Goal: Task Accomplishment & Management: Manage account settings

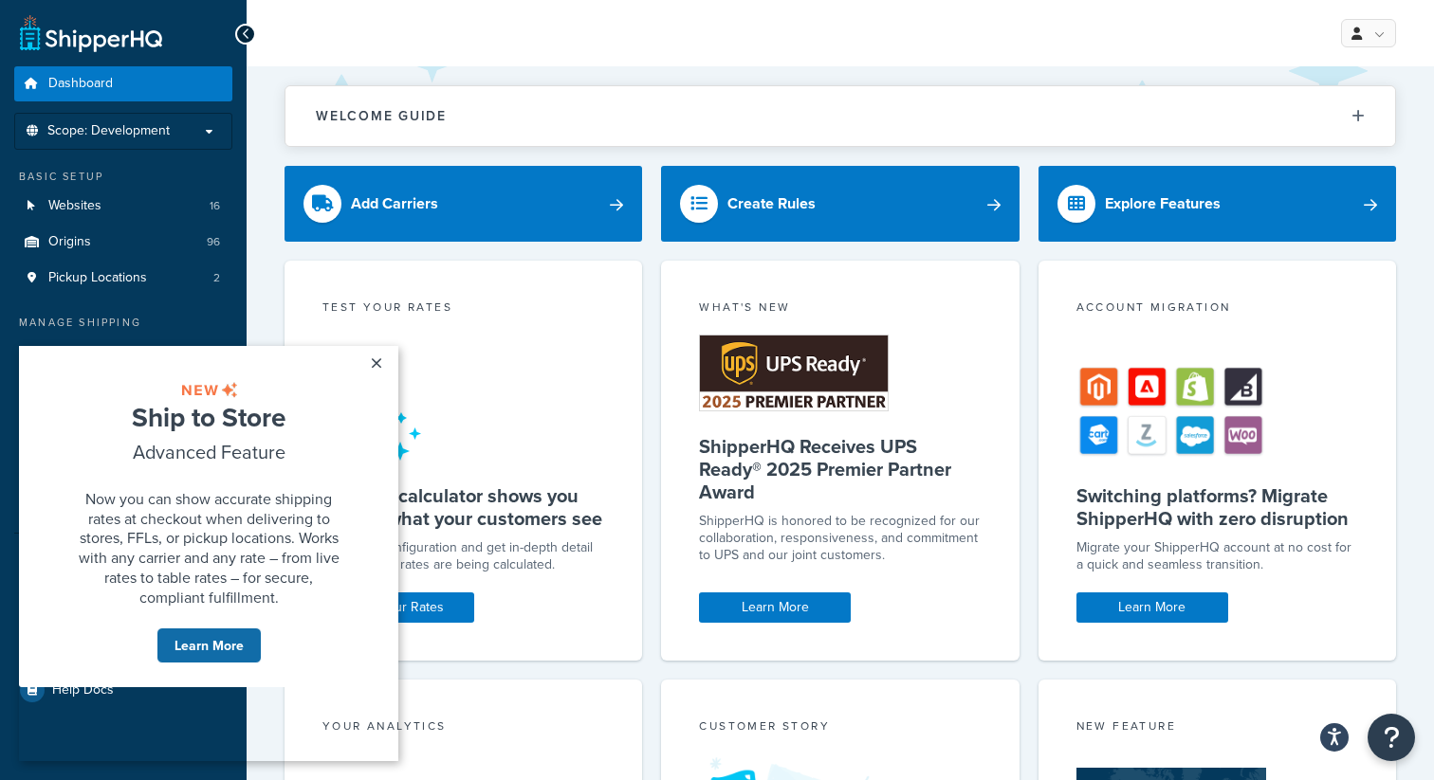
click at [221, 664] on link "Learn More" at bounding box center [208, 646] width 105 height 36
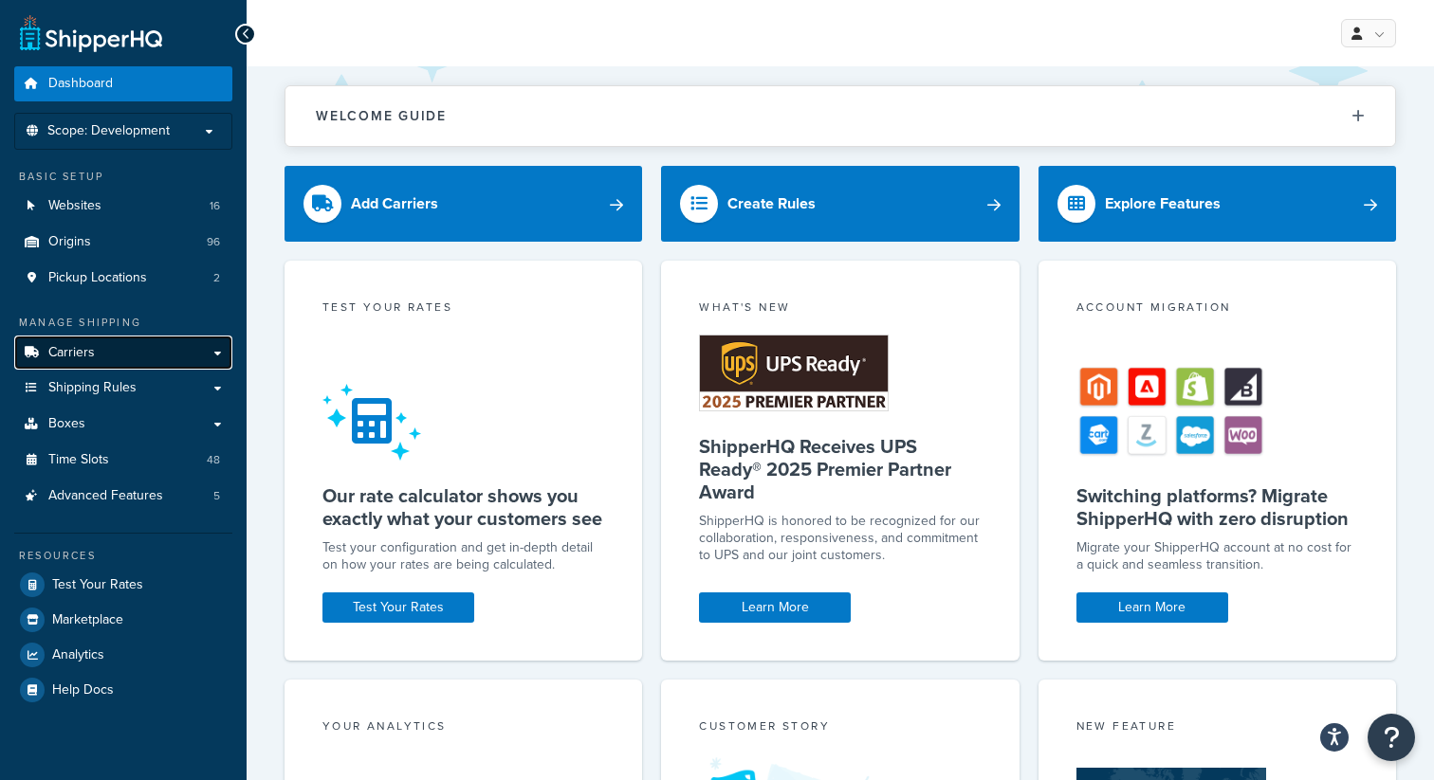
click at [44, 346] on link "Carriers" at bounding box center [123, 353] width 218 height 35
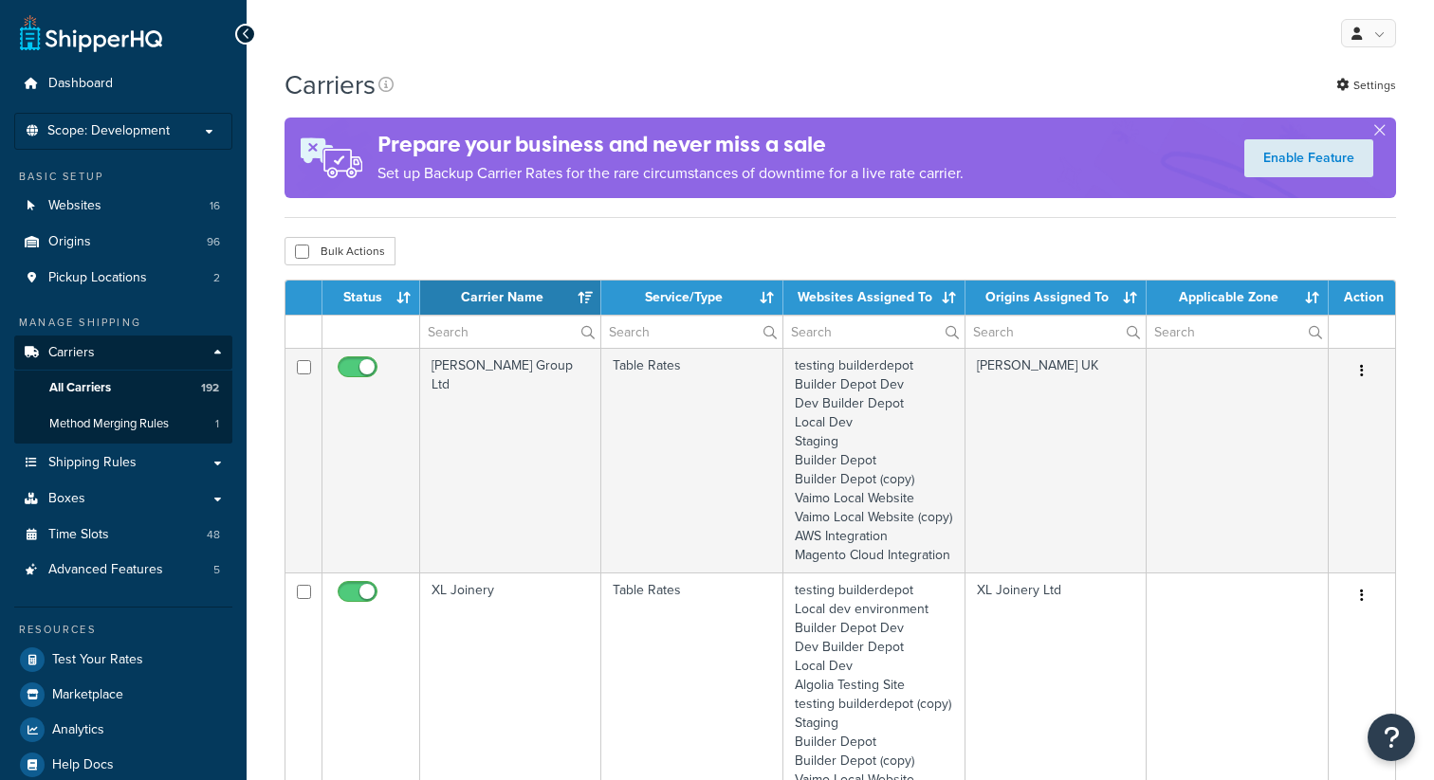
select select "15"
click at [162, 137] on span "Scope: Development" at bounding box center [108, 131] width 122 height 16
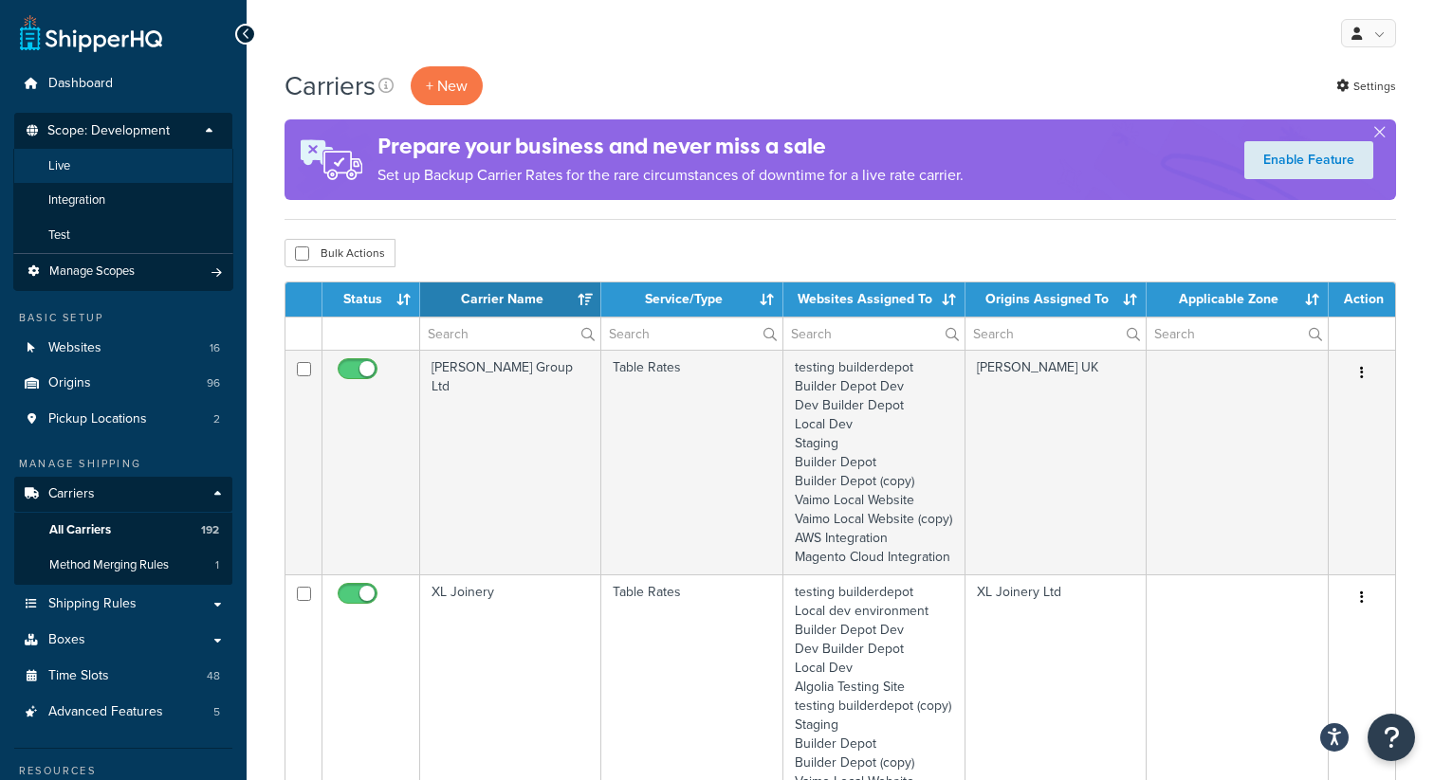
click at [107, 160] on li "Live" at bounding box center [123, 166] width 220 height 35
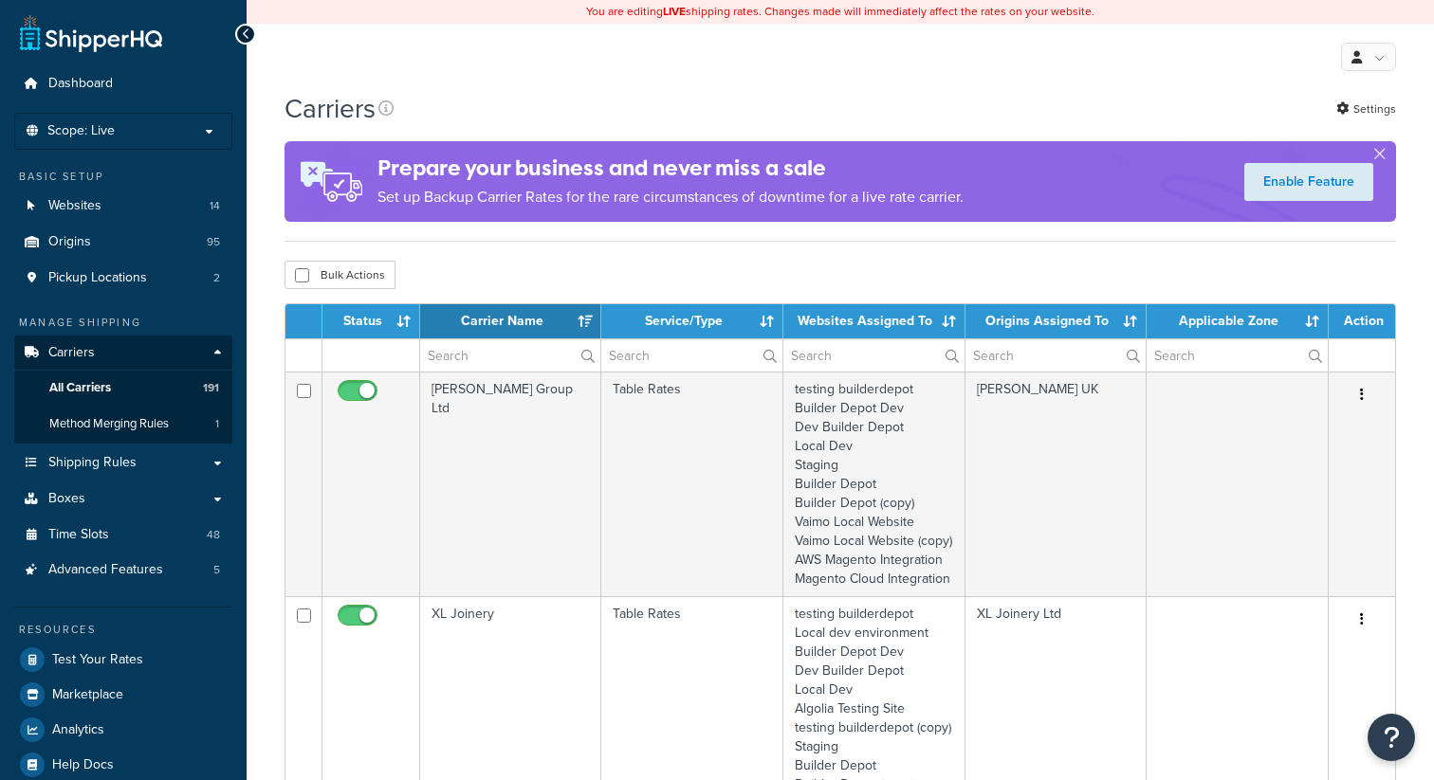
select select "15"
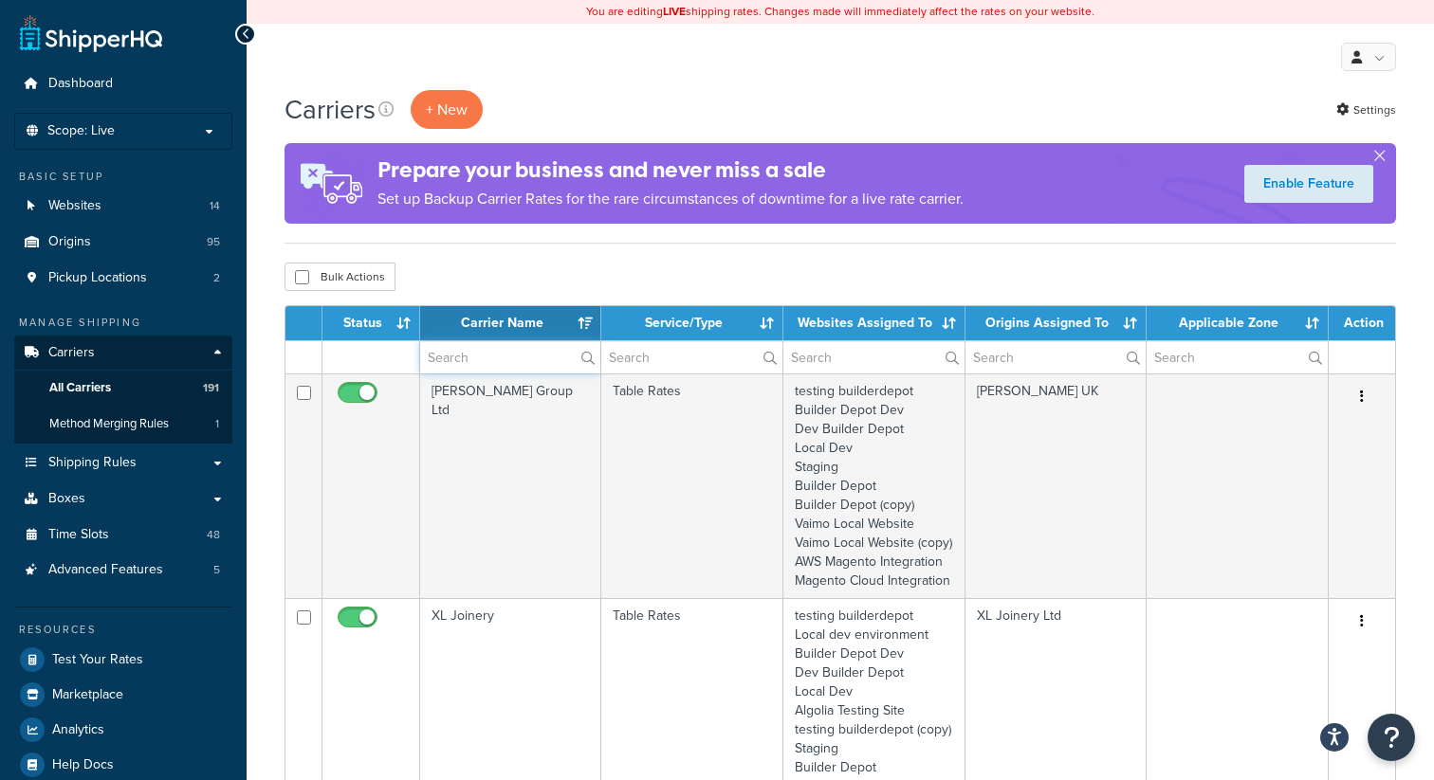
click at [484, 361] on input "text" at bounding box center [510, 357] width 180 height 32
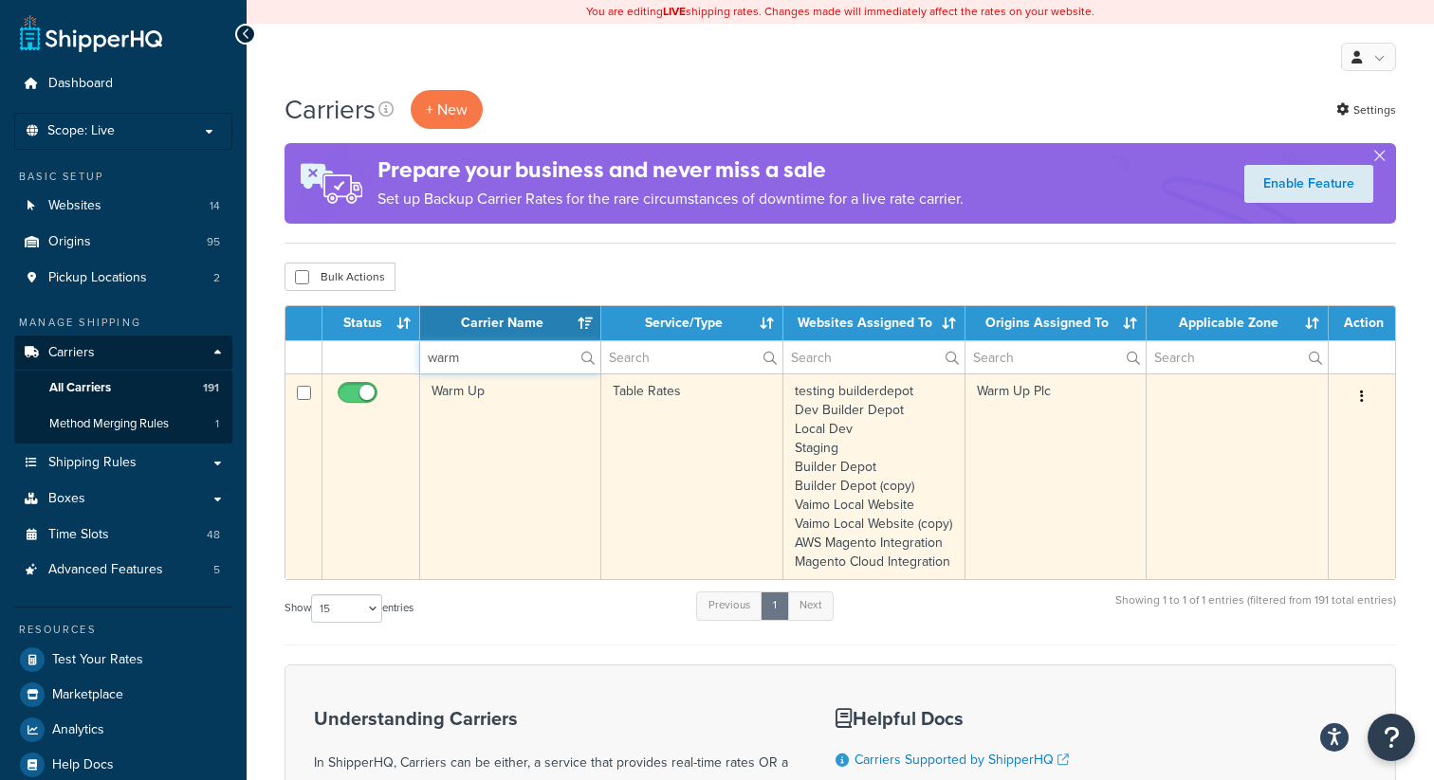
type input "warm"
click at [1362, 401] on button "button" at bounding box center [1361, 397] width 27 height 30
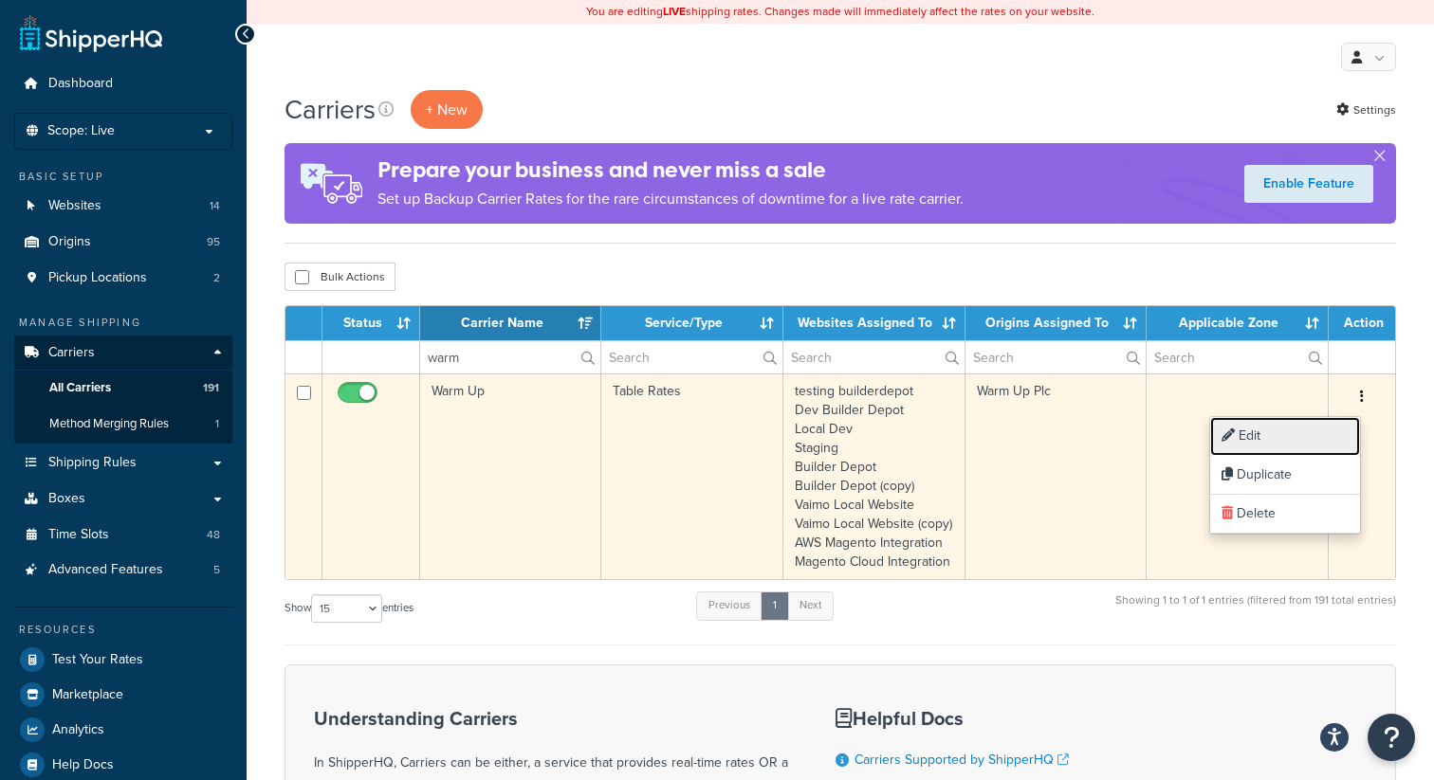
click at [1276, 438] on link "Edit" at bounding box center [1285, 436] width 150 height 39
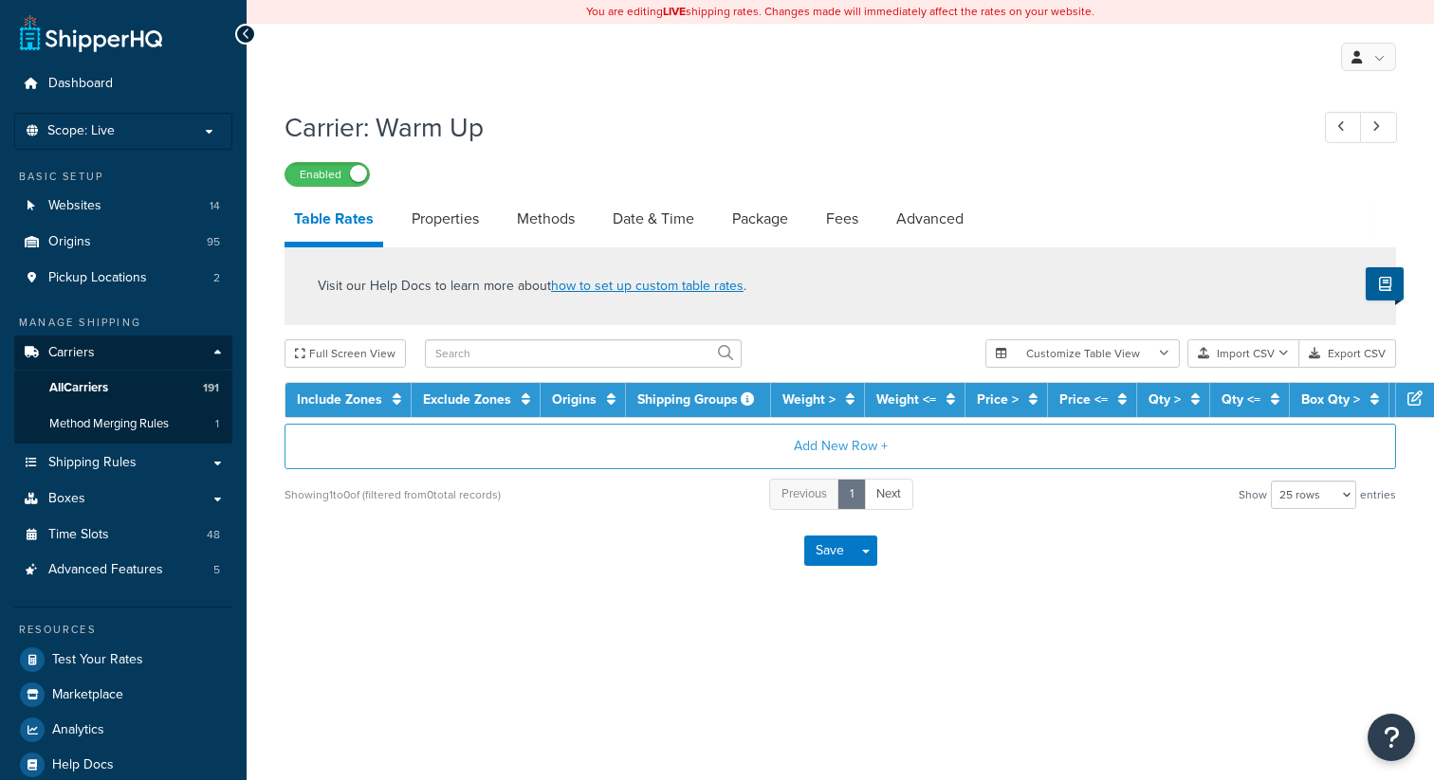
select select "25"
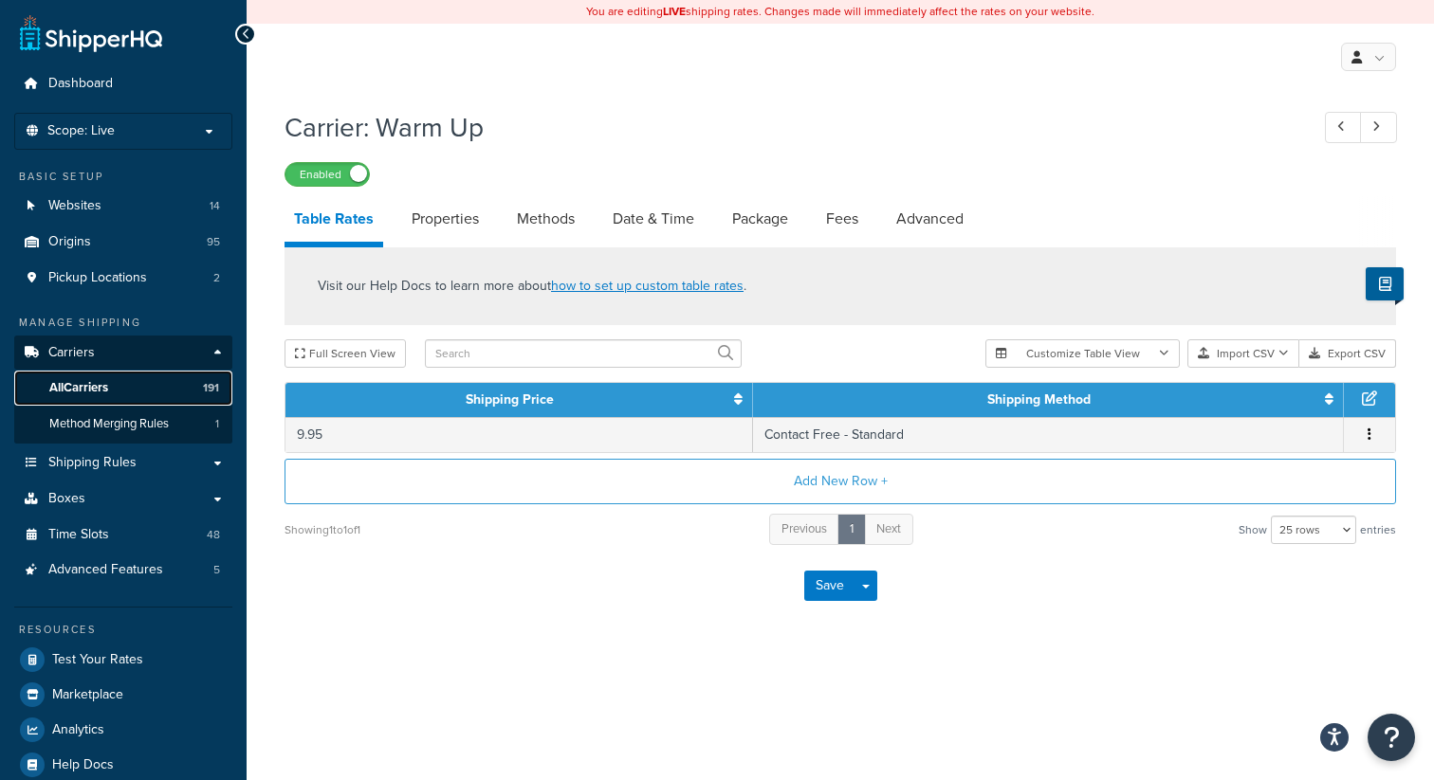
click at [90, 386] on span "All Carriers" at bounding box center [78, 388] width 59 height 16
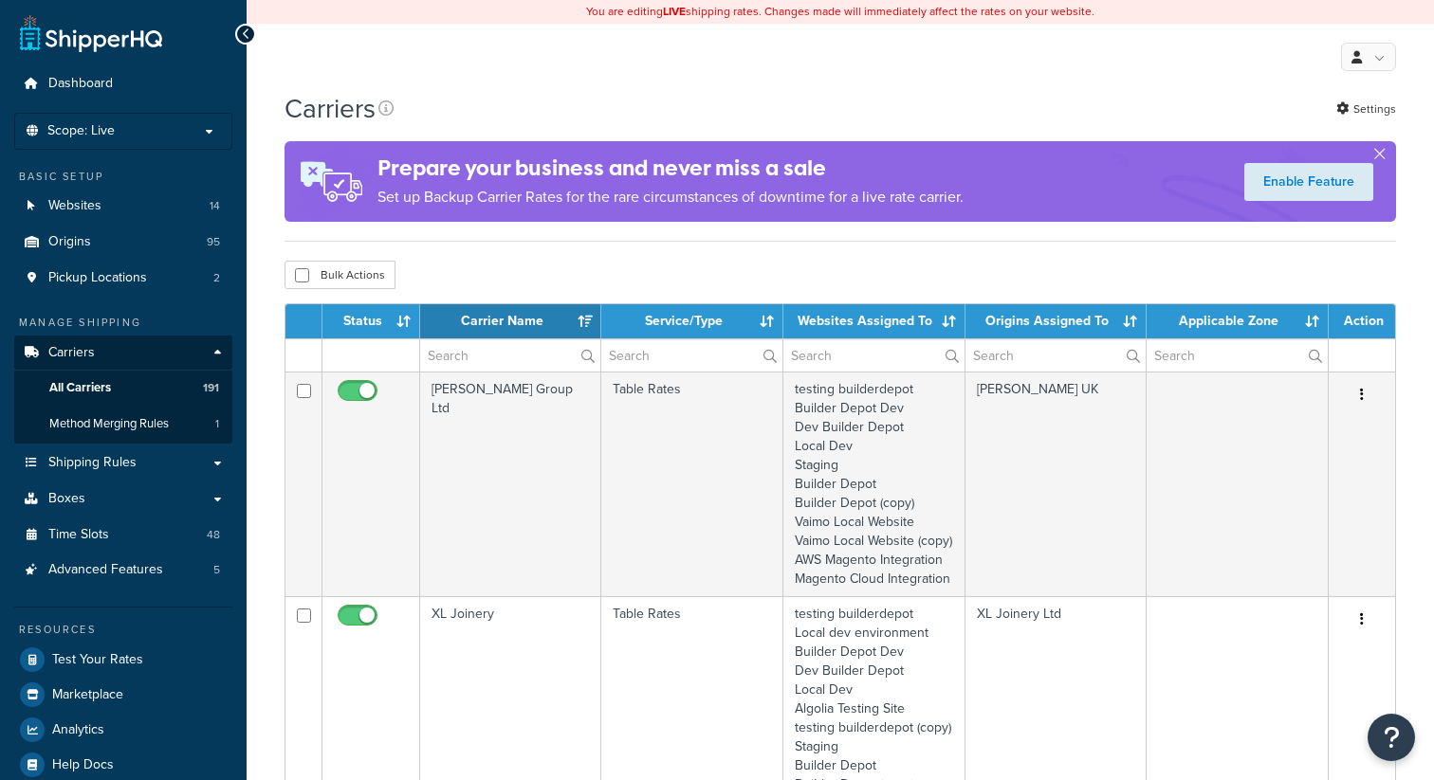
select select "15"
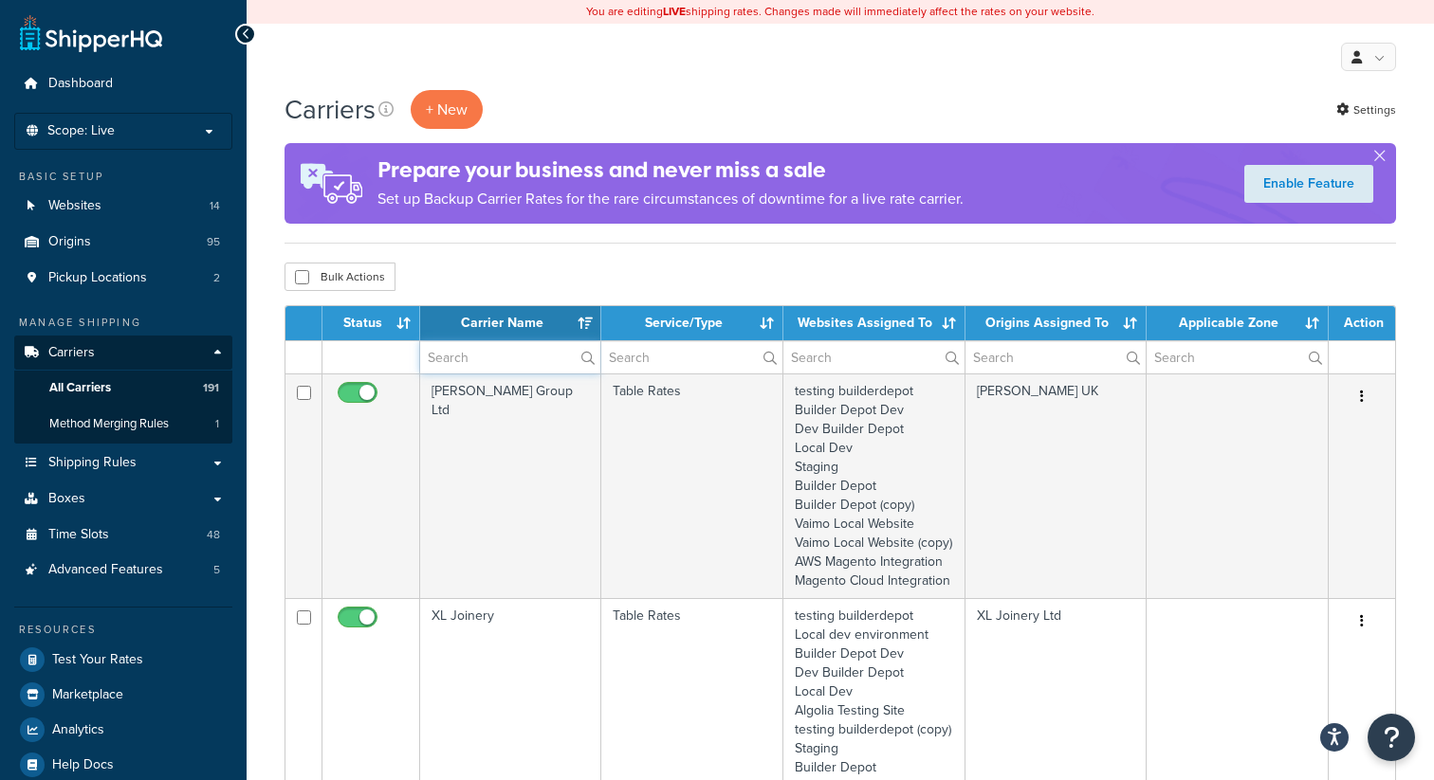
click at [493, 361] on input "text" at bounding box center [510, 357] width 180 height 32
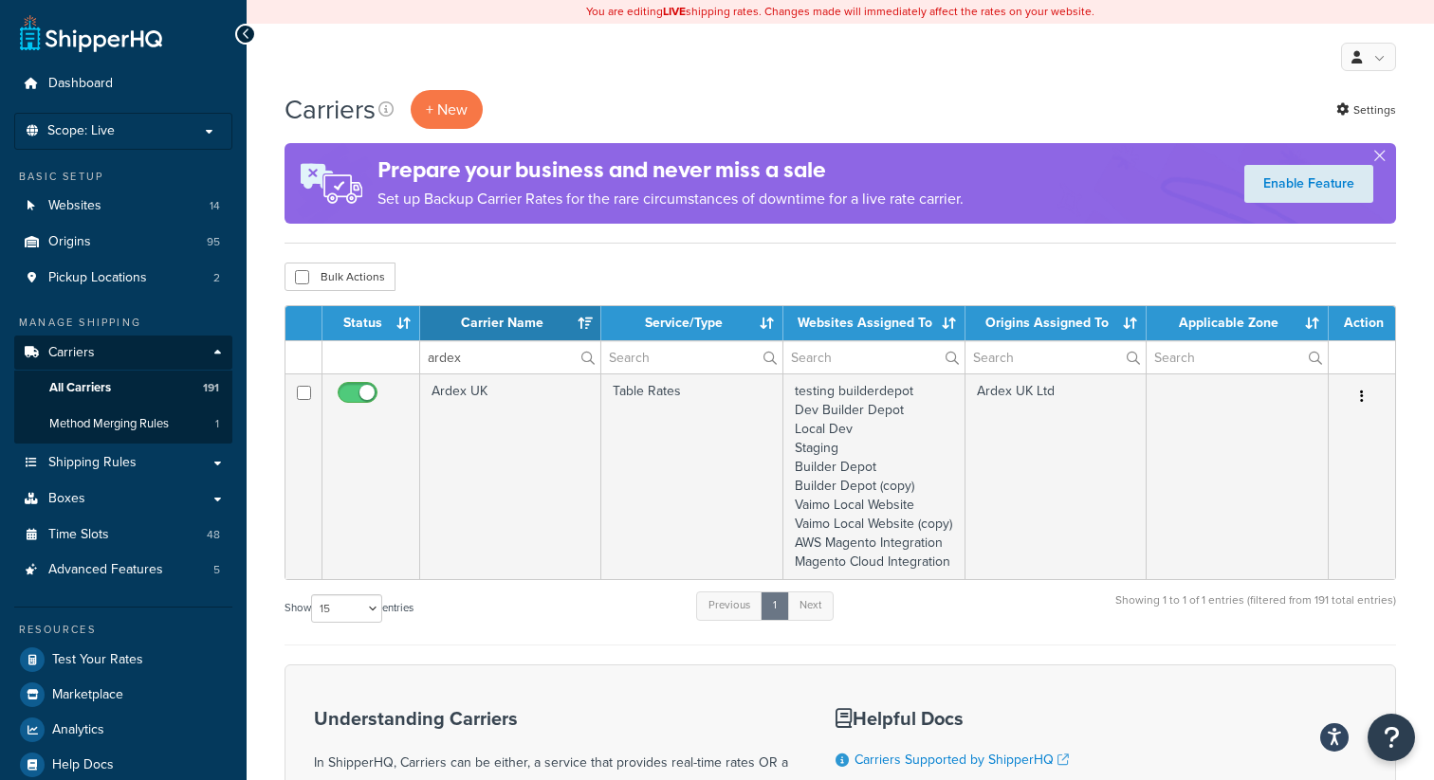
click at [603, 646] on div "Show 10 15 25 50 100 entries Previous 1 Next Showing 1 to 1 of 1 entries (filte…" at bounding box center [839, 618] width 1111 height 56
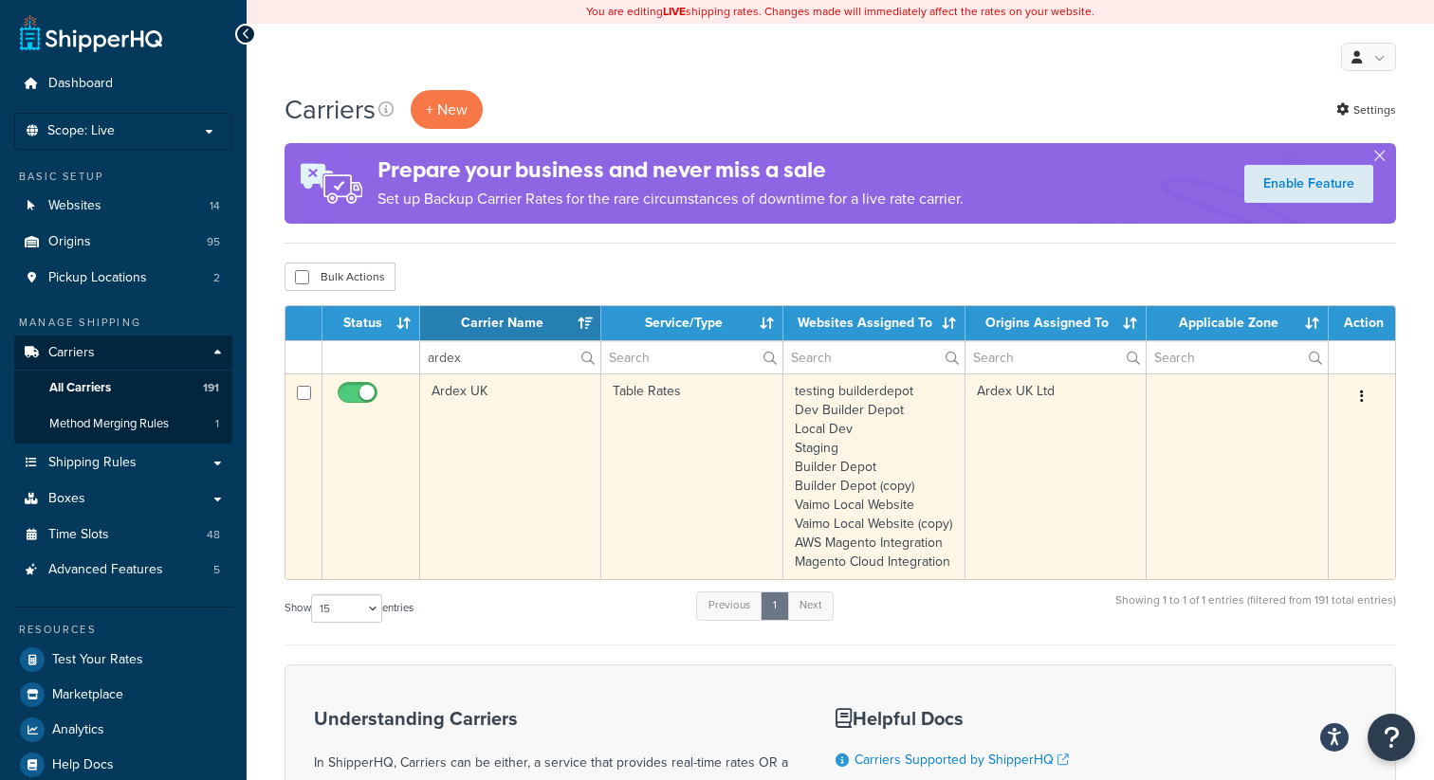
click at [1364, 396] on button "button" at bounding box center [1361, 397] width 27 height 30
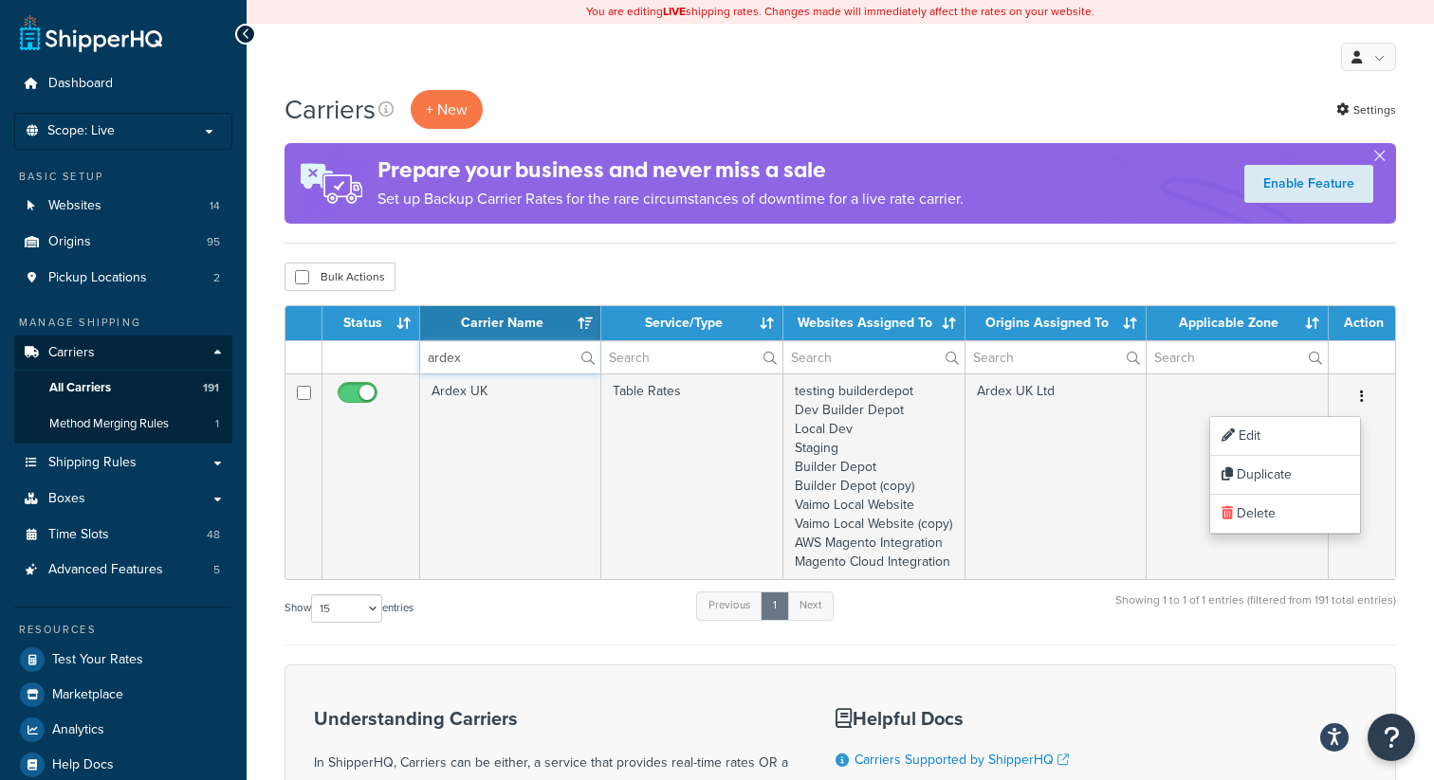
click at [464, 352] on input "ardex" at bounding box center [510, 357] width 180 height 32
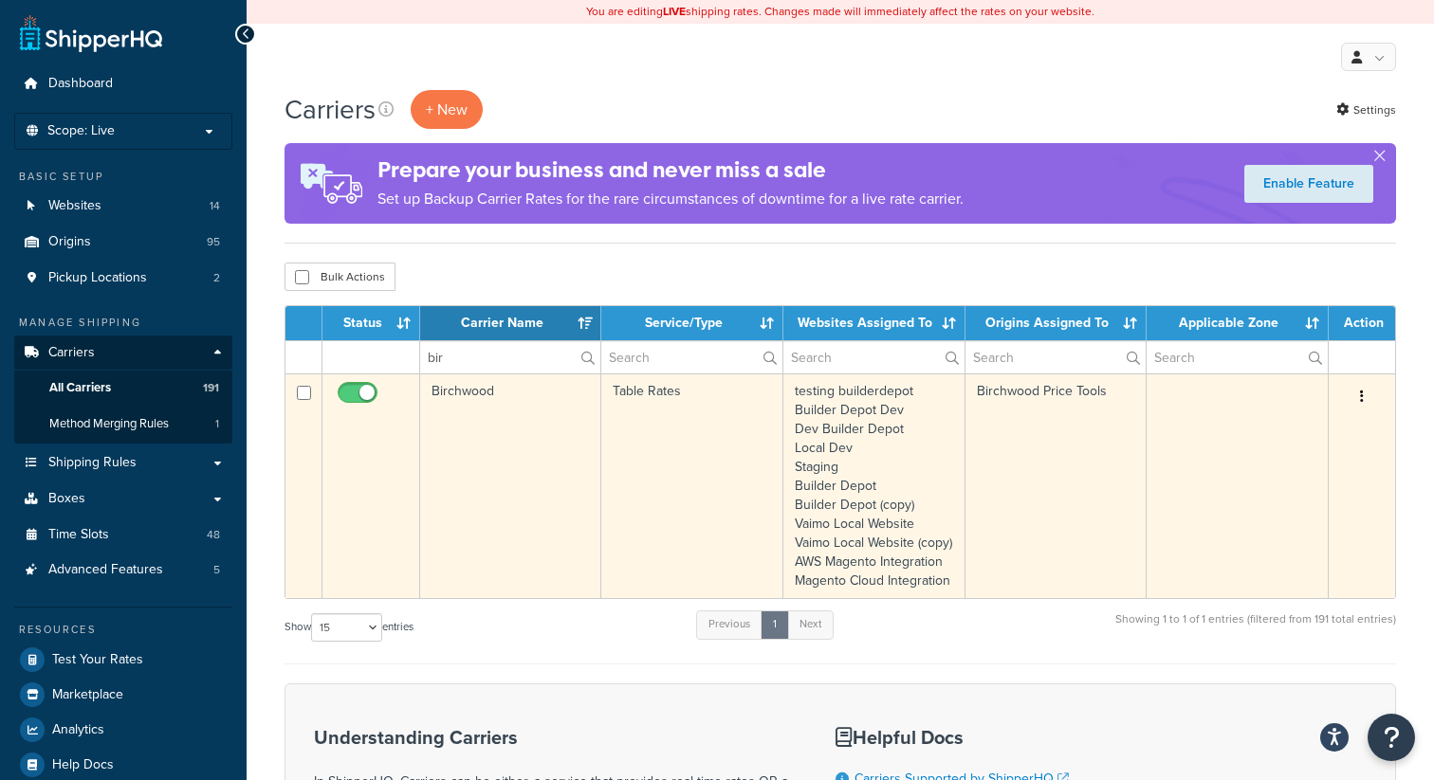
click at [1361, 396] on icon "button" at bounding box center [1362, 396] width 4 height 13
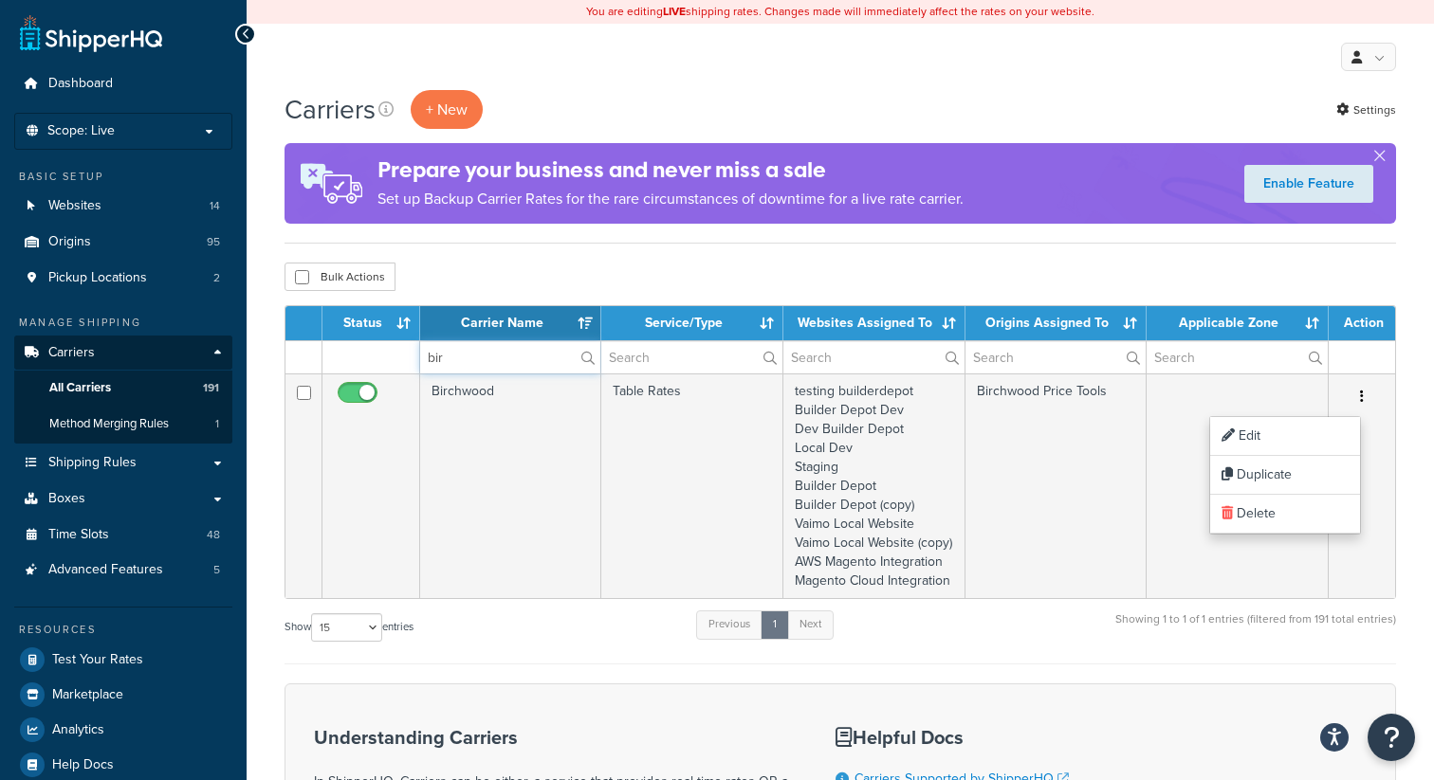
click at [510, 358] on input "bir" at bounding box center [510, 357] width 180 height 32
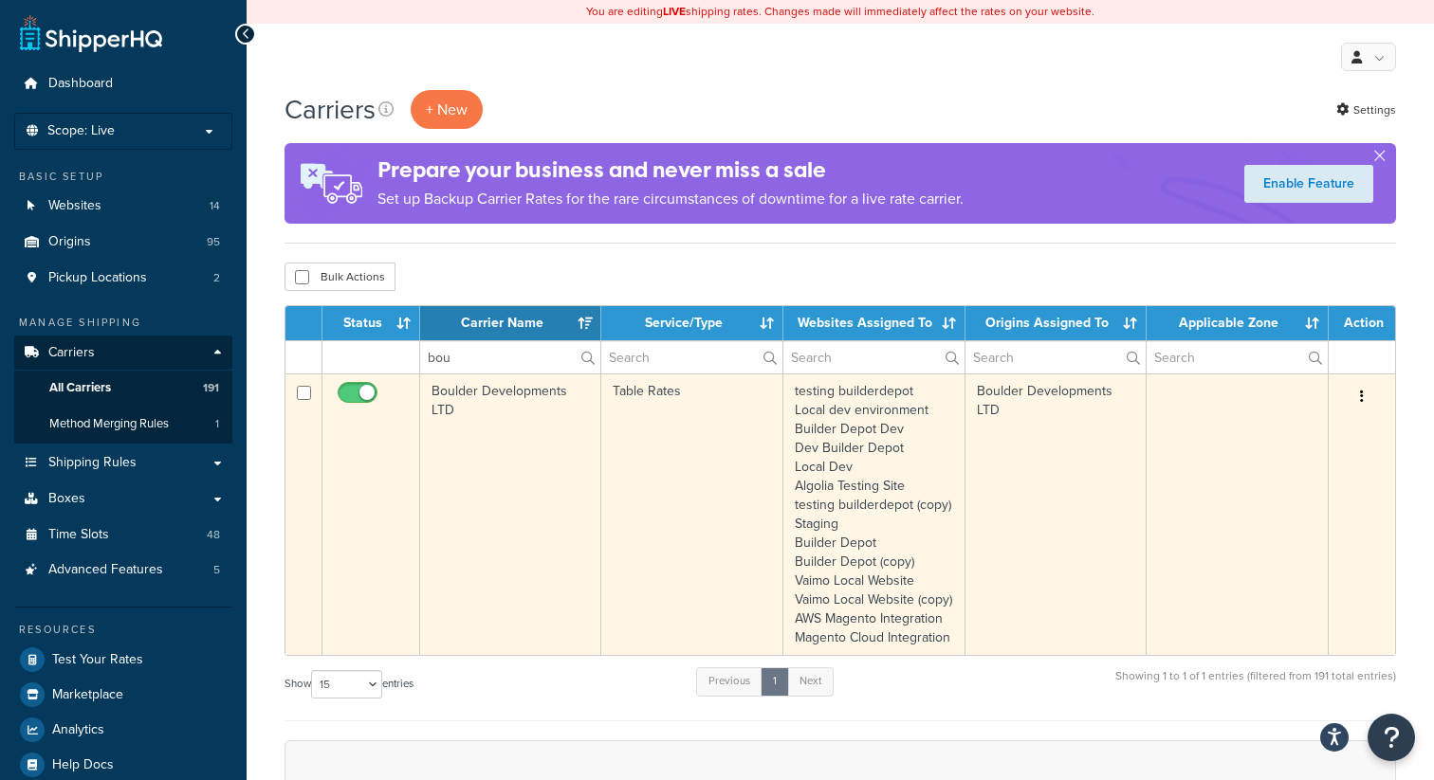
click at [1362, 400] on icon "button" at bounding box center [1362, 396] width 4 height 13
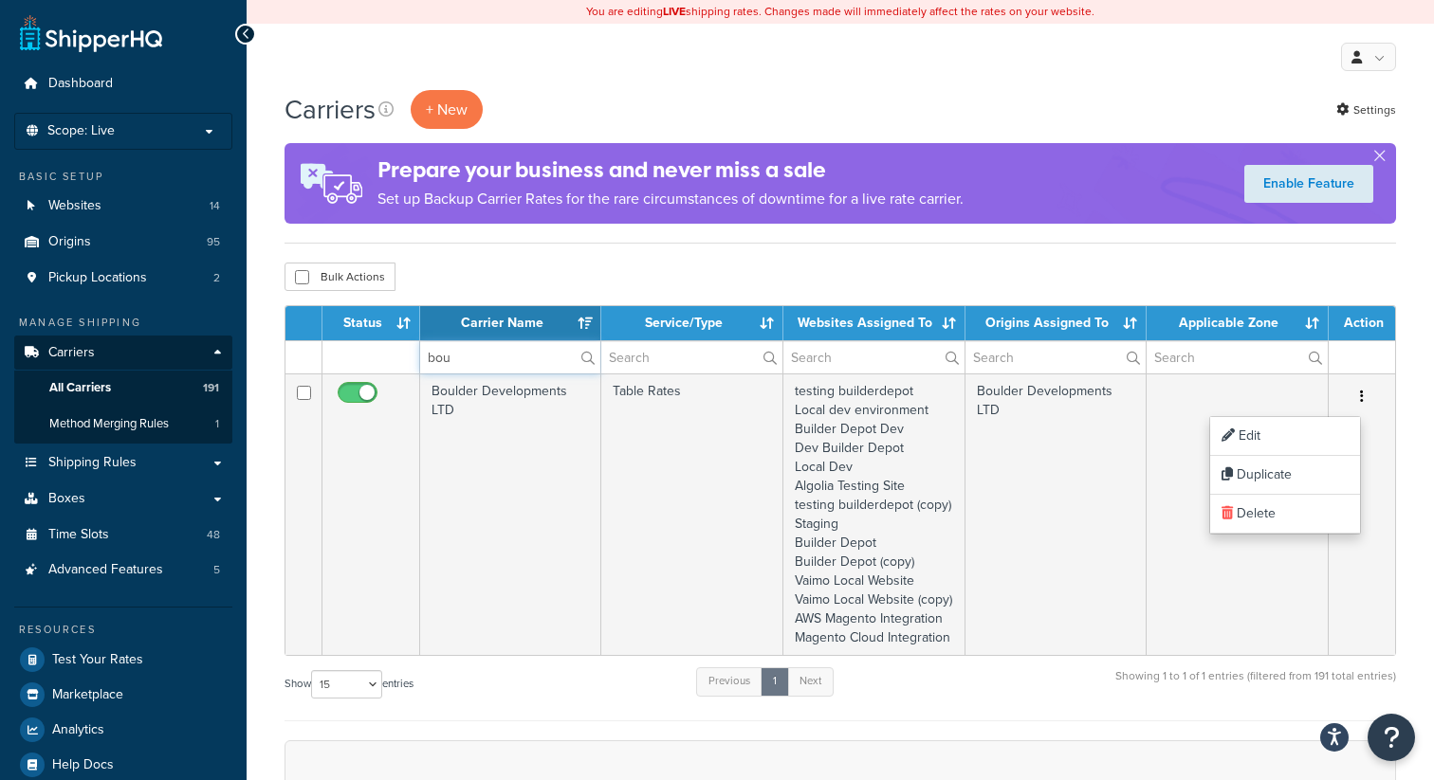
click at [467, 358] on input "bou" at bounding box center [510, 357] width 180 height 32
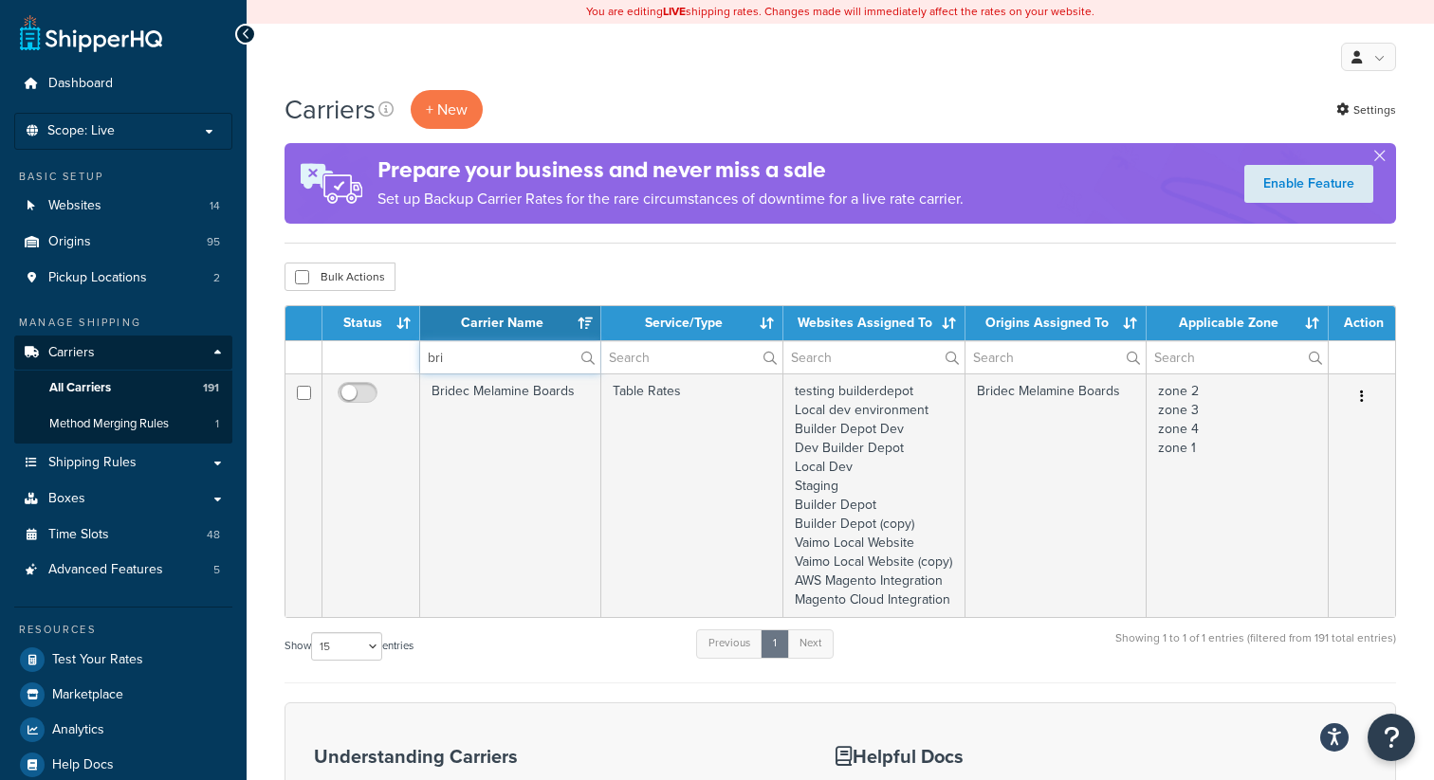
click at [463, 356] on input "bri" at bounding box center [510, 357] width 180 height 32
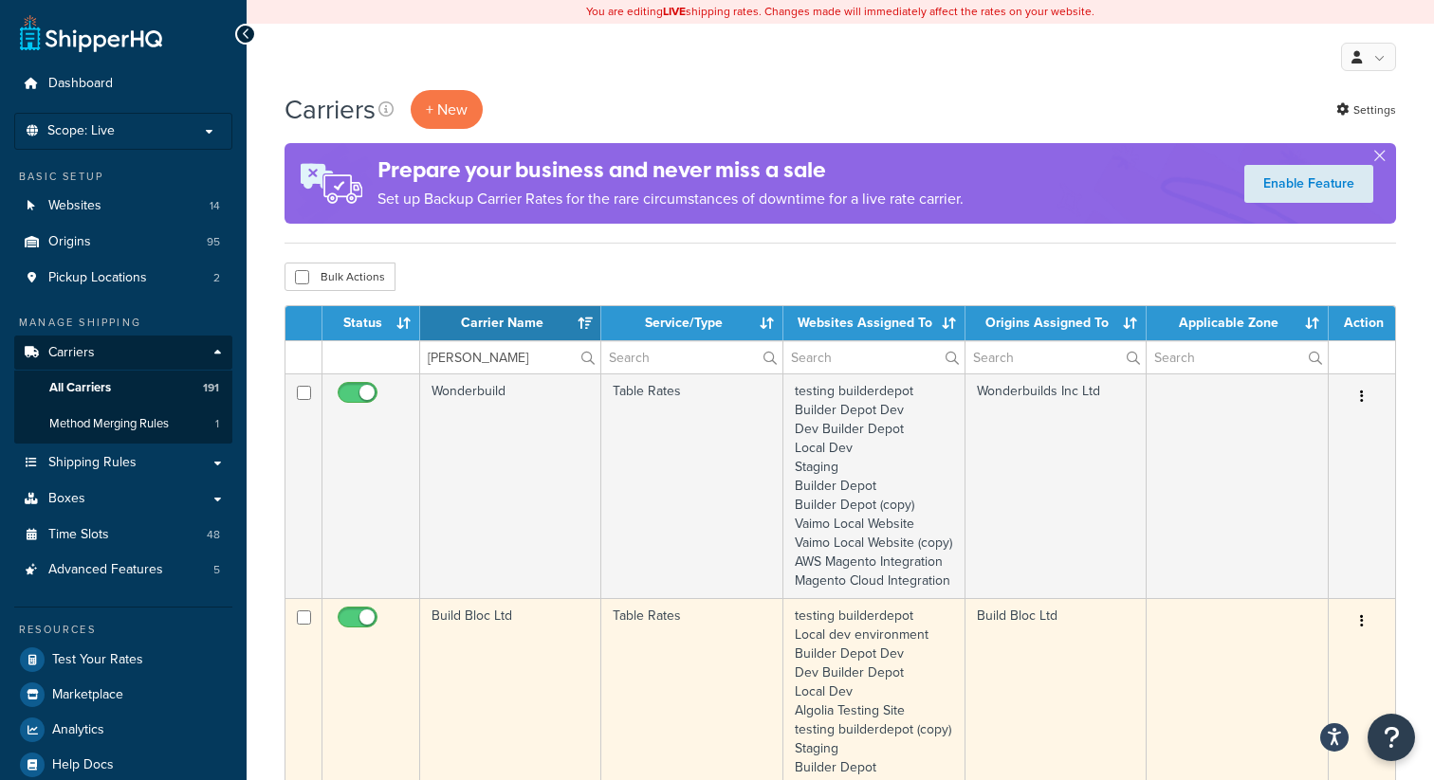
click at [1367, 637] on button "button" at bounding box center [1361, 622] width 27 height 30
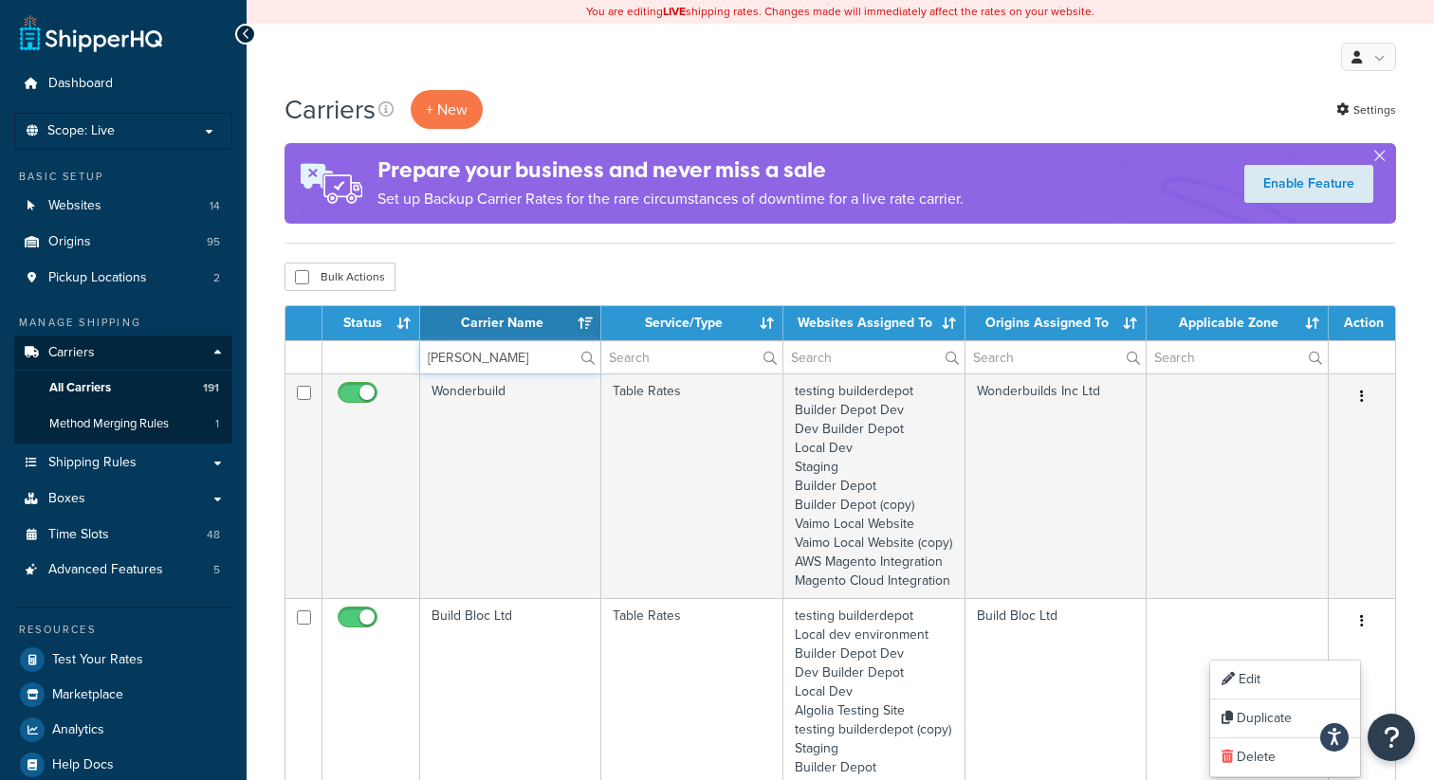
click at [461, 350] on input "bui" at bounding box center [510, 357] width 180 height 32
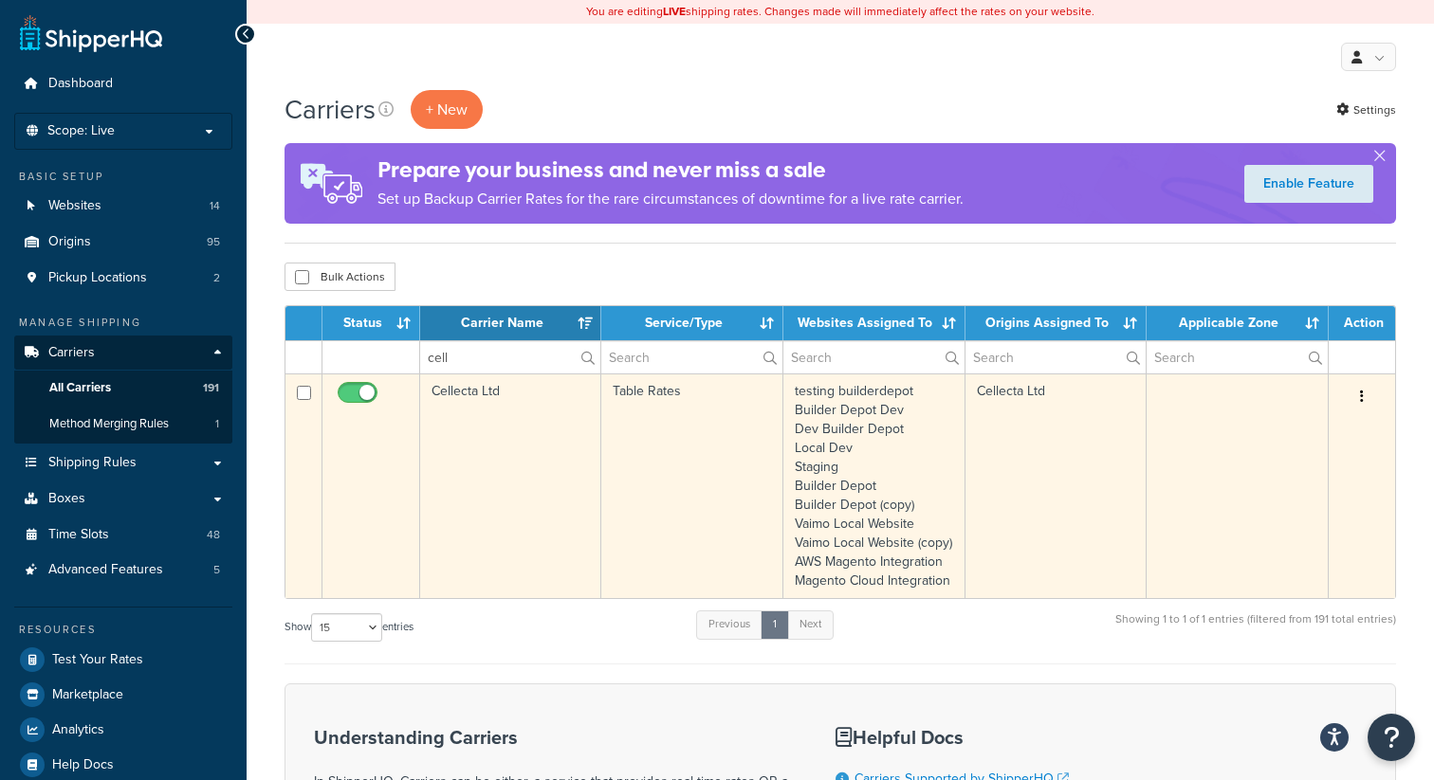
click at [1363, 397] on button "button" at bounding box center [1361, 397] width 27 height 30
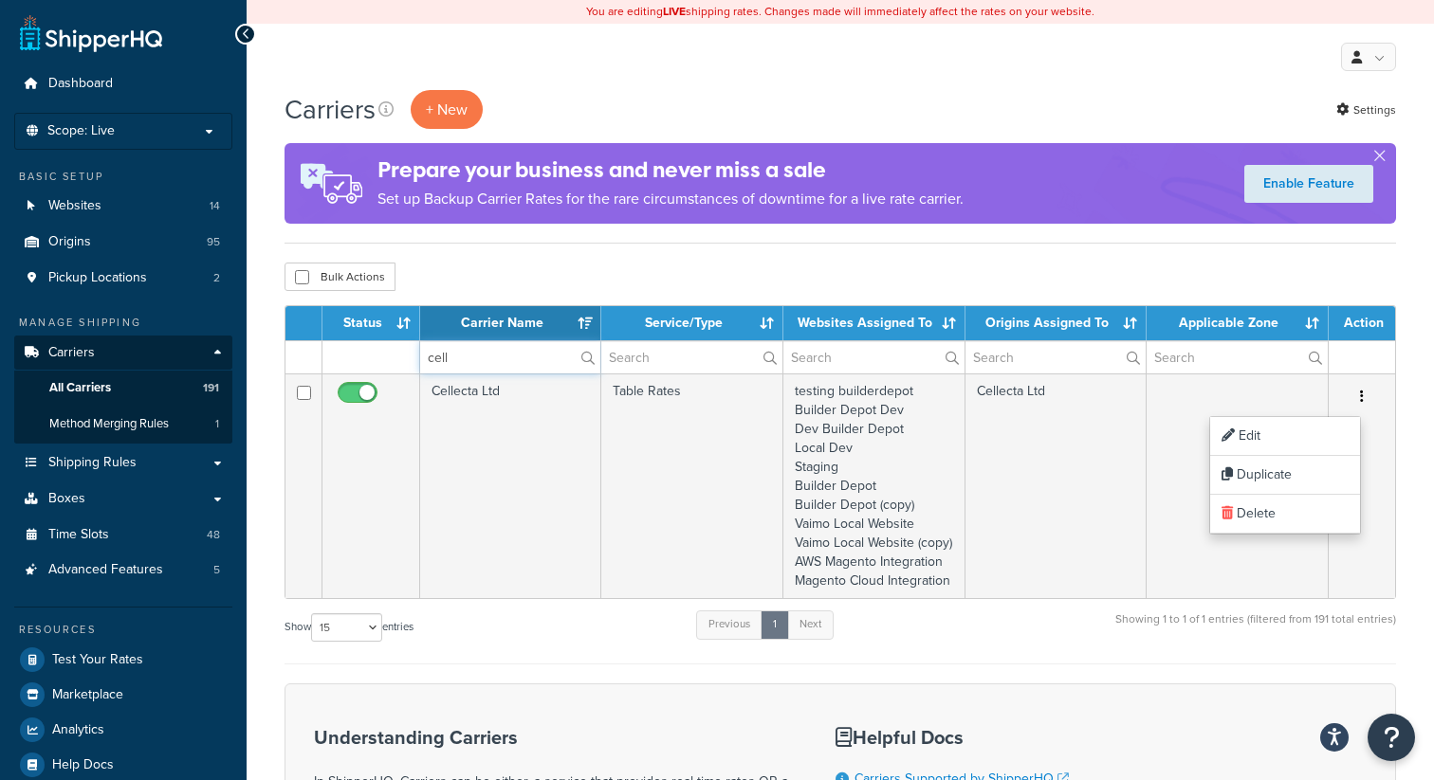
click at [462, 361] on input "cell" at bounding box center [510, 357] width 180 height 32
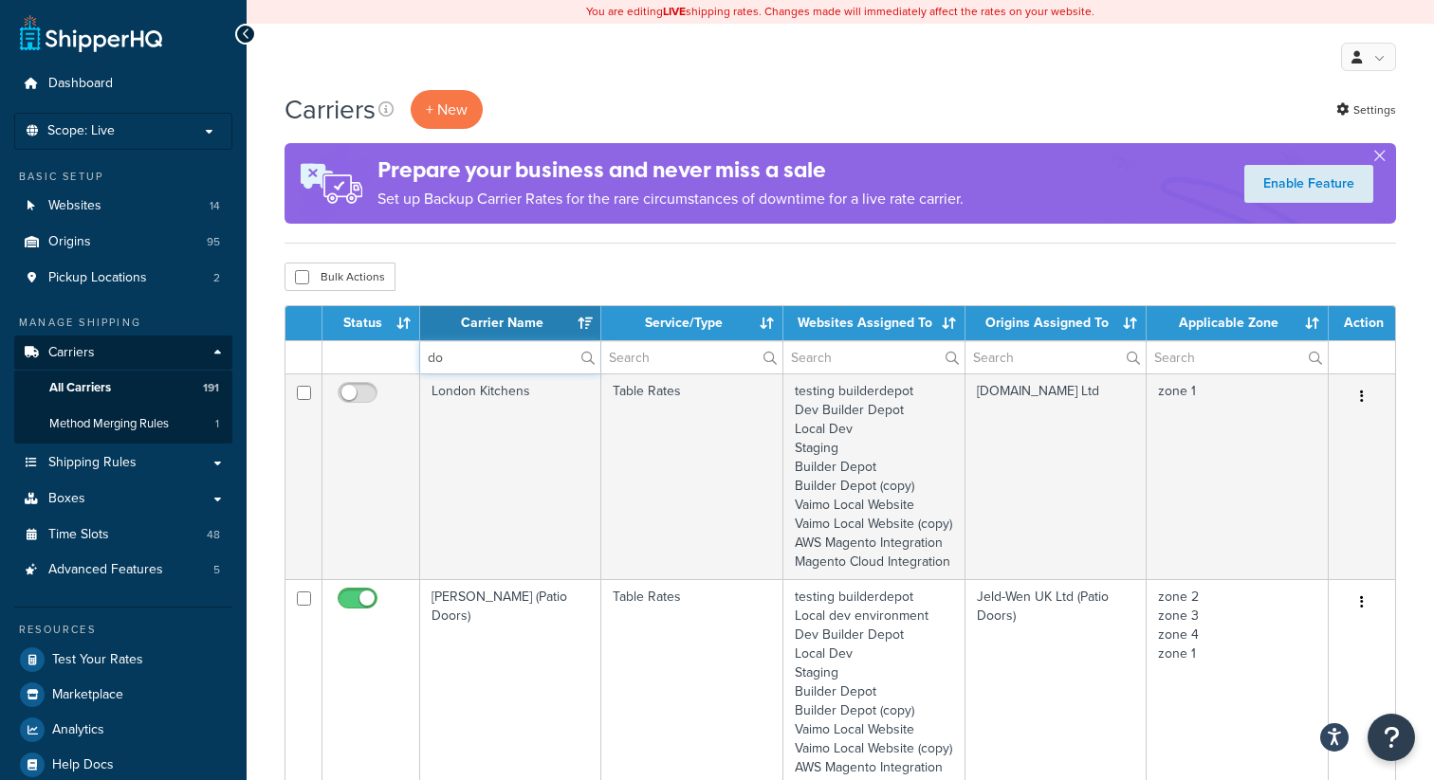
type input "do"
click at [204, 135] on p "Scope: Live" at bounding box center [123, 131] width 201 height 16
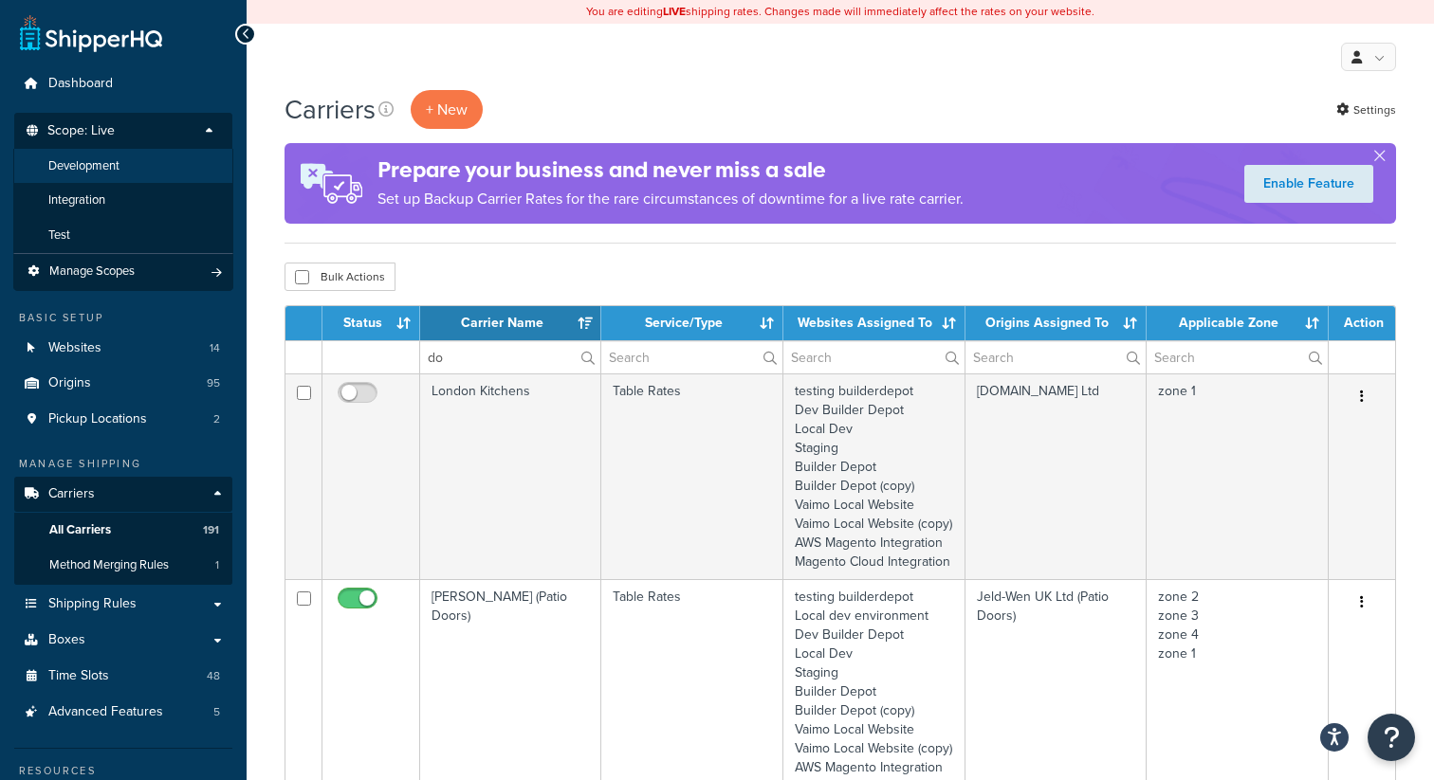
click at [132, 172] on li "Development" at bounding box center [123, 166] width 220 height 35
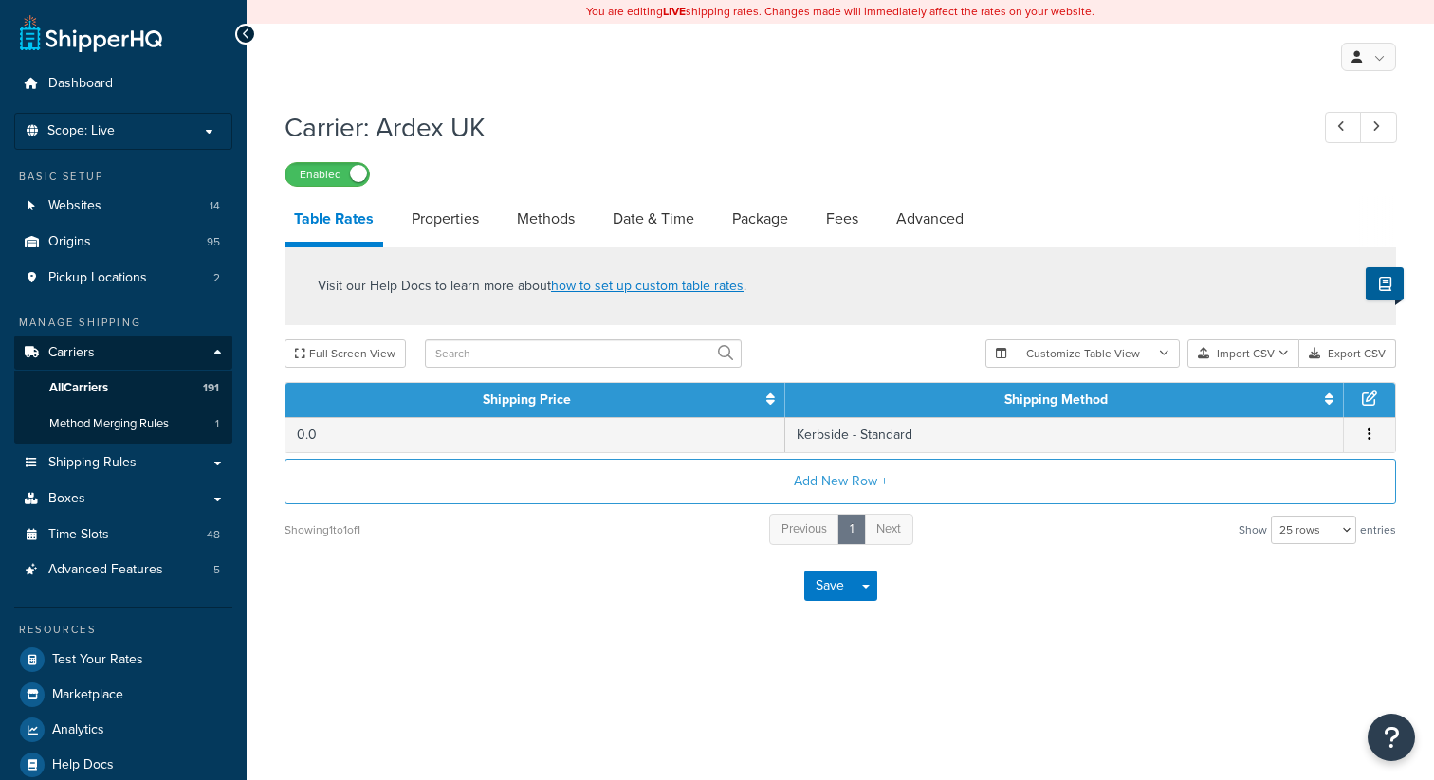
select select "25"
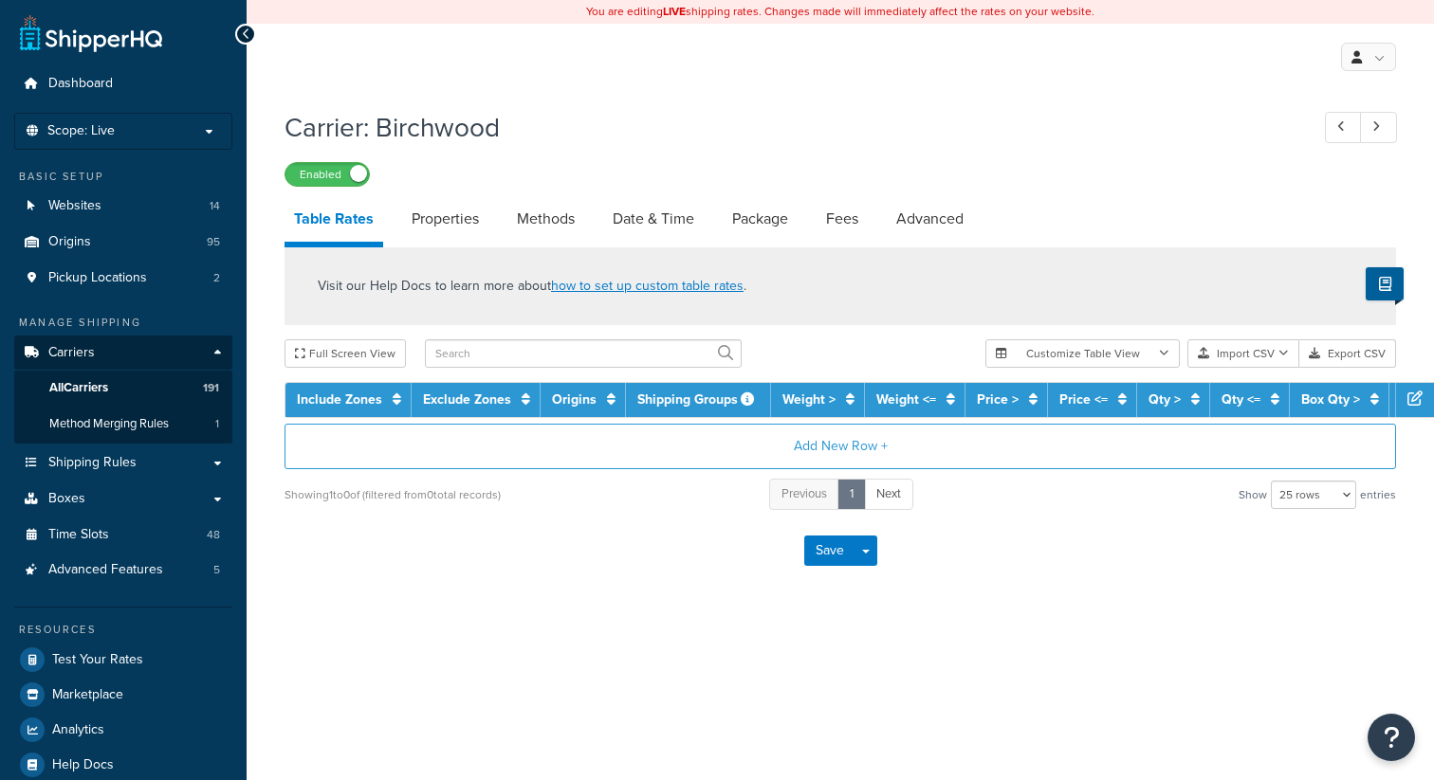
select select "25"
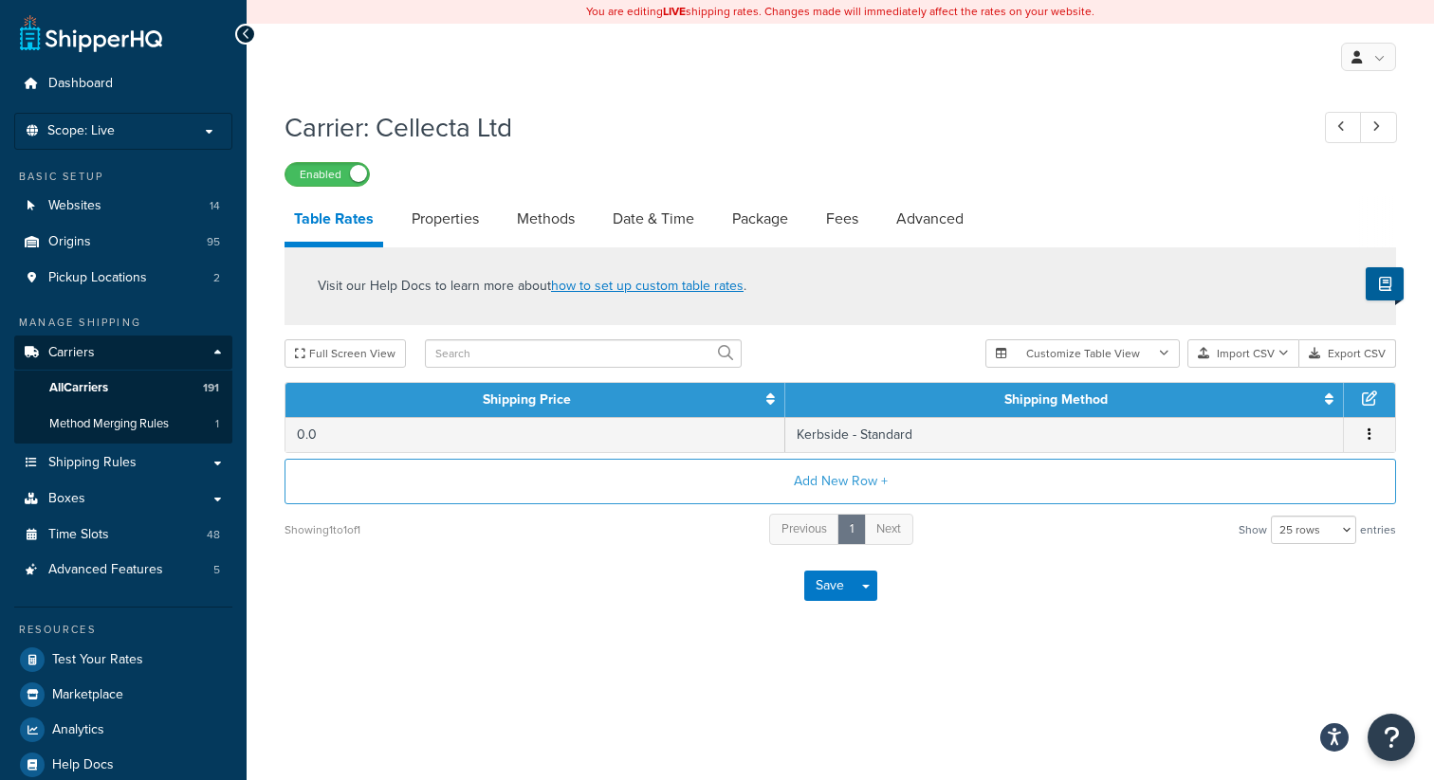
select select "25"
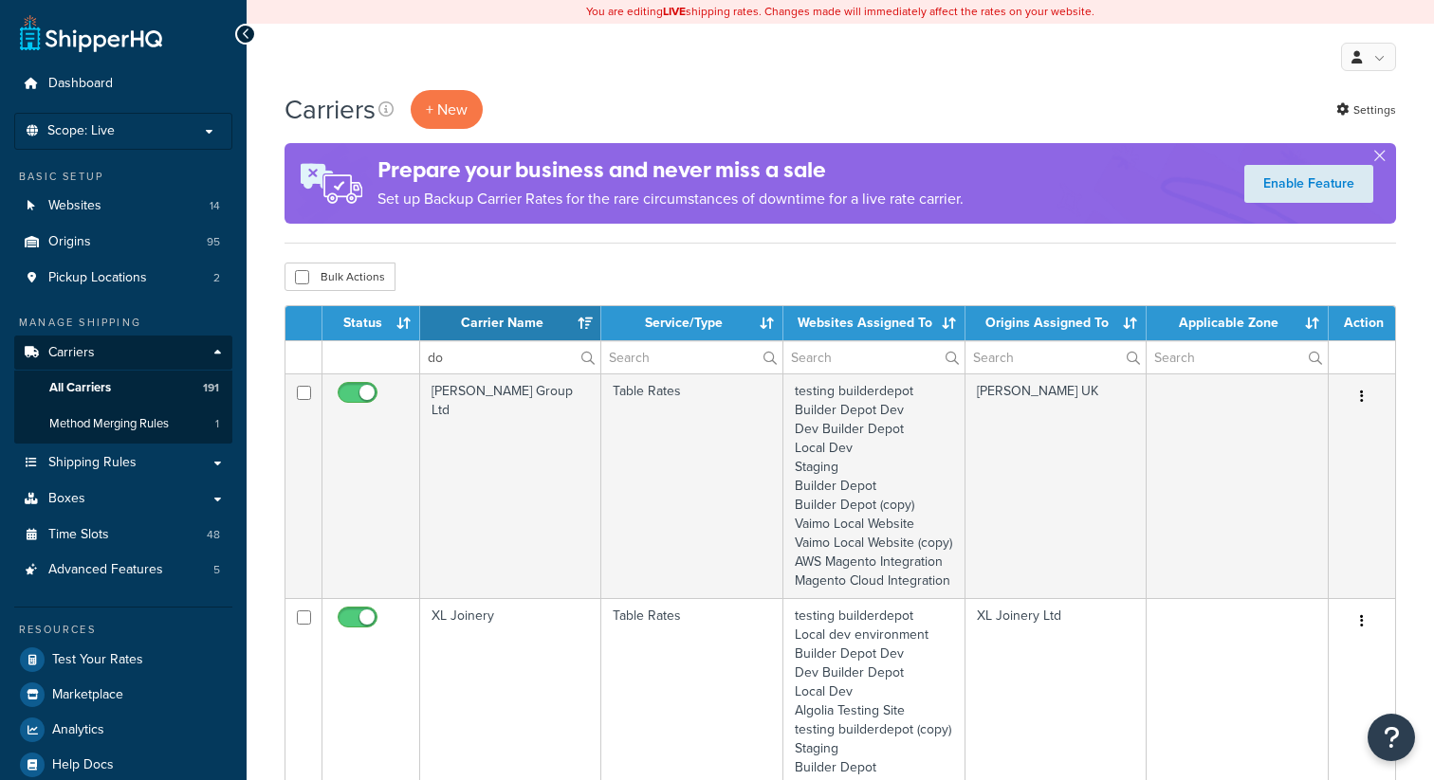
select select "15"
click at [124, 138] on li "Scope: Live Development Integration Test Manage Scopes" at bounding box center [123, 131] width 218 height 37
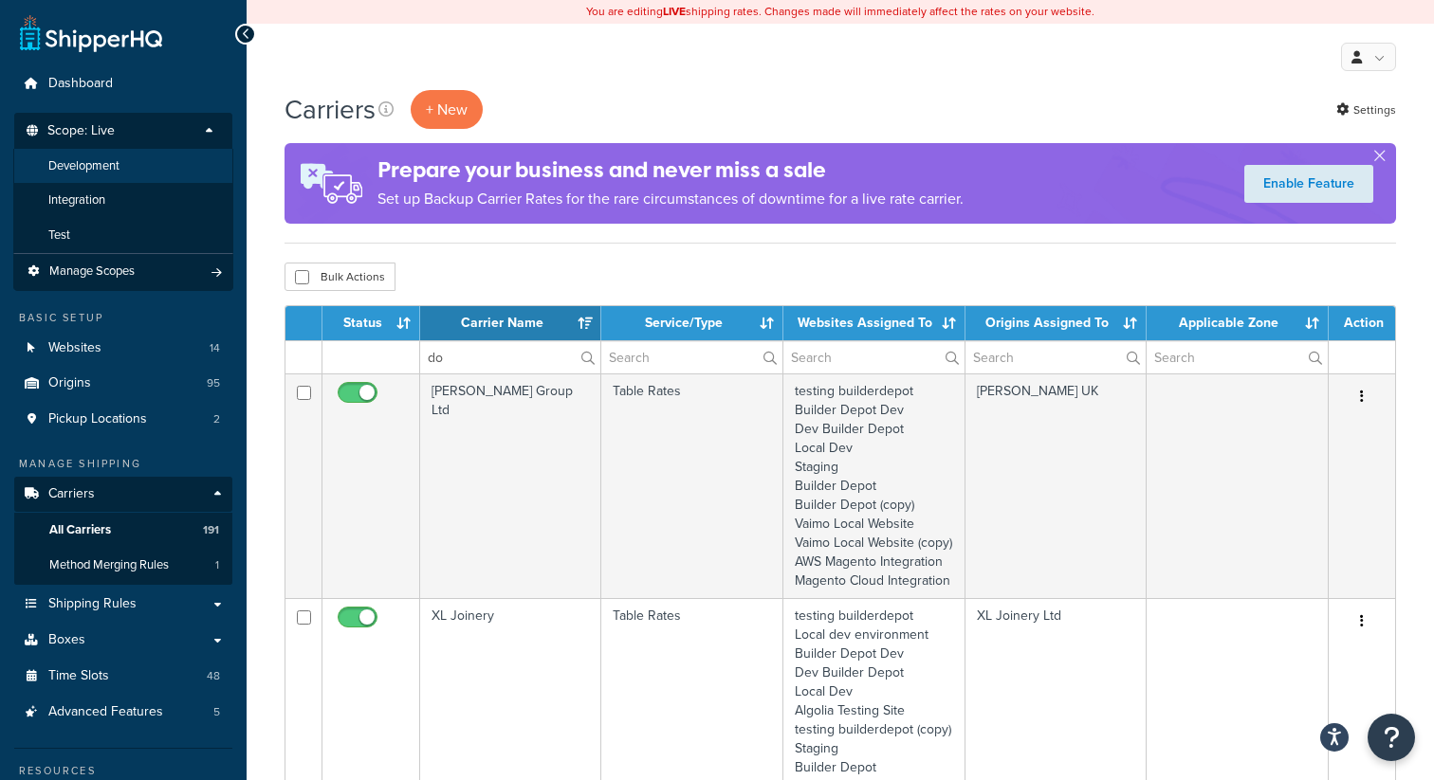
click at [117, 171] on span "Development" at bounding box center [83, 166] width 71 height 16
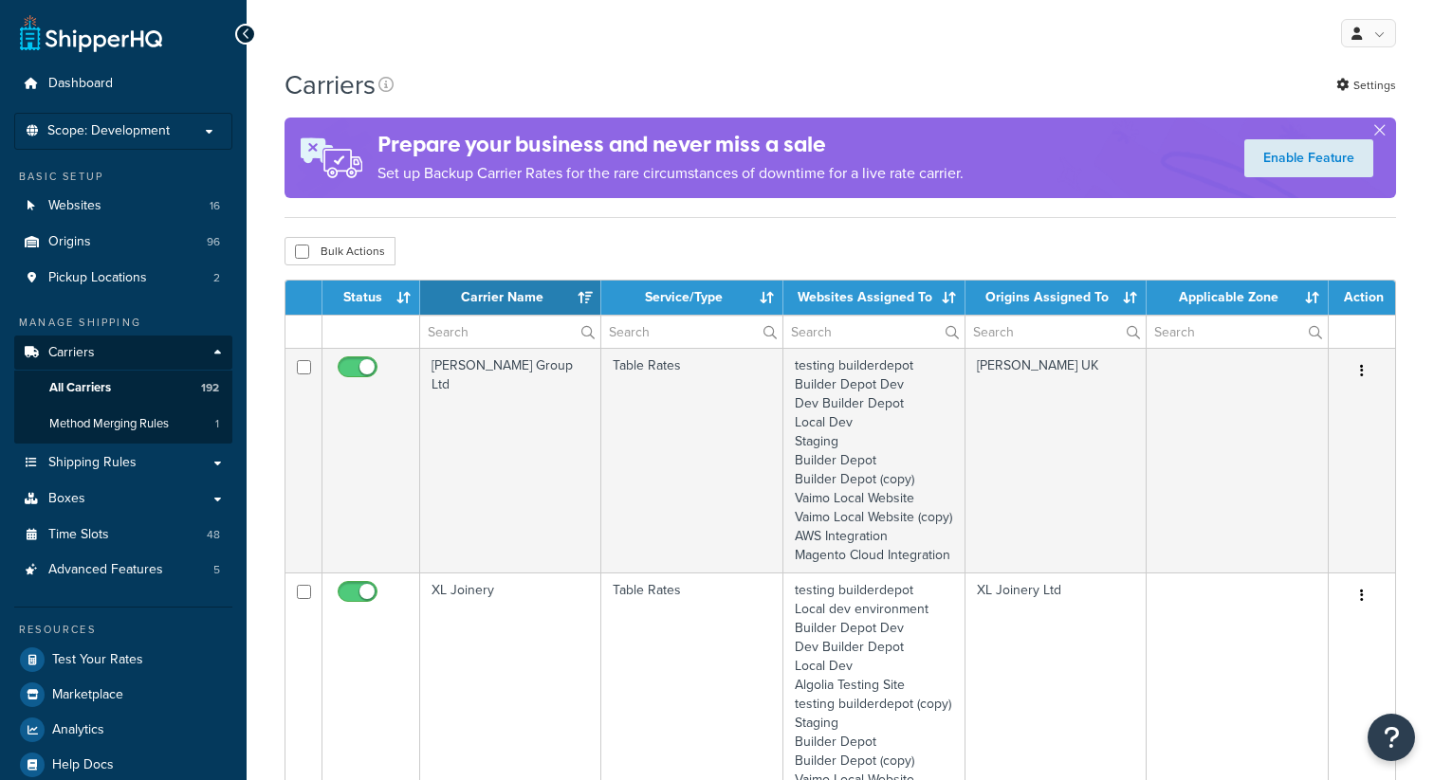
select select "15"
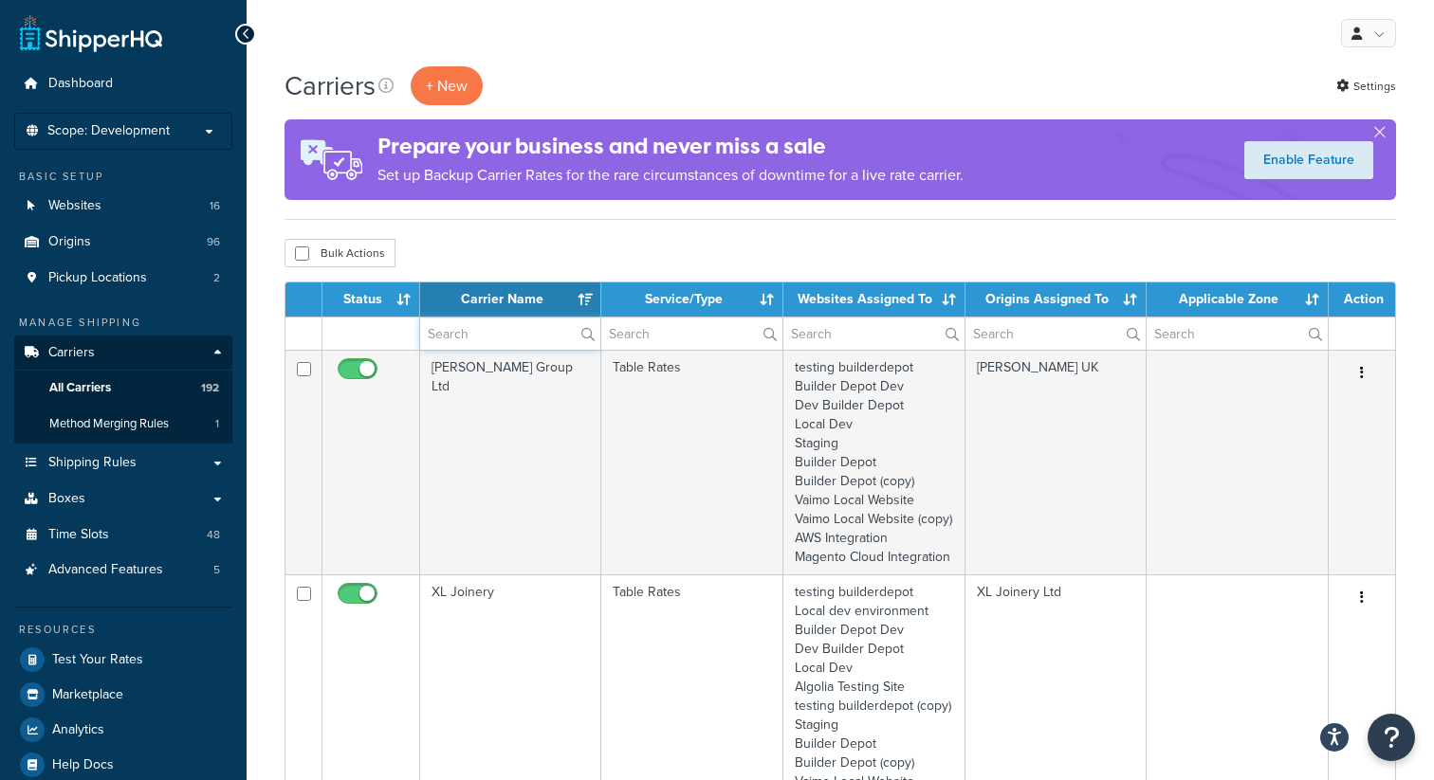
click at [475, 343] on input "text" at bounding box center [510, 334] width 180 height 32
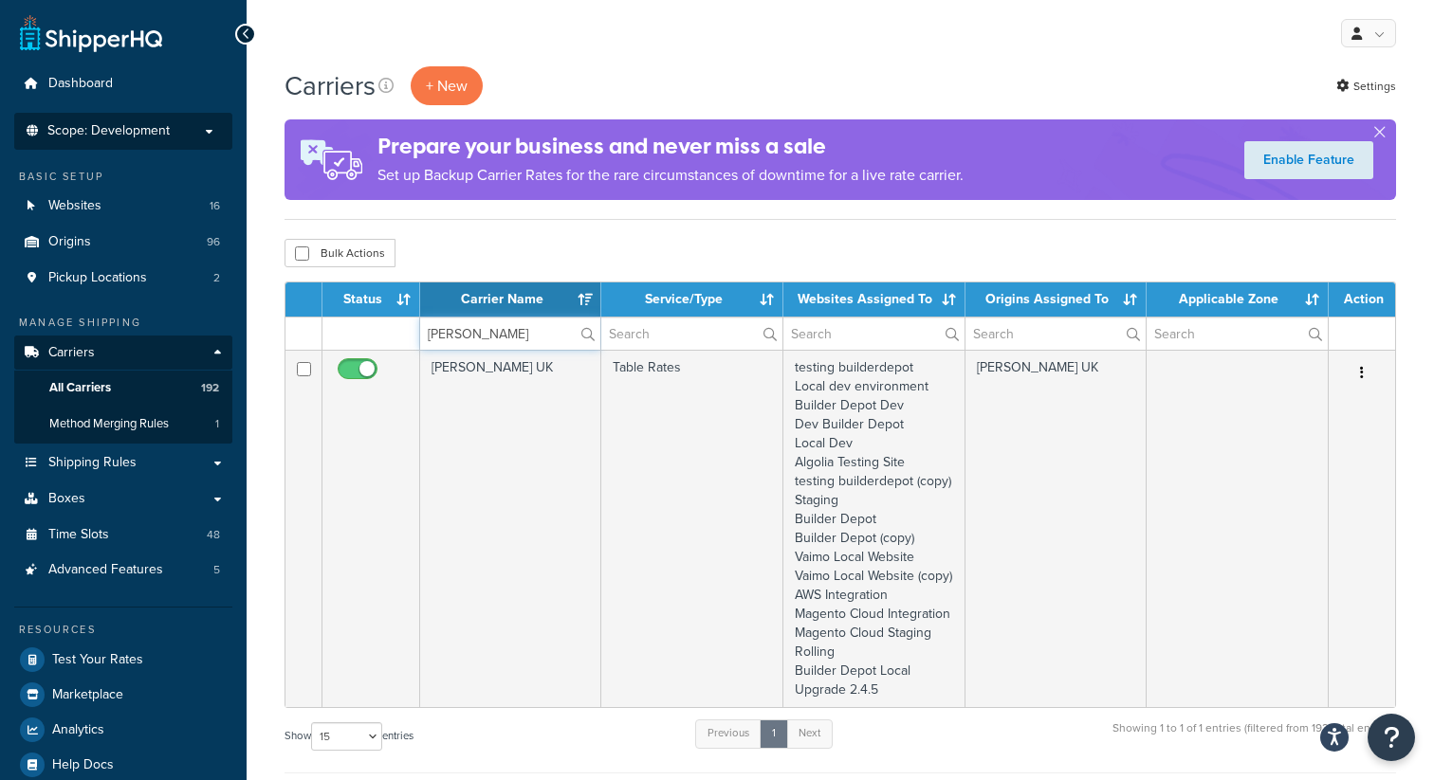
type input "[PERSON_NAME]"
click at [201, 137] on p "Scope: Development" at bounding box center [123, 131] width 201 height 16
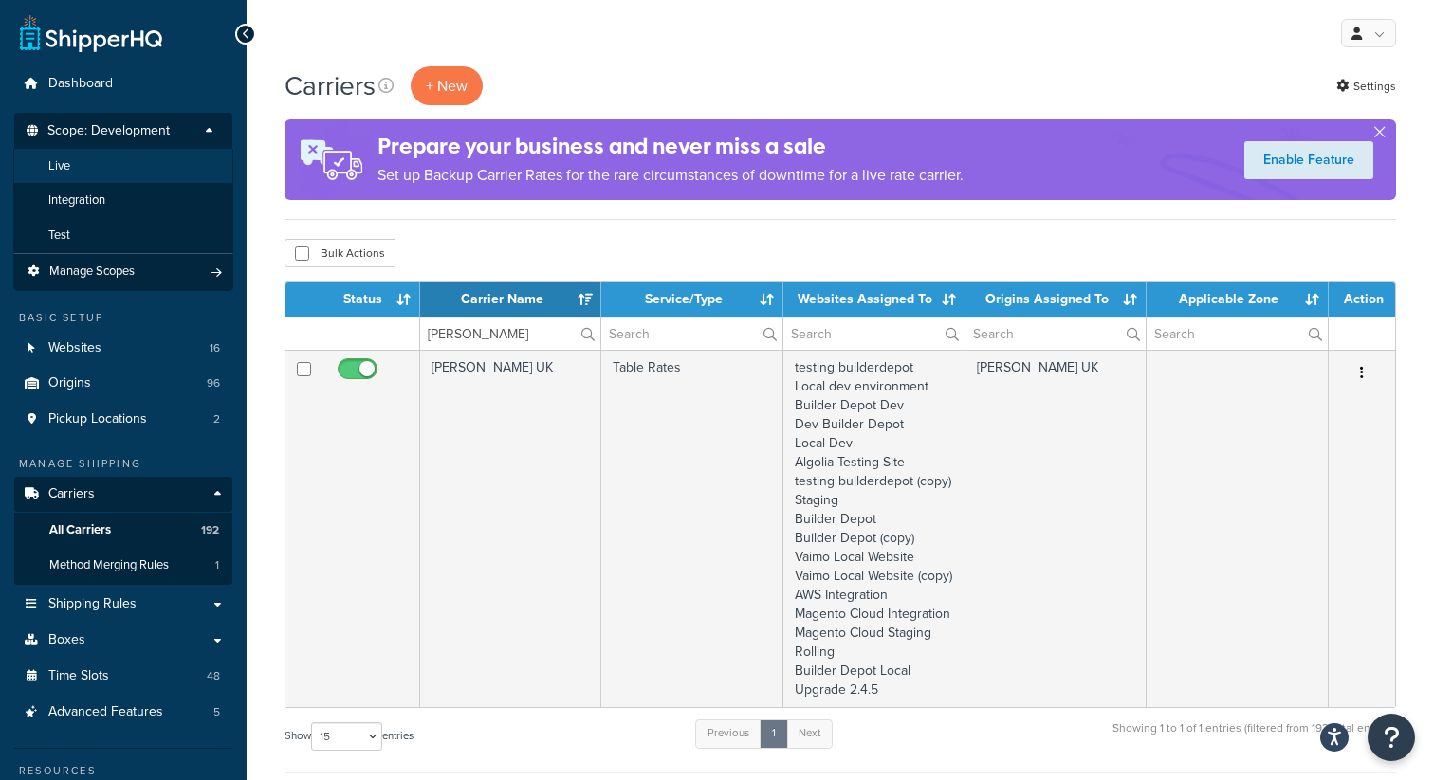
click at [98, 172] on li "Live" at bounding box center [123, 166] width 220 height 35
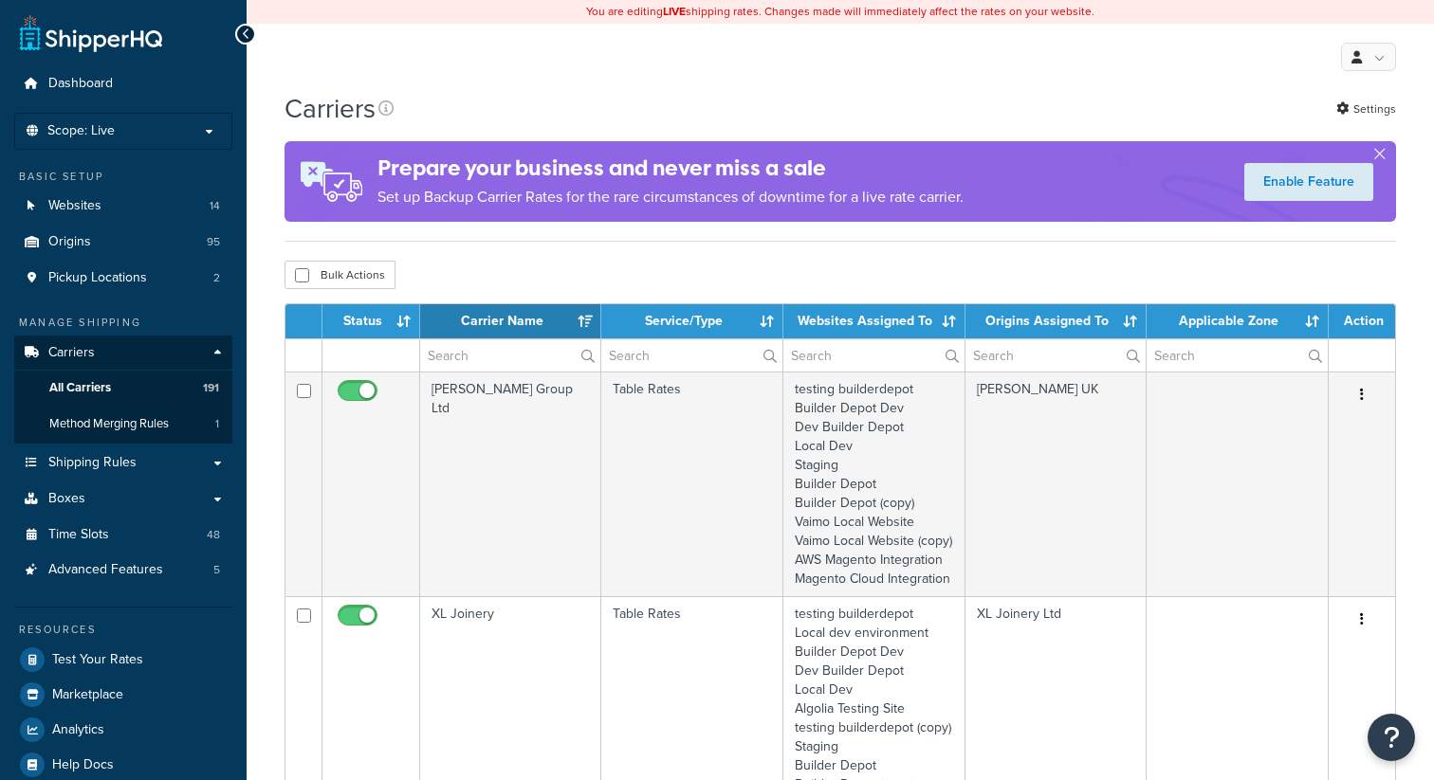
select select "15"
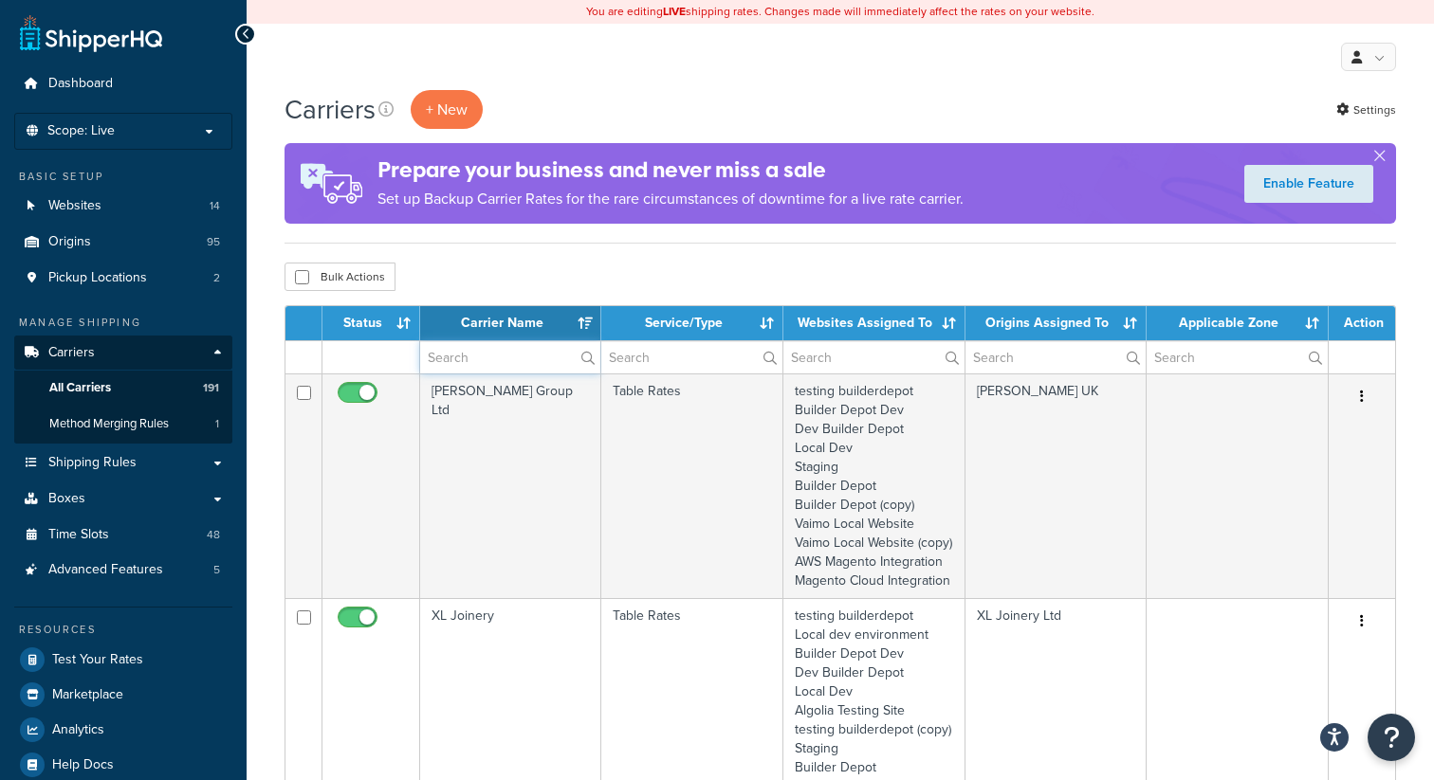
click at [476, 361] on input "text" at bounding box center [510, 357] width 180 height 32
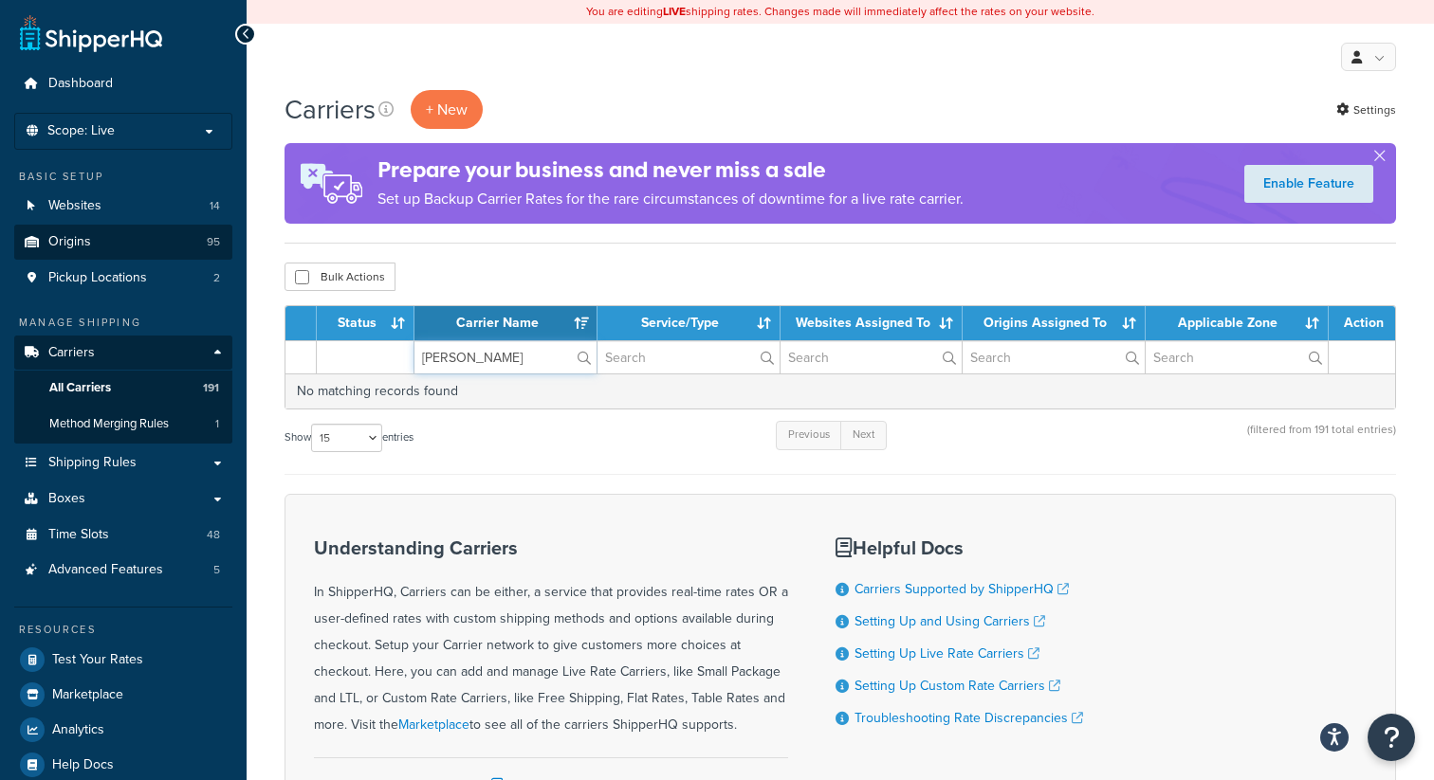
type input "[PERSON_NAME]"
click at [101, 231] on link "Origins 95" at bounding box center [123, 242] width 218 height 35
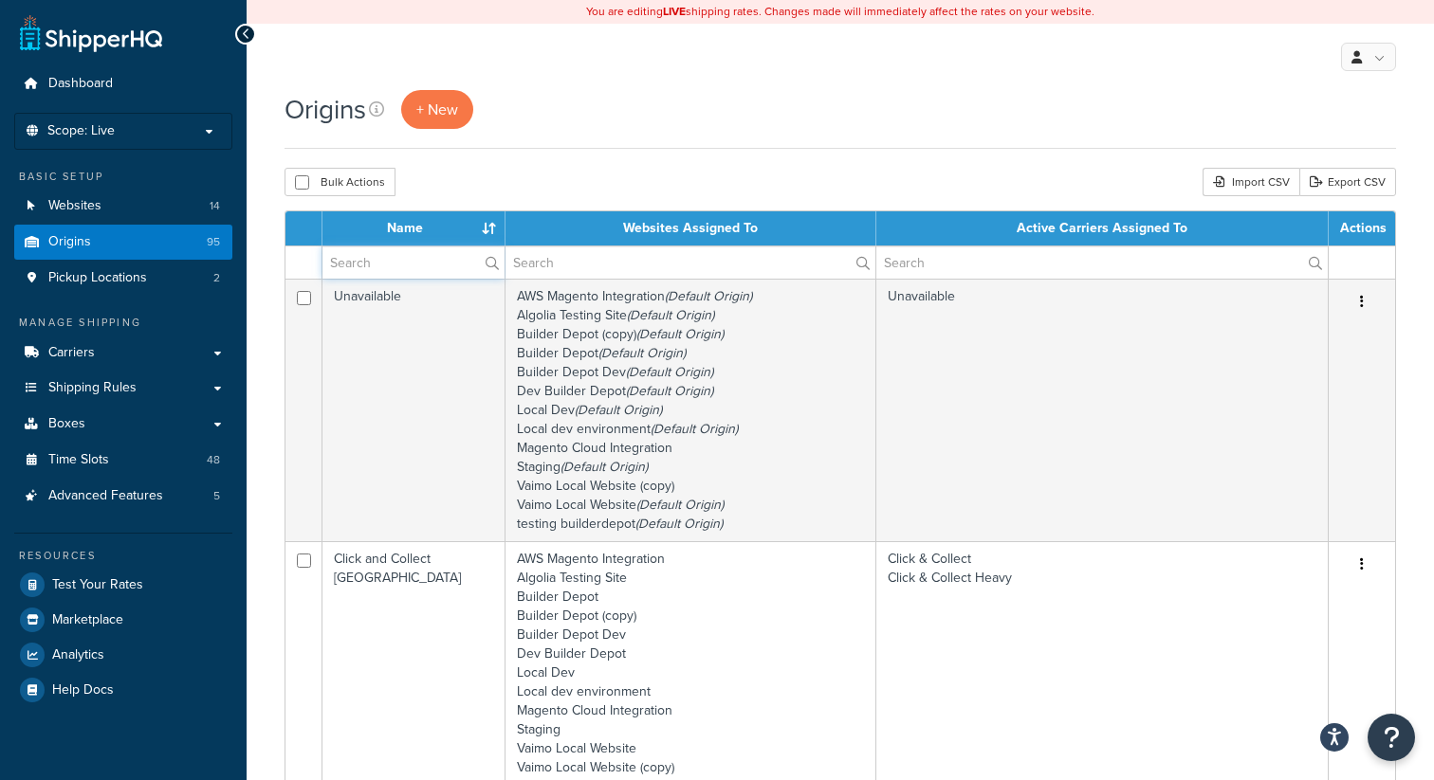
click at [400, 267] on input "text" at bounding box center [413, 263] width 182 height 32
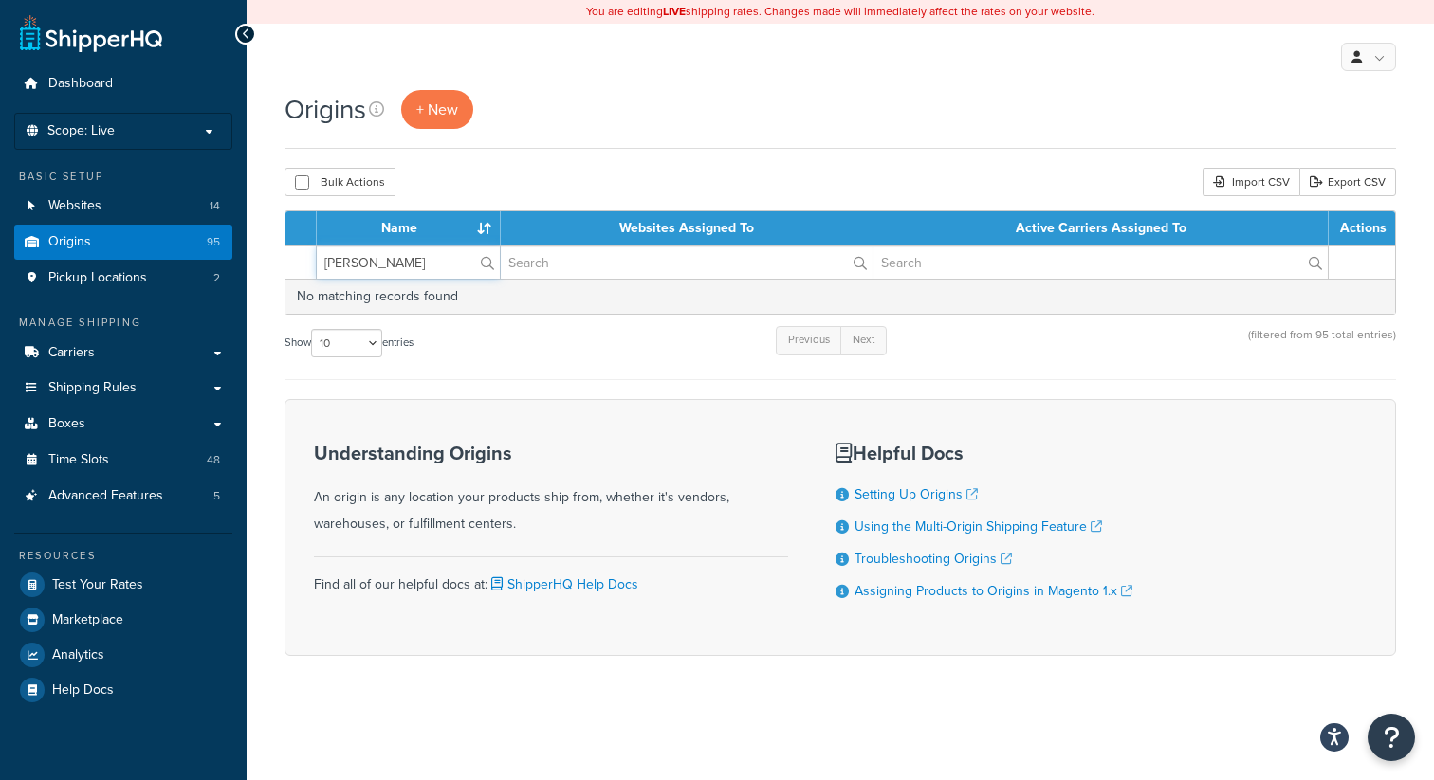
type input "dolle"
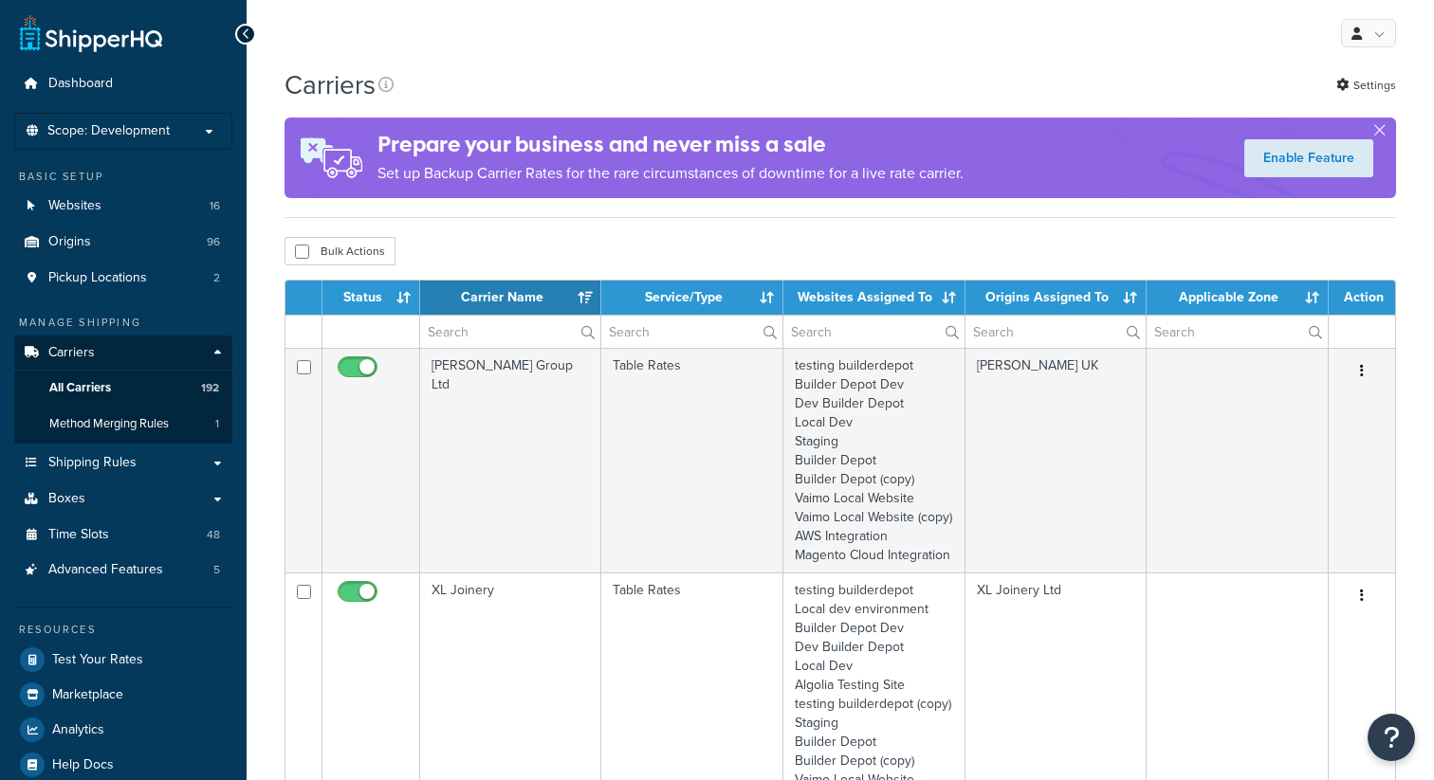
select select "15"
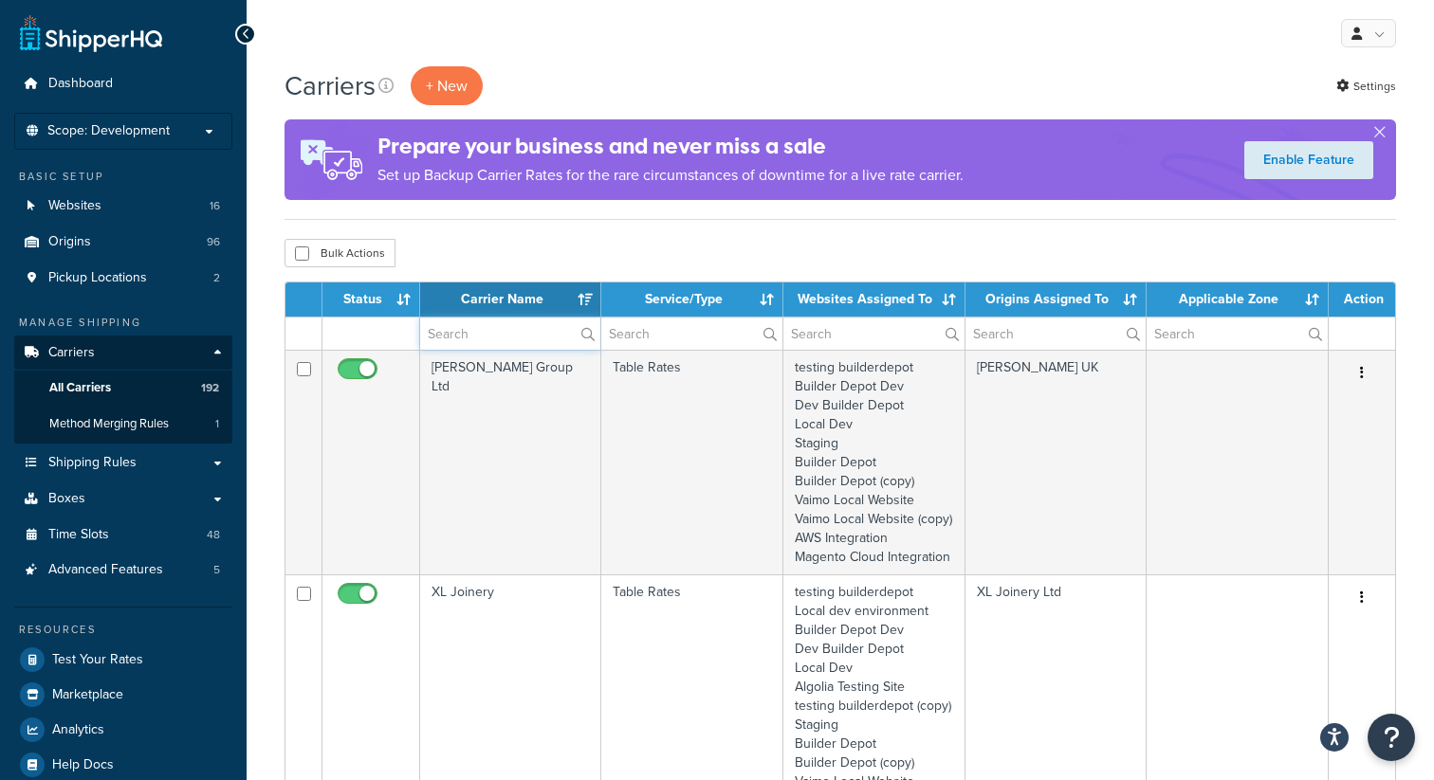
click at [483, 331] on input "text" at bounding box center [510, 334] width 180 height 32
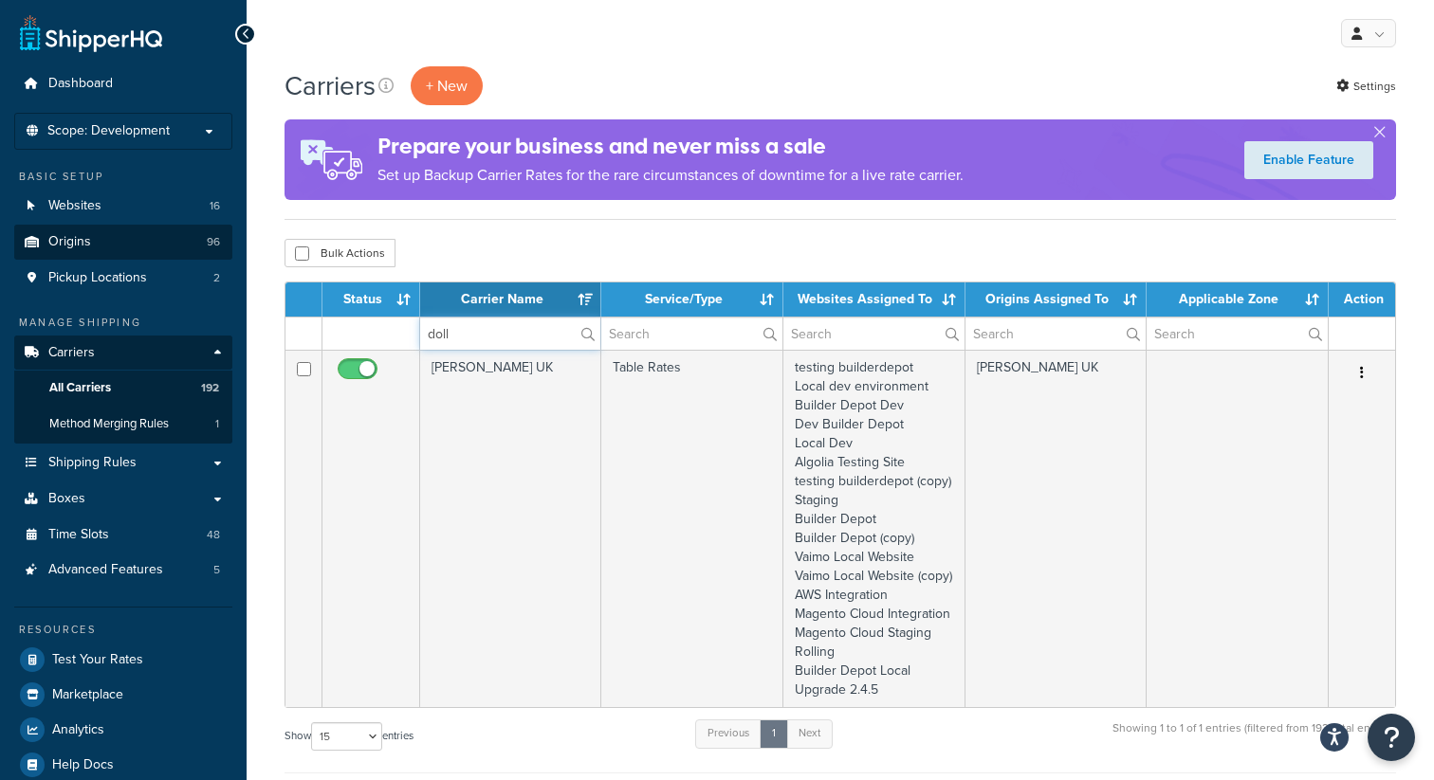
type input "doll"
click at [104, 248] on link "Origins 96" at bounding box center [123, 242] width 218 height 35
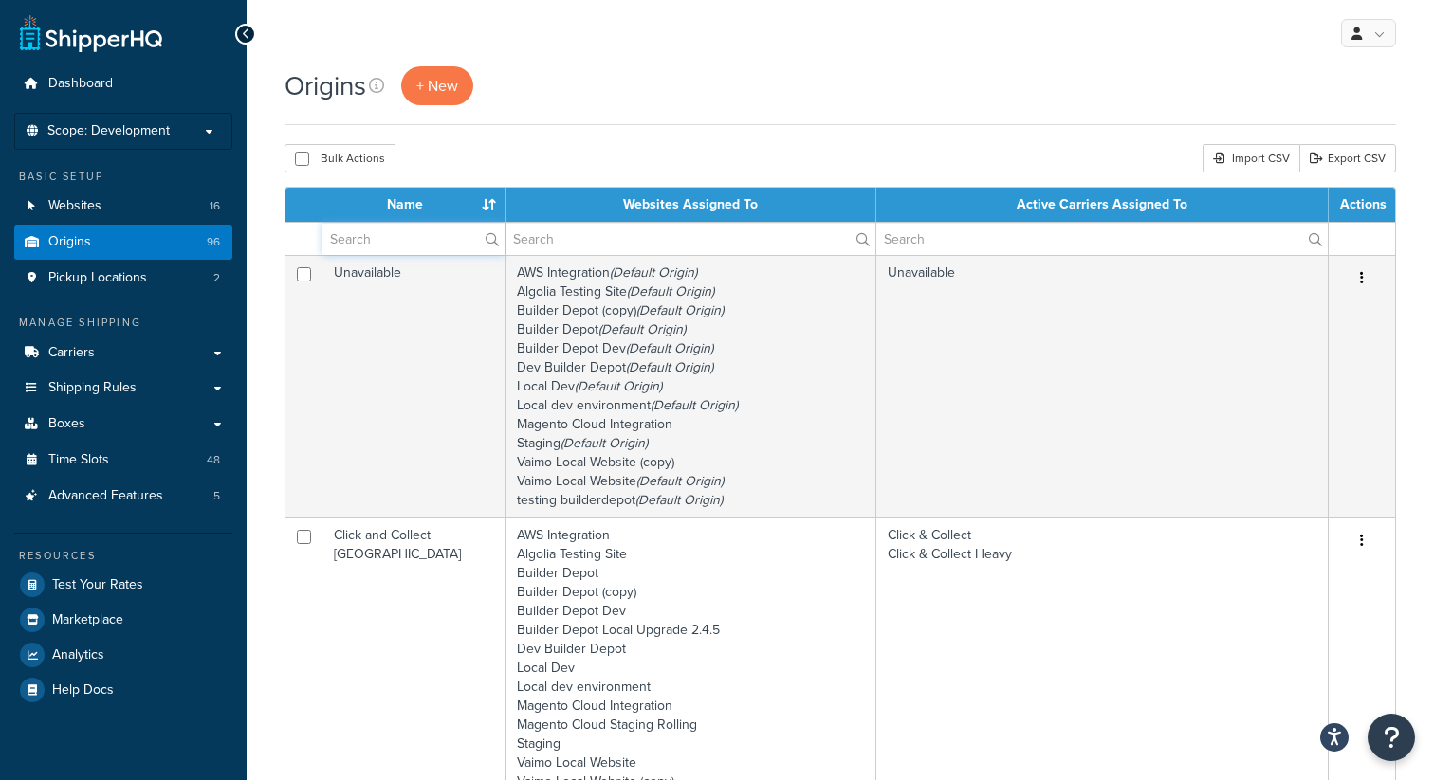
click at [390, 236] on input "text" at bounding box center [413, 239] width 182 height 32
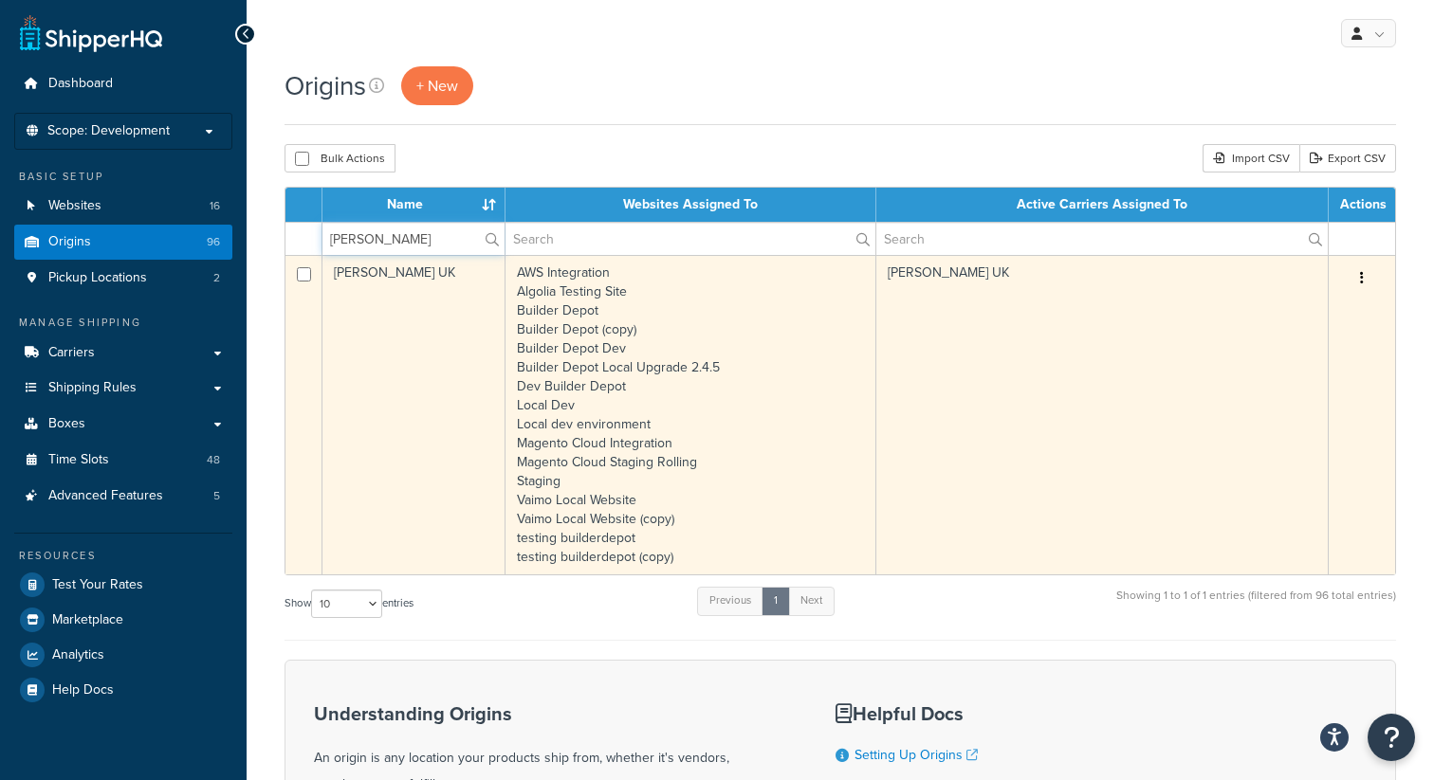
type input "[PERSON_NAME]"
click at [1361, 275] on icon "button" at bounding box center [1362, 277] width 4 height 13
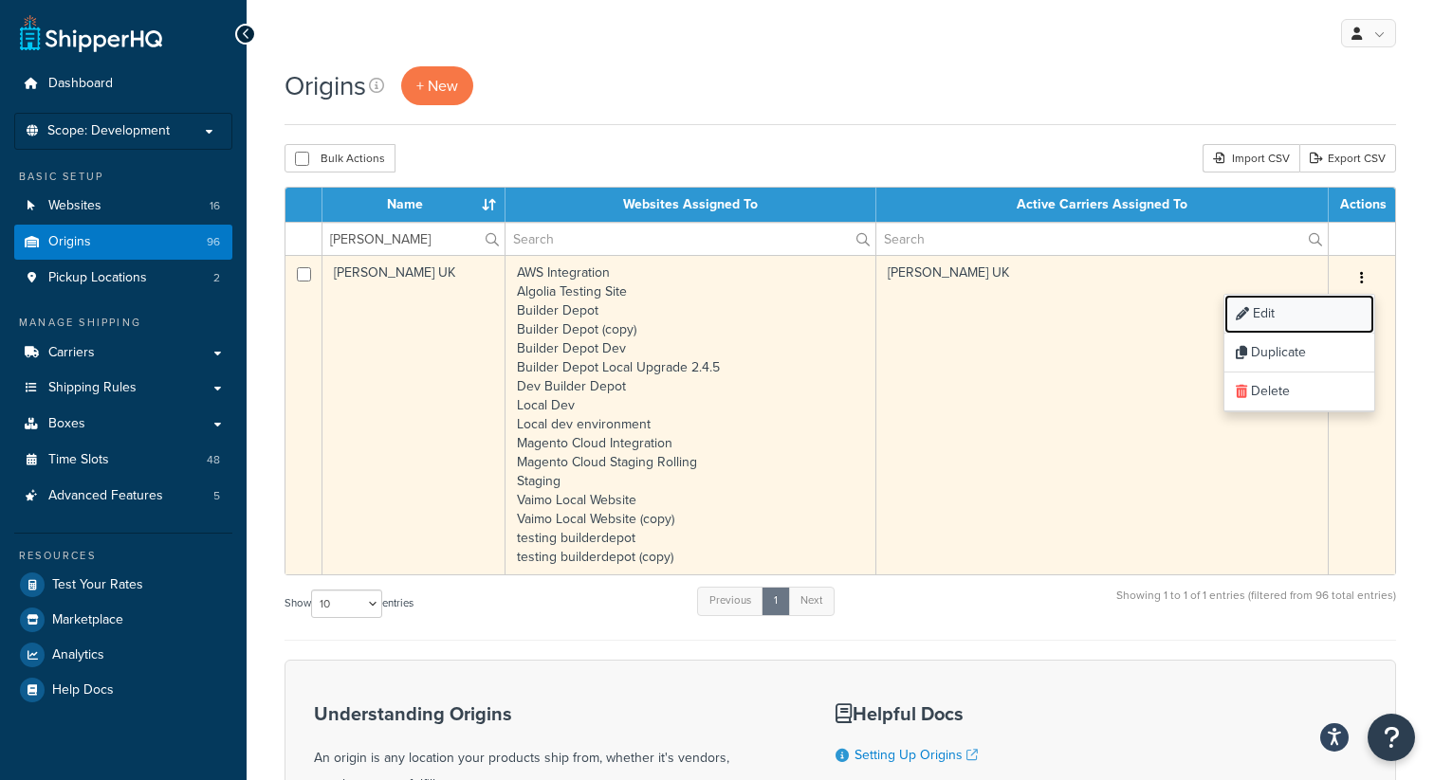
click at [1306, 300] on link "Edit" at bounding box center [1299, 314] width 150 height 39
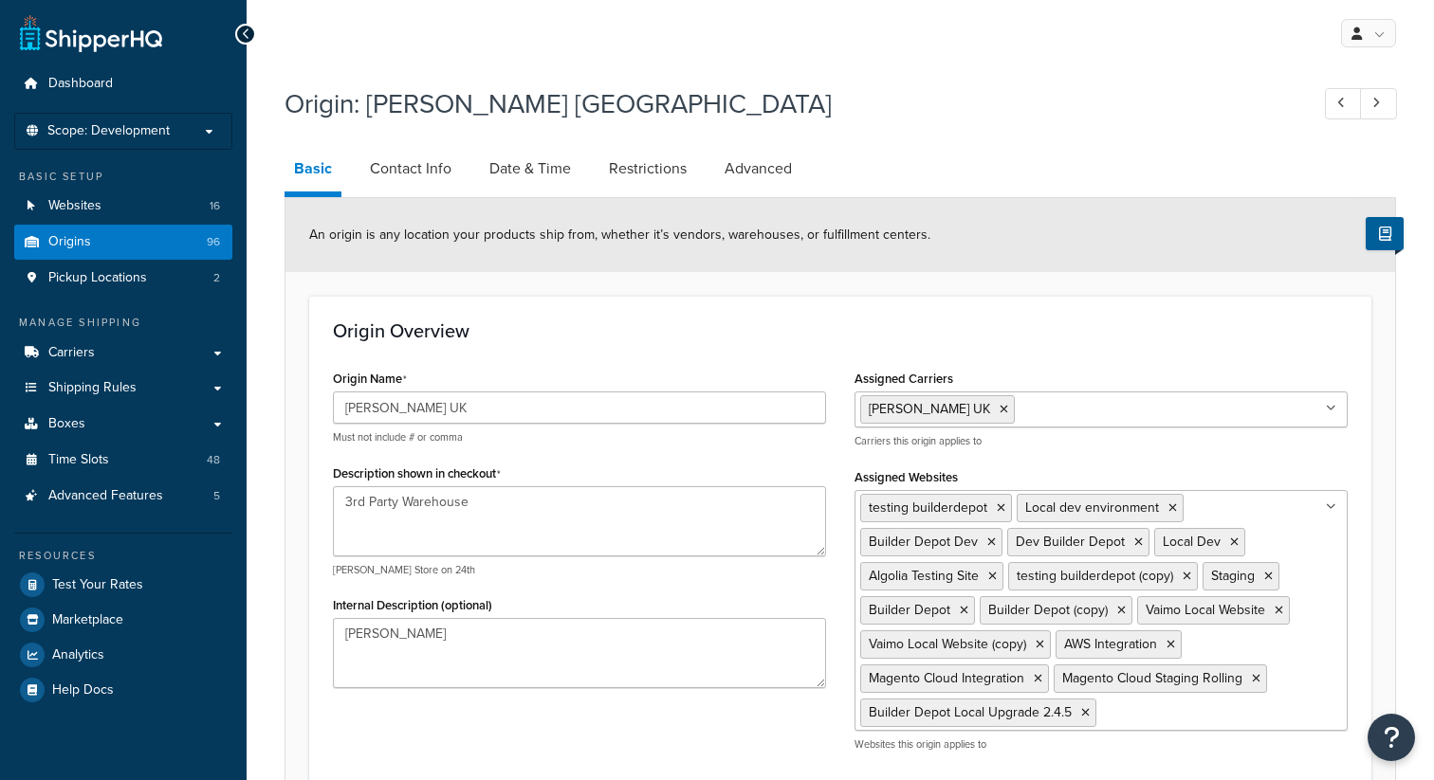
select select "1226"
click at [439, 416] on input "[PERSON_NAME] UK" at bounding box center [579, 408] width 493 height 32
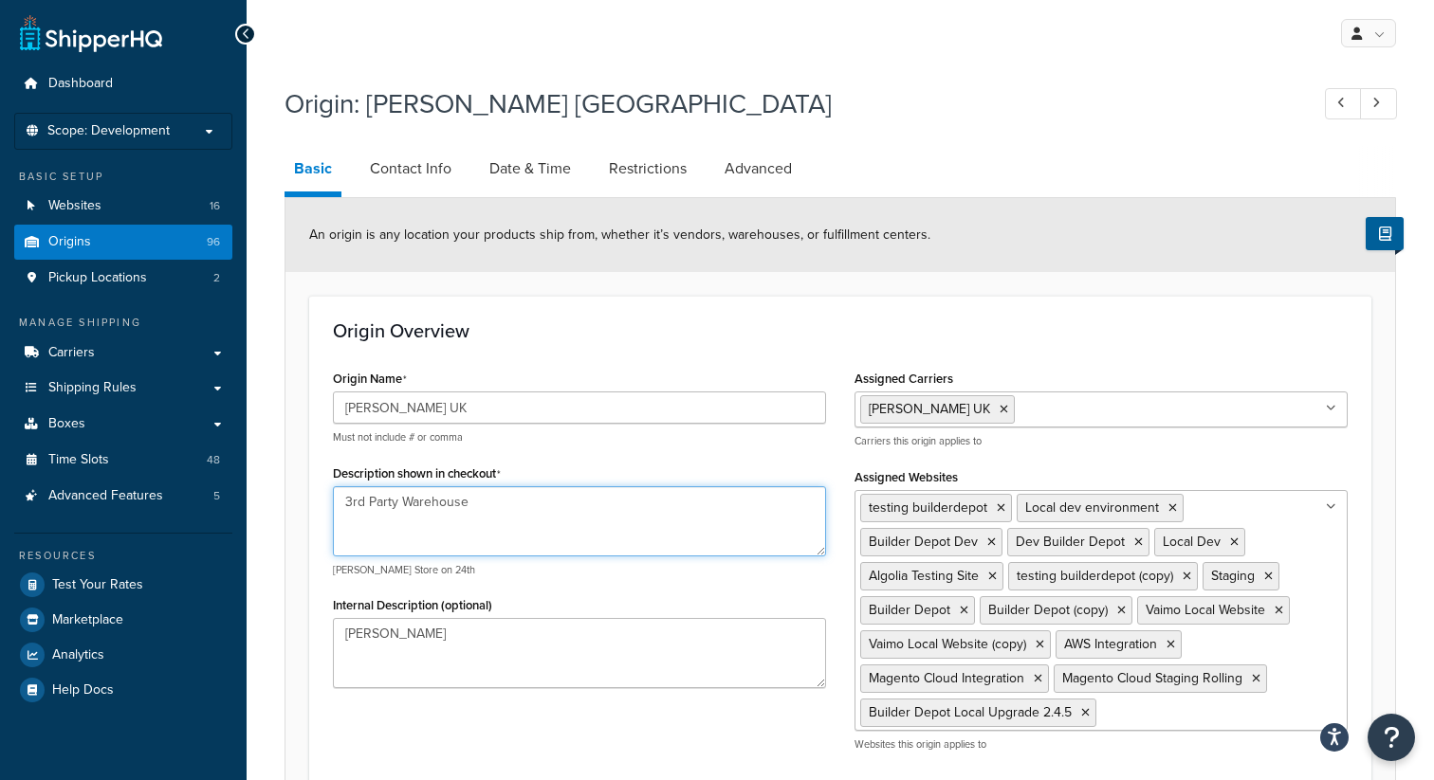
click at [468, 519] on textarea "3rd Party Warehouse" at bounding box center [579, 521] width 493 height 70
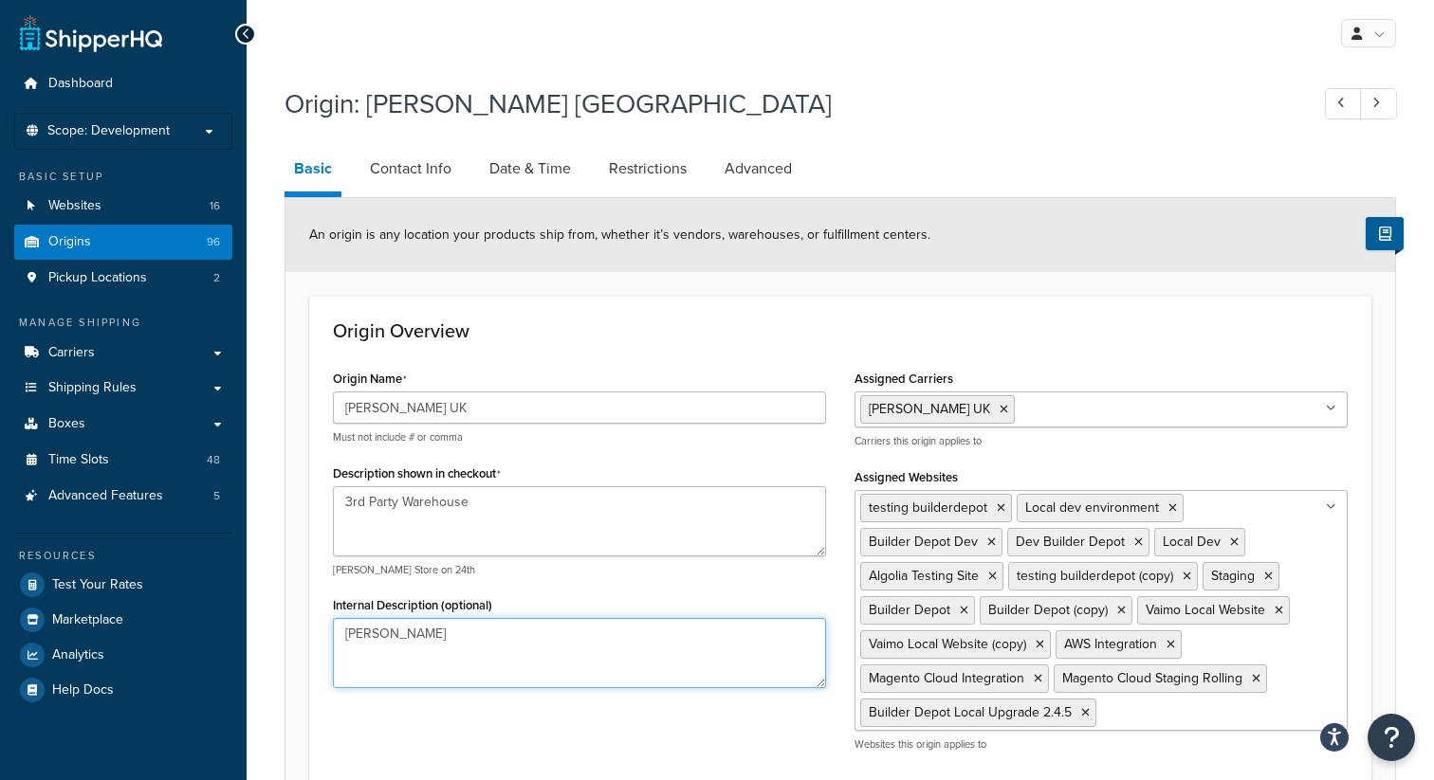
click at [381, 635] on textarea "Dolle" at bounding box center [579, 653] width 493 height 70
click at [421, 169] on link "Contact Info" at bounding box center [410, 169] width 101 height 46
select select "order_placed"
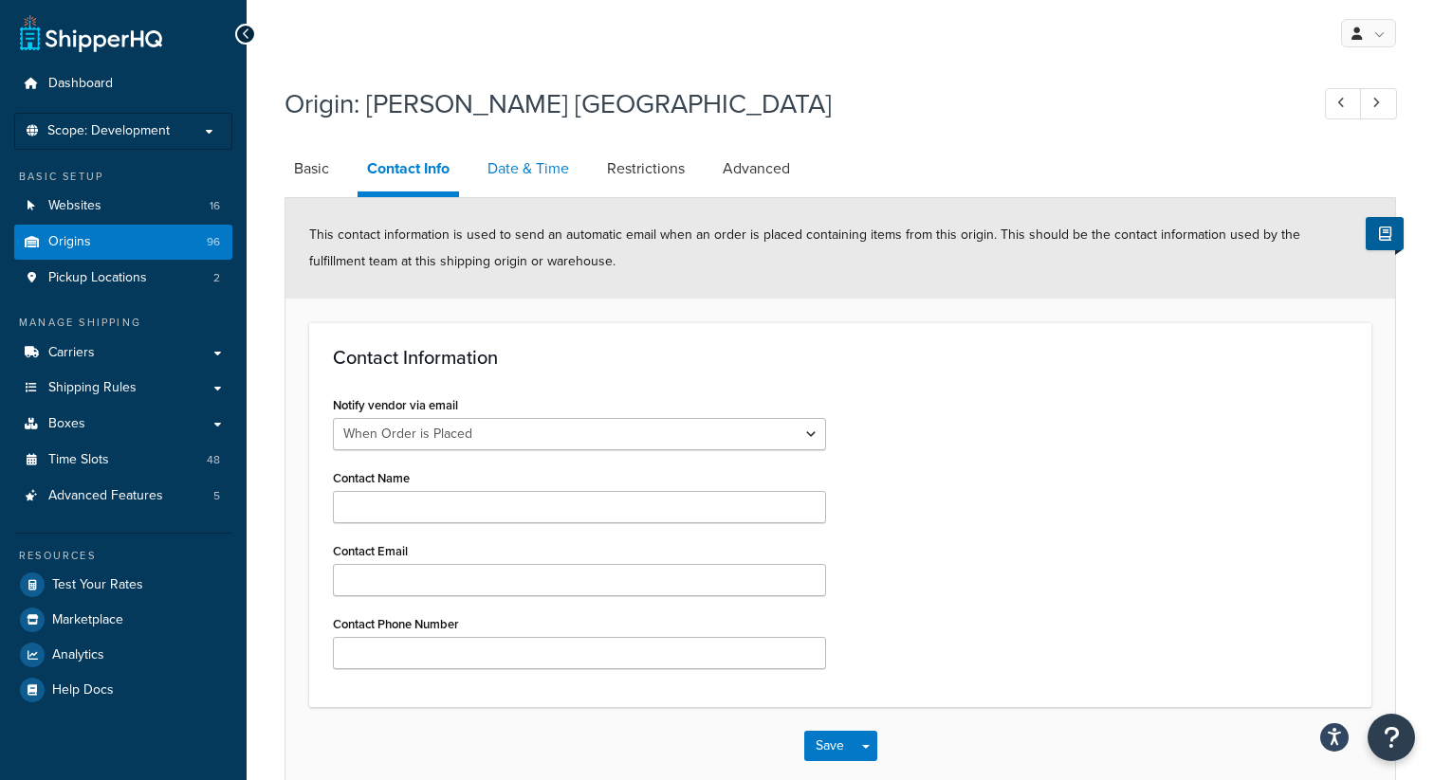
click at [531, 175] on link "Date & Time" at bounding box center [528, 169] width 101 height 46
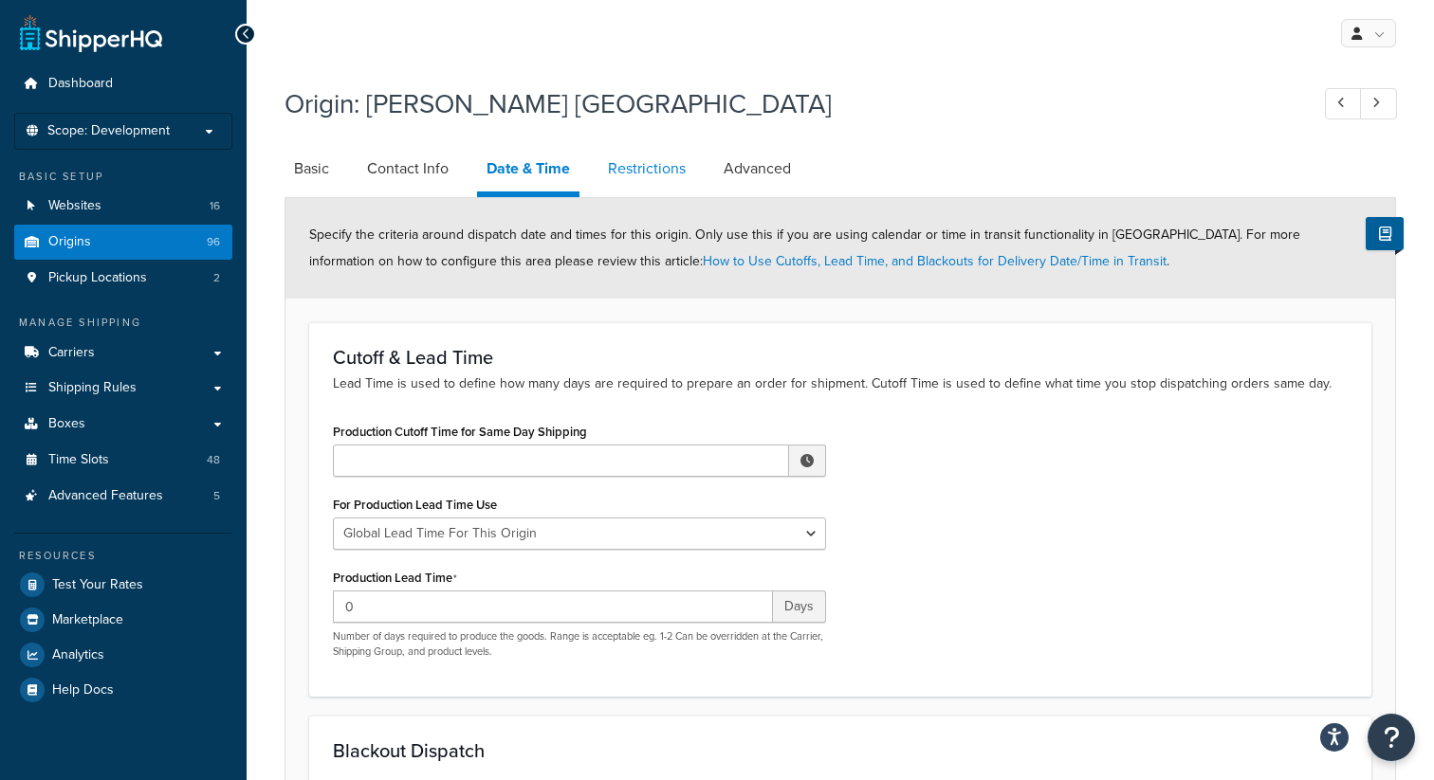
click at [664, 163] on link "Restrictions" at bounding box center [646, 169] width 97 height 46
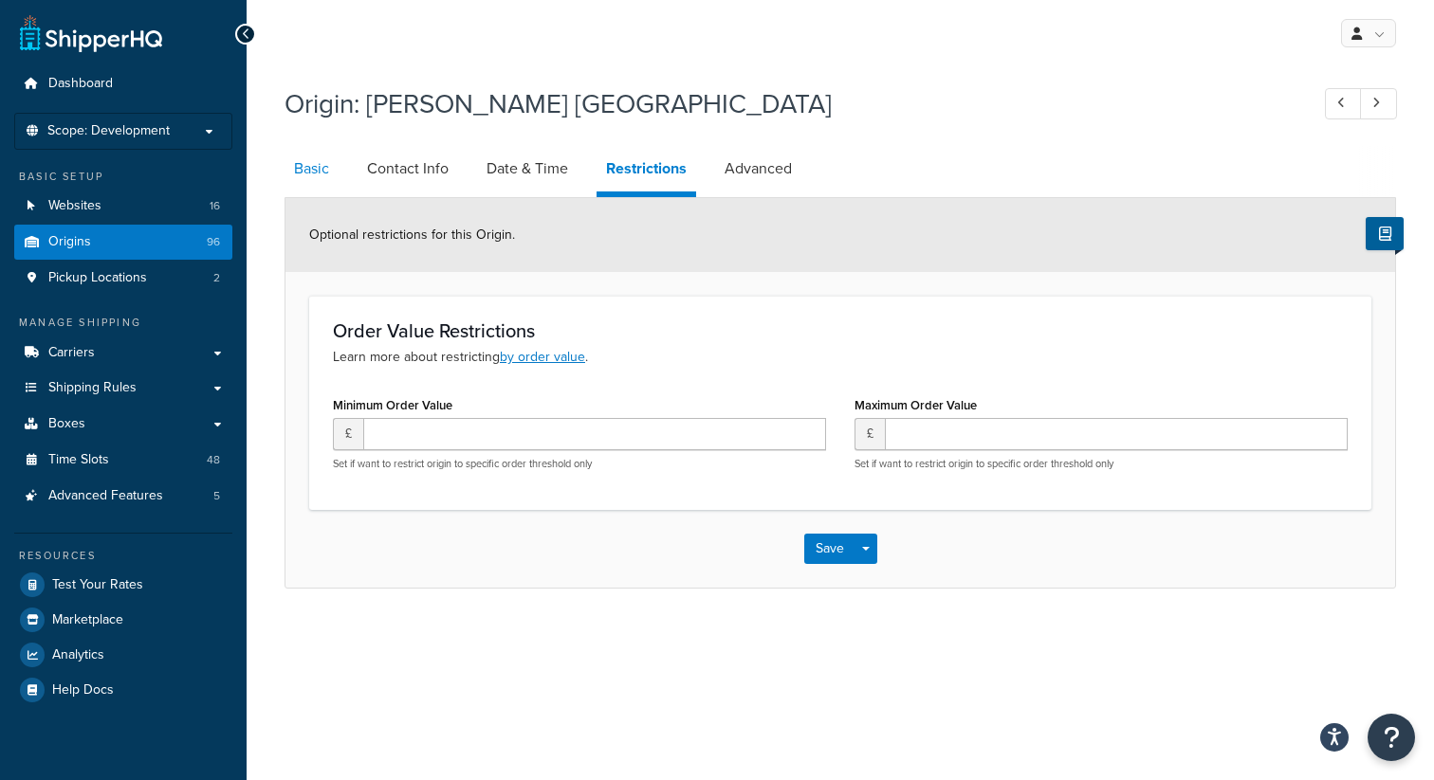
click at [295, 166] on link "Basic" at bounding box center [311, 169] width 54 height 46
select select "1226"
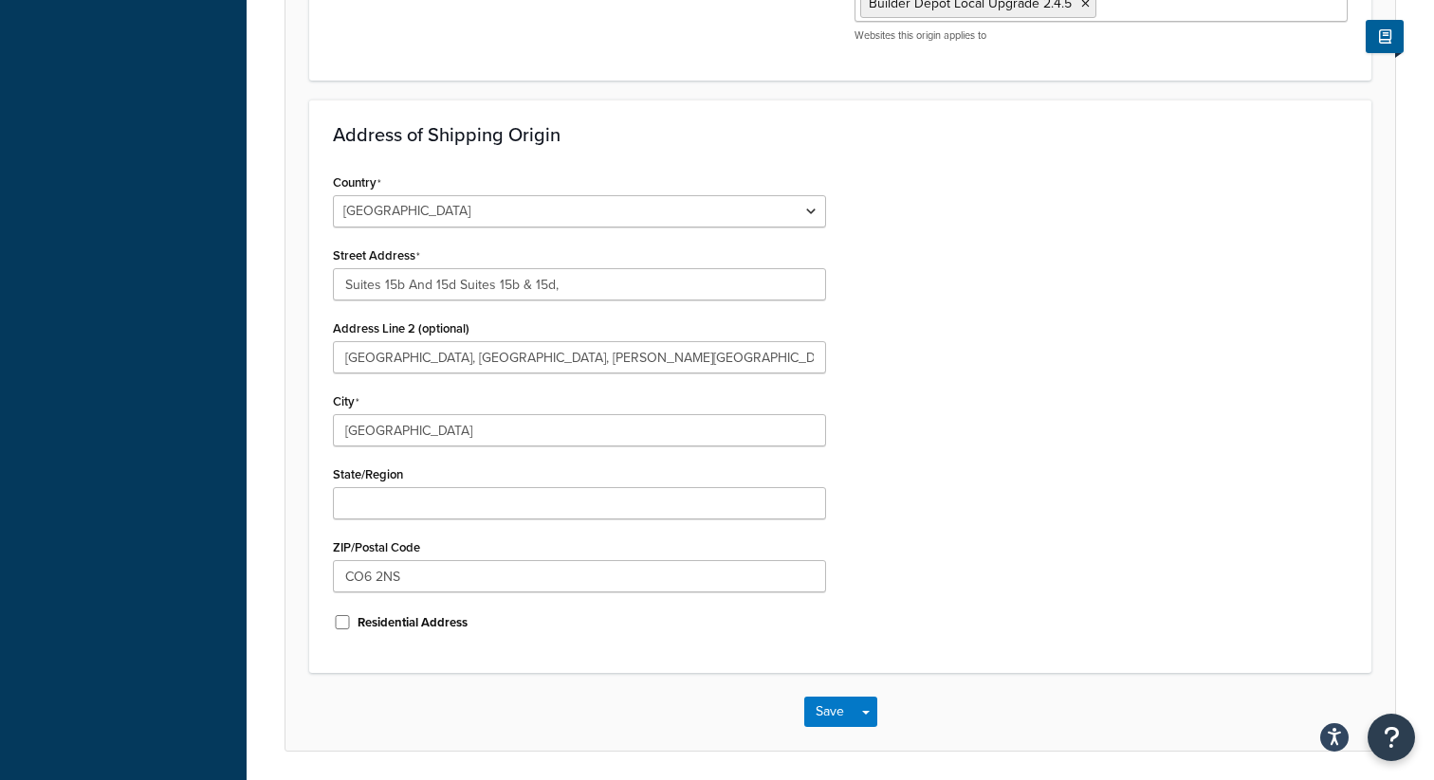
scroll to position [776, 0]
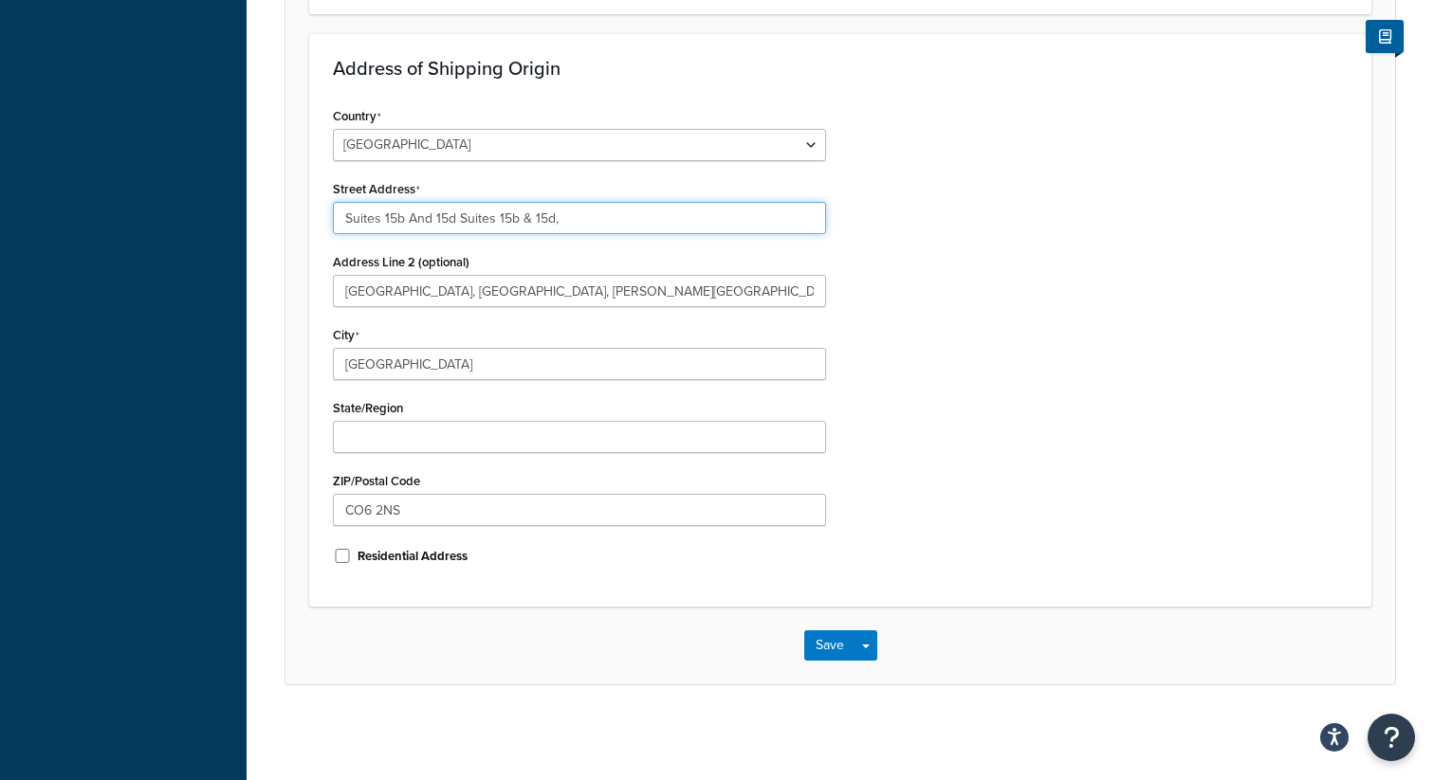
click at [451, 218] on input "Suites 15b And 15d Suites 15b & 15d," at bounding box center [579, 218] width 493 height 32
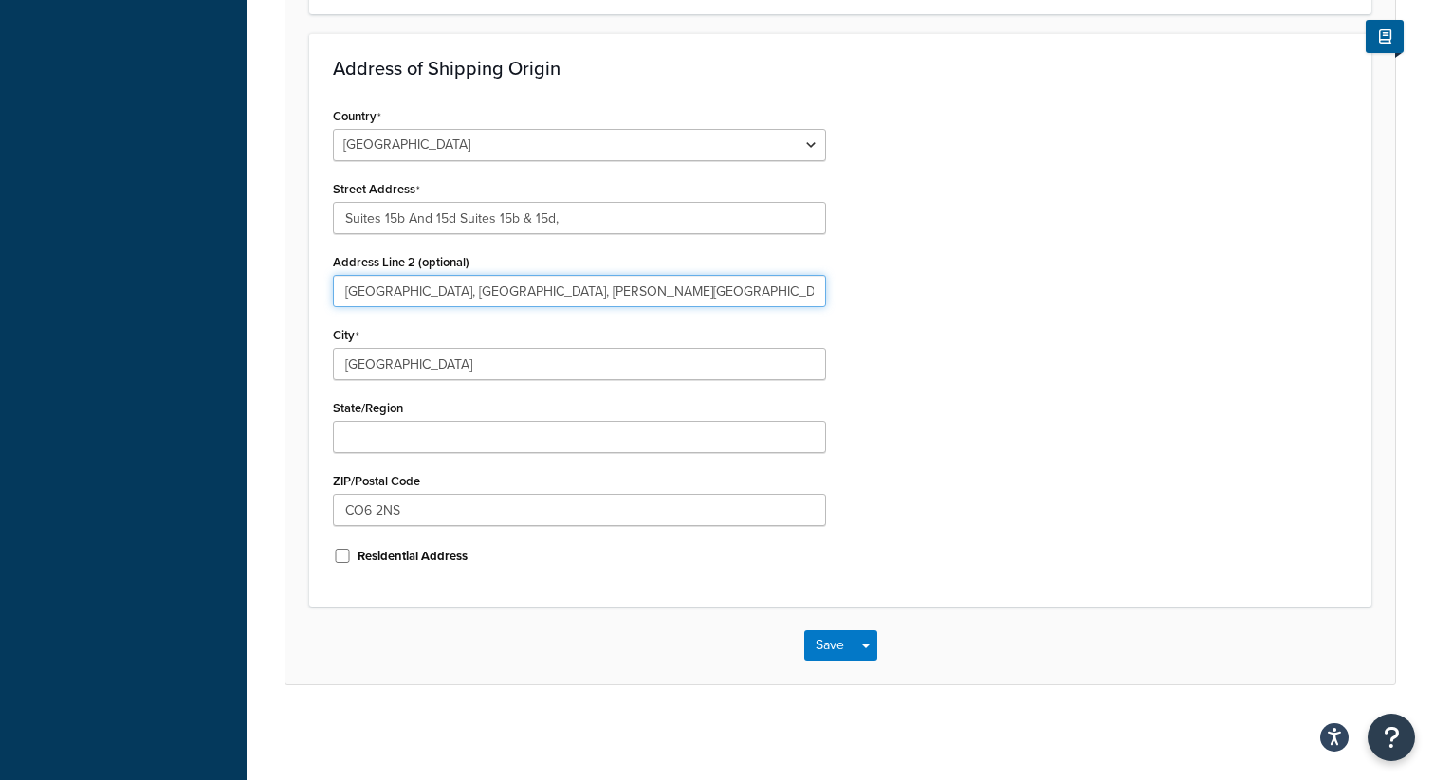
click at [365, 303] on input "Field House, Rural Business Centre, Earls Colne Business Park," at bounding box center [579, 291] width 493 height 32
click at [365, 292] on input "Field House, Rural Business Centre, Earls Colne Business Park," at bounding box center [579, 291] width 493 height 32
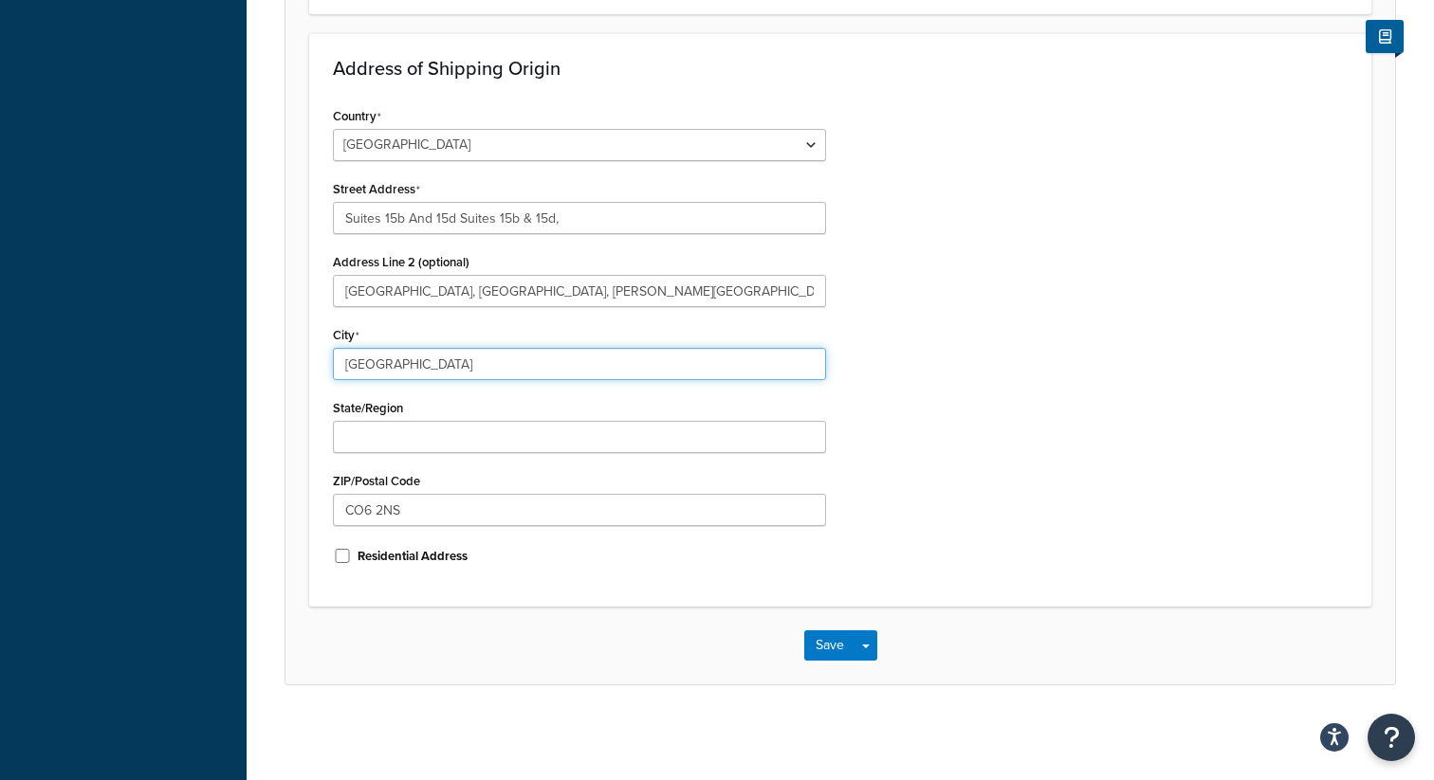
click at [375, 364] on input "Essex" at bounding box center [579, 364] width 493 height 32
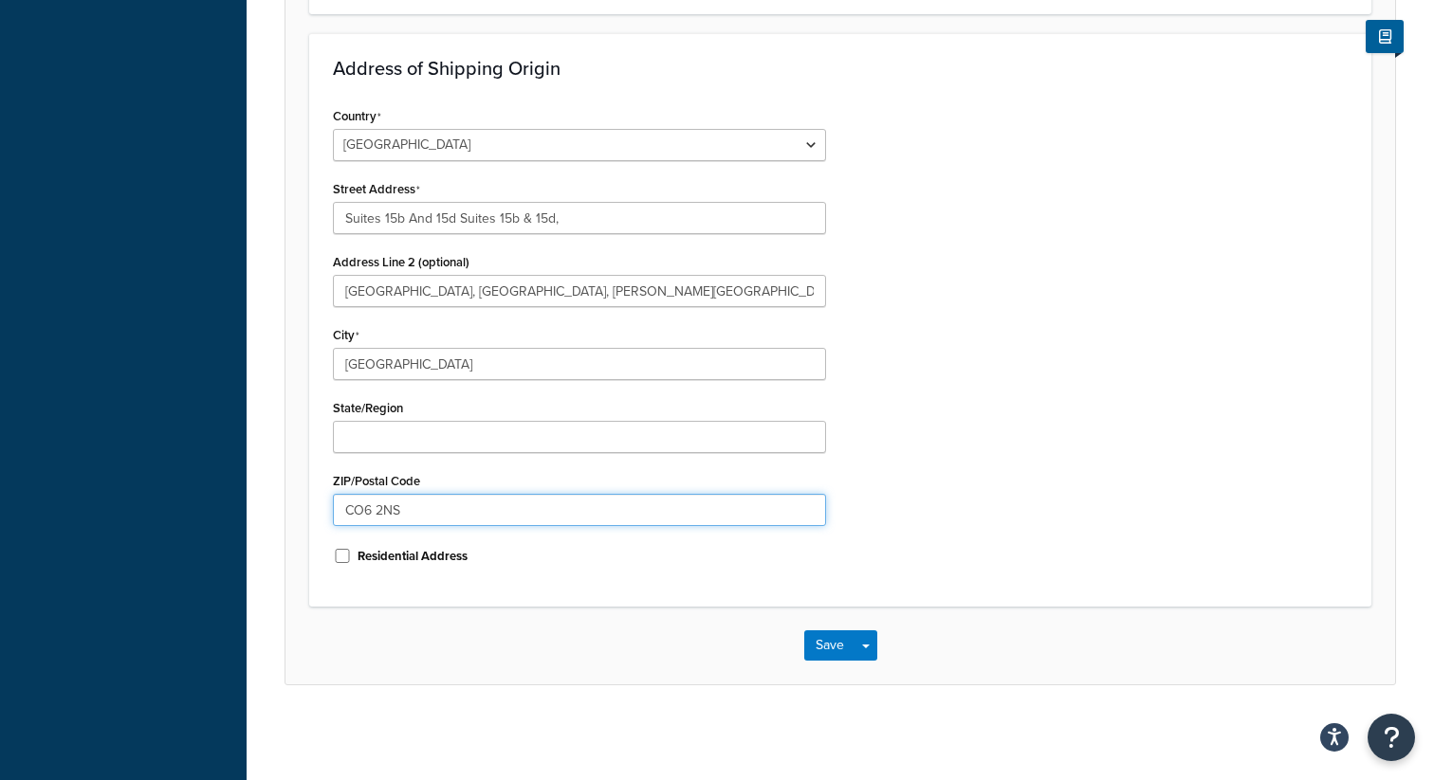
click at [386, 512] on input "CO6 2NS" at bounding box center [579, 510] width 493 height 32
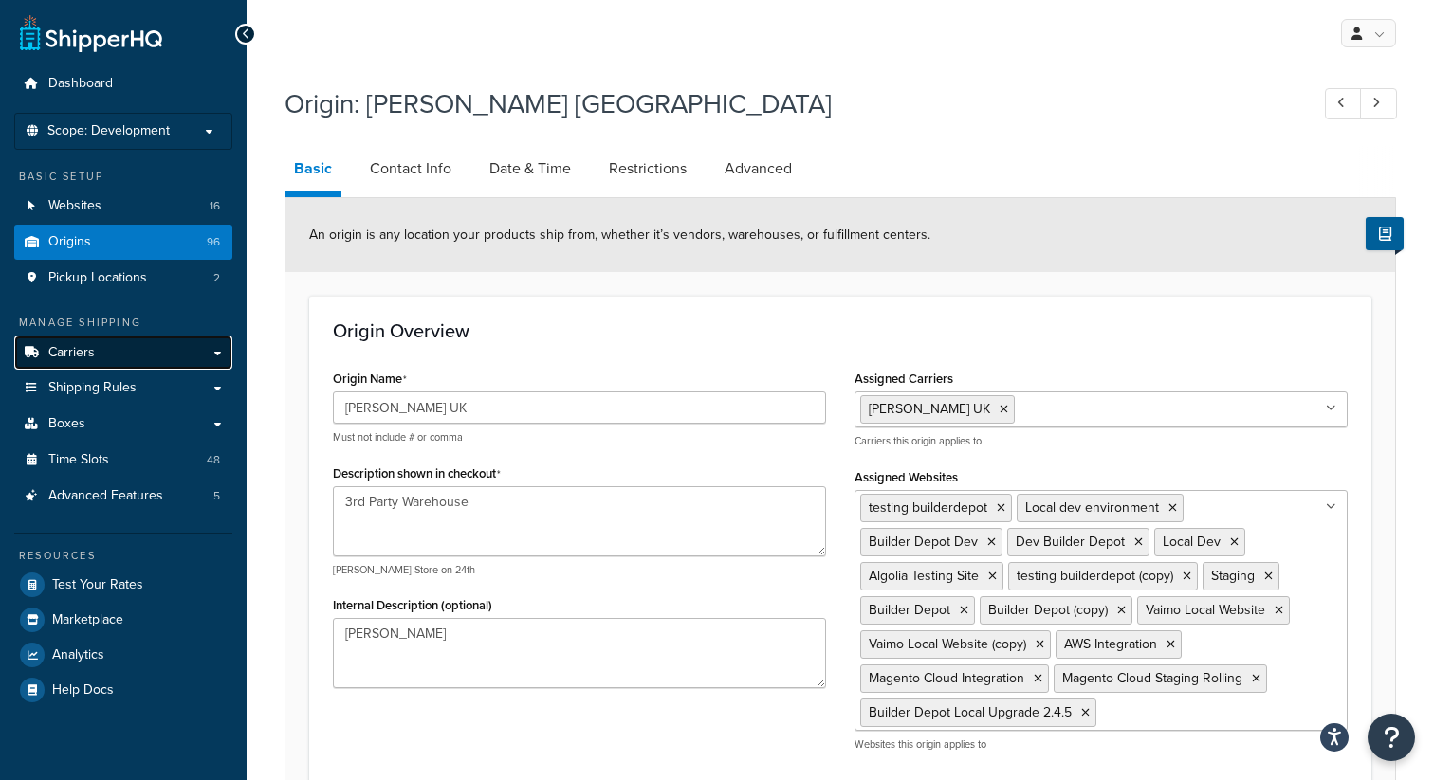
click at [98, 349] on link "Carriers" at bounding box center [123, 353] width 218 height 35
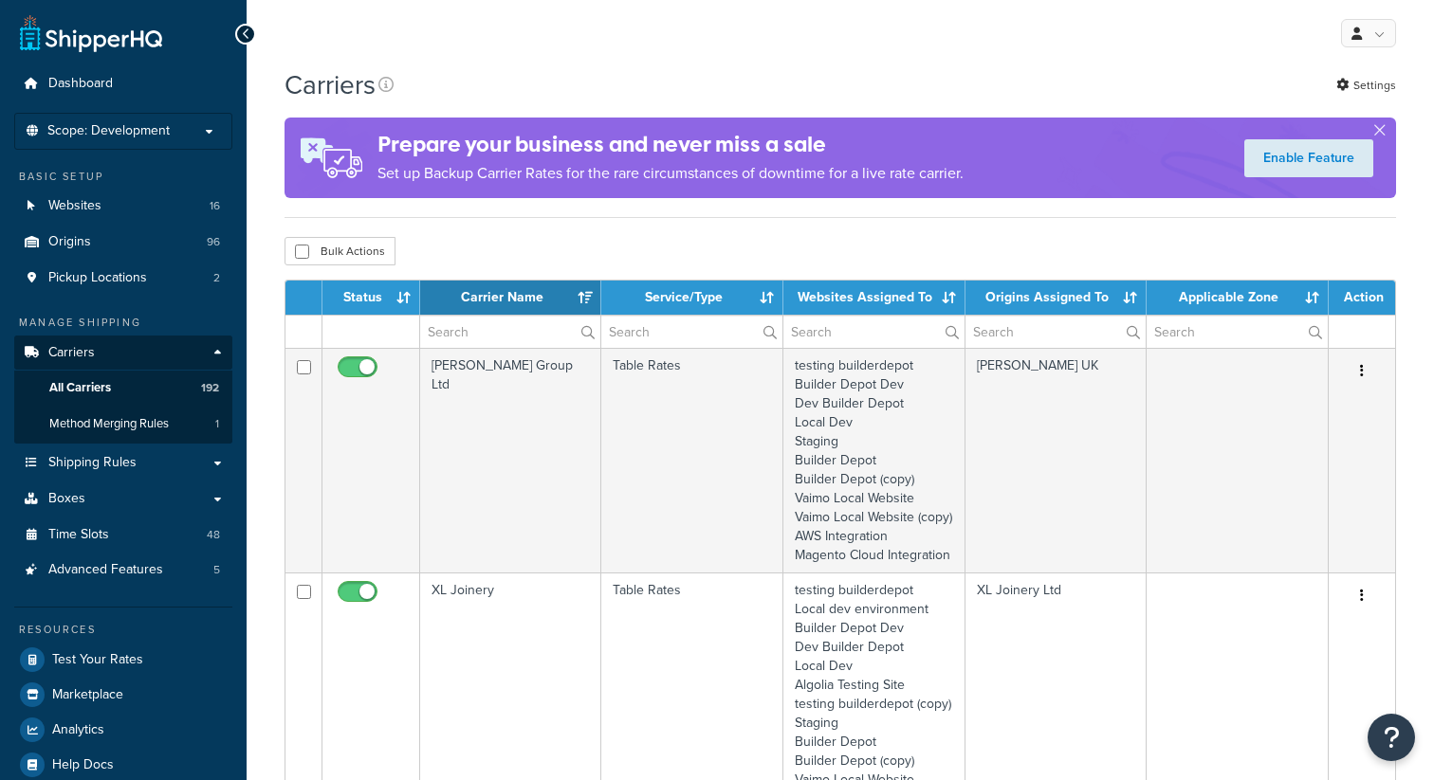
select select "15"
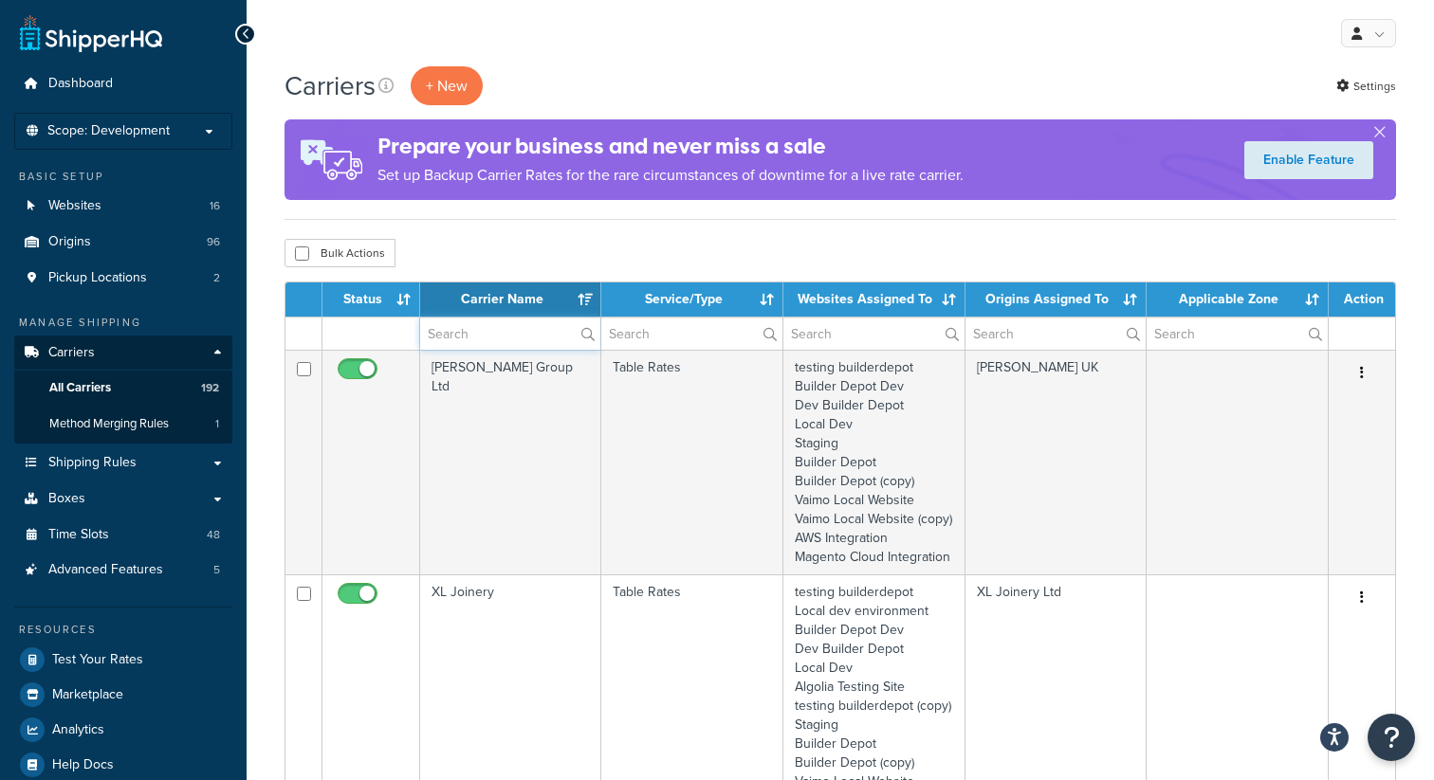
click at [483, 344] on input "text" at bounding box center [510, 334] width 180 height 32
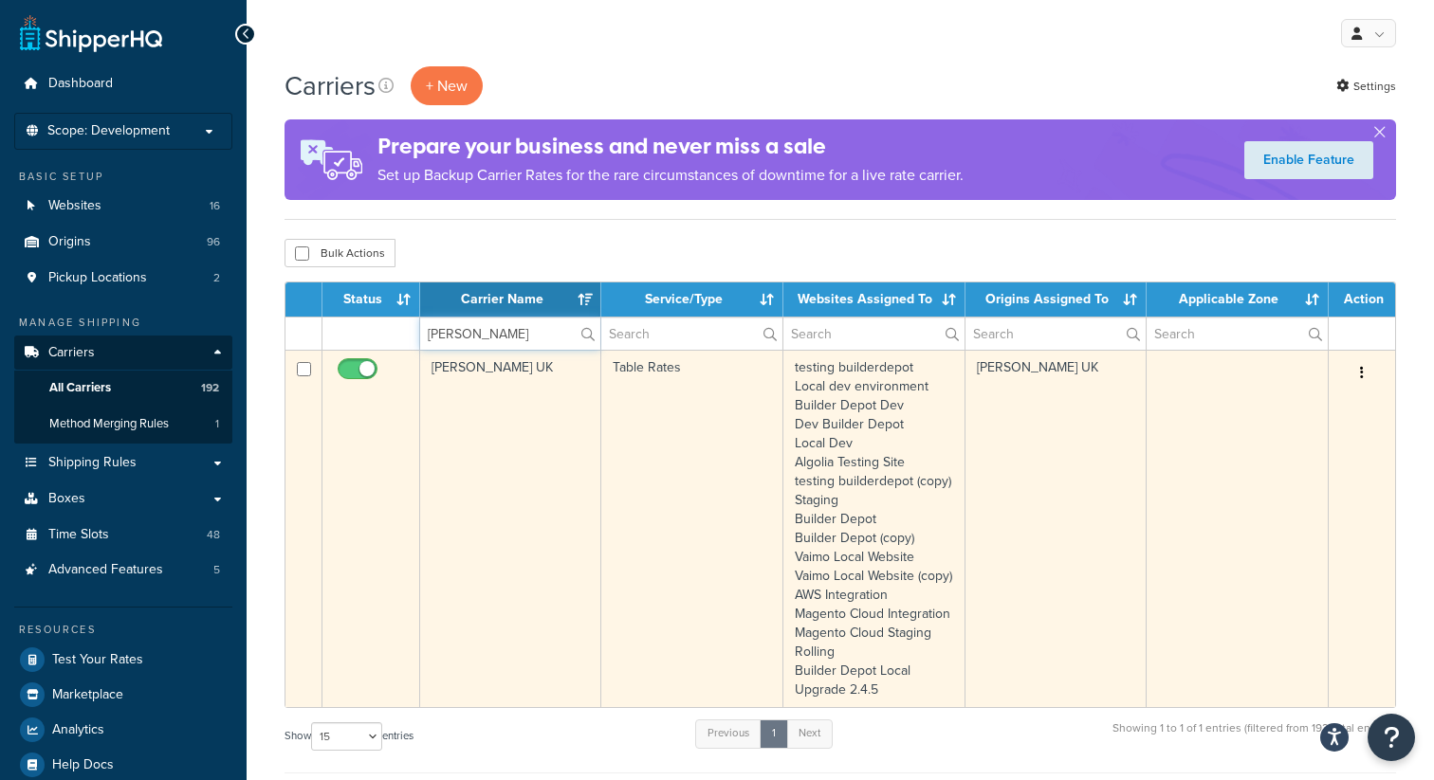
type input "[PERSON_NAME]"
click at [1364, 380] on button "button" at bounding box center [1361, 373] width 27 height 30
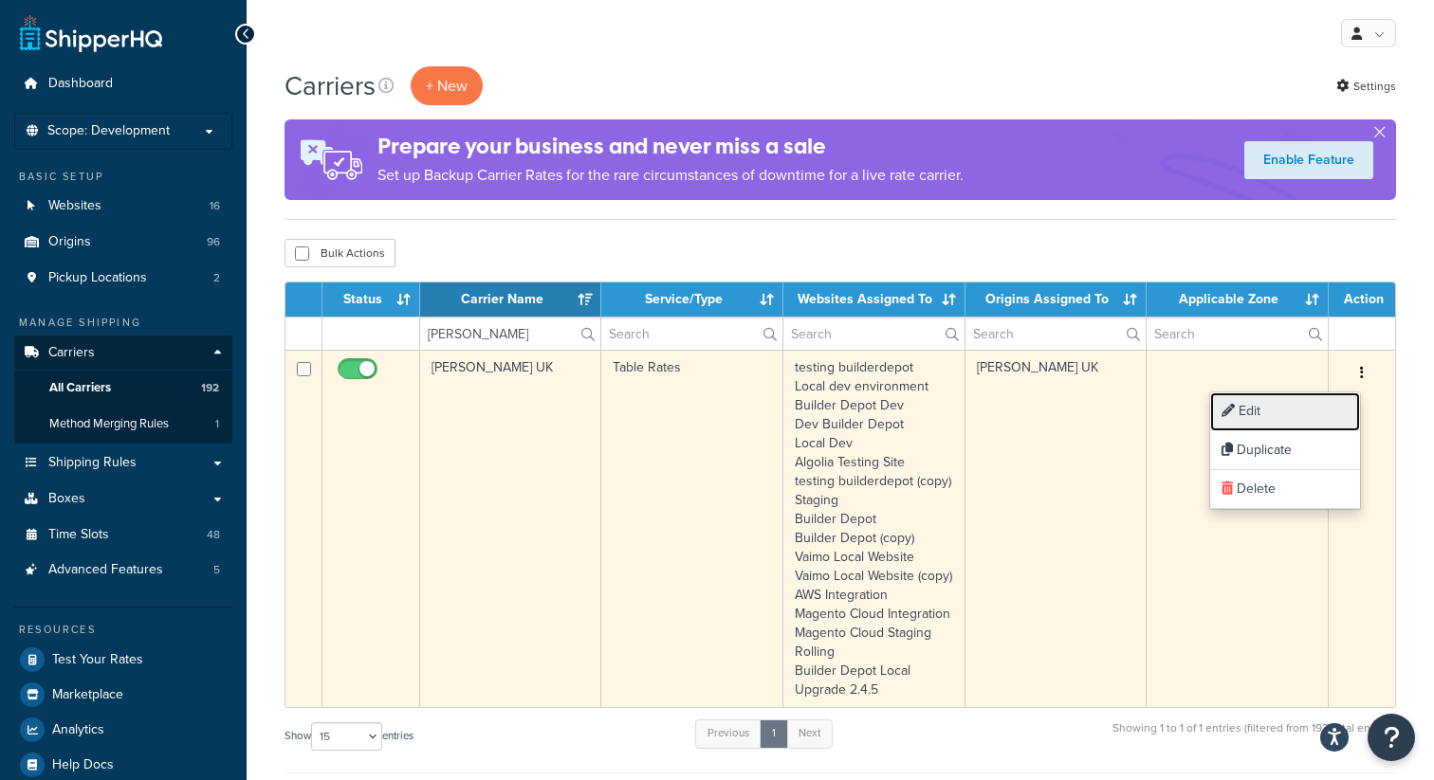
click at [1287, 406] on link "Edit" at bounding box center [1285, 412] width 150 height 39
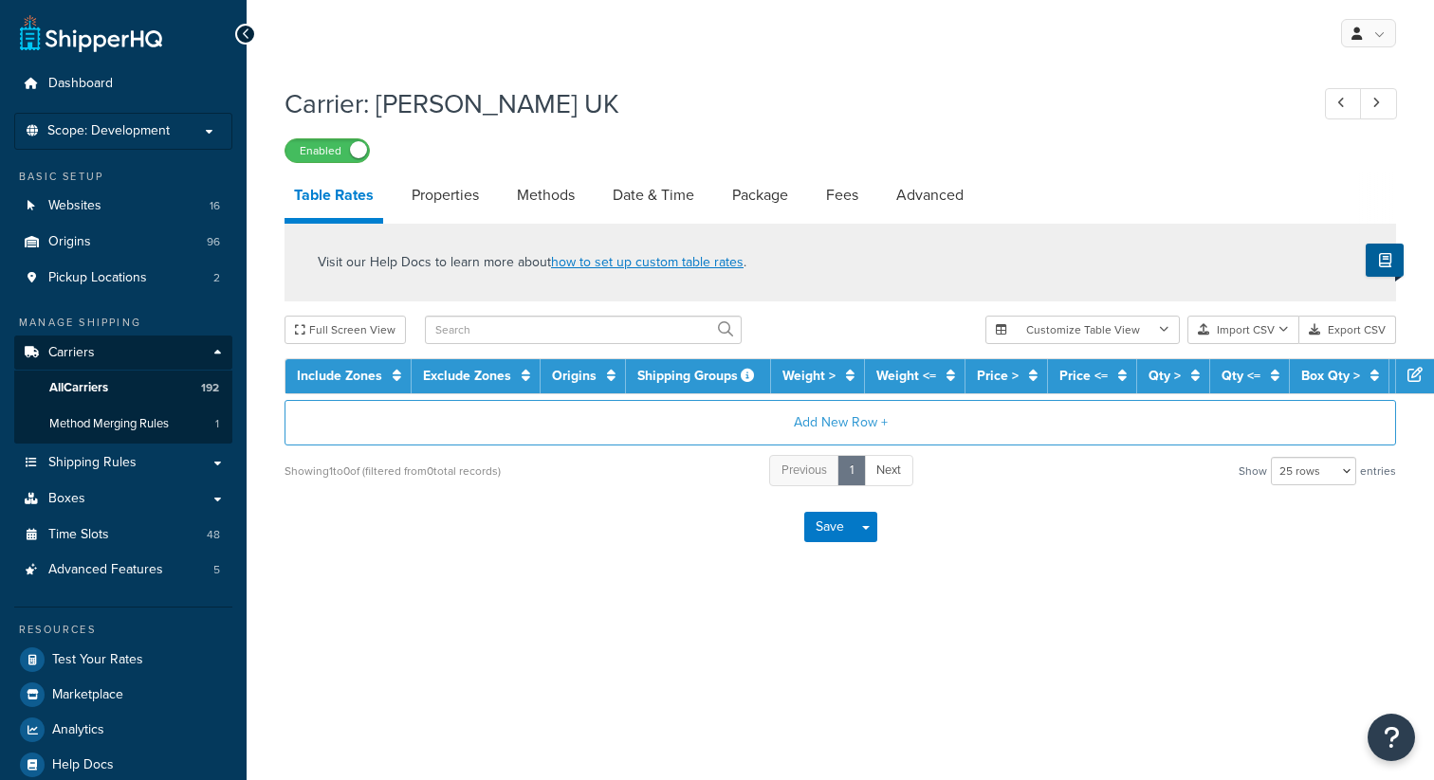
select select "25"
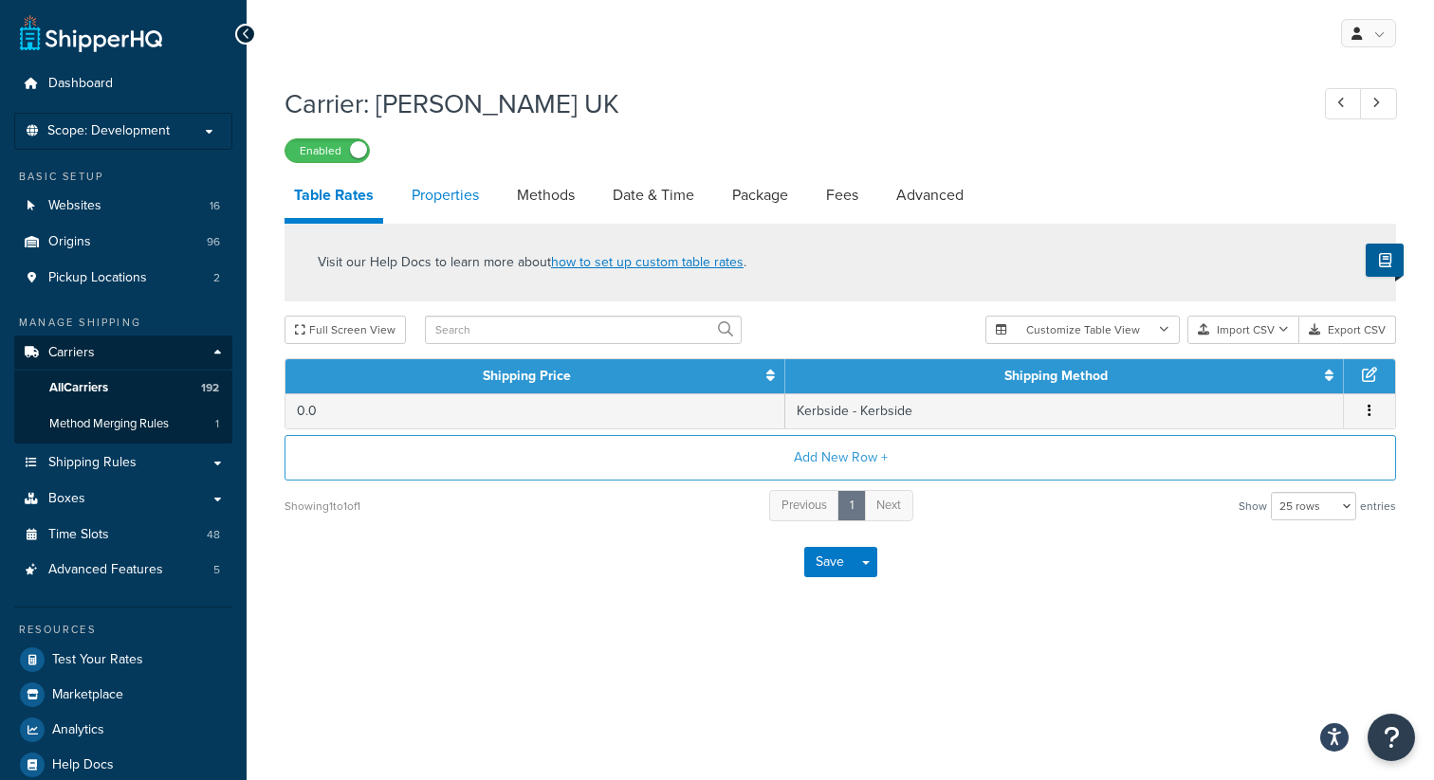
click at [457, 213] on link "Properties" at bounding box center [445, 196] width 86 height 46
select select "HIGHEST"
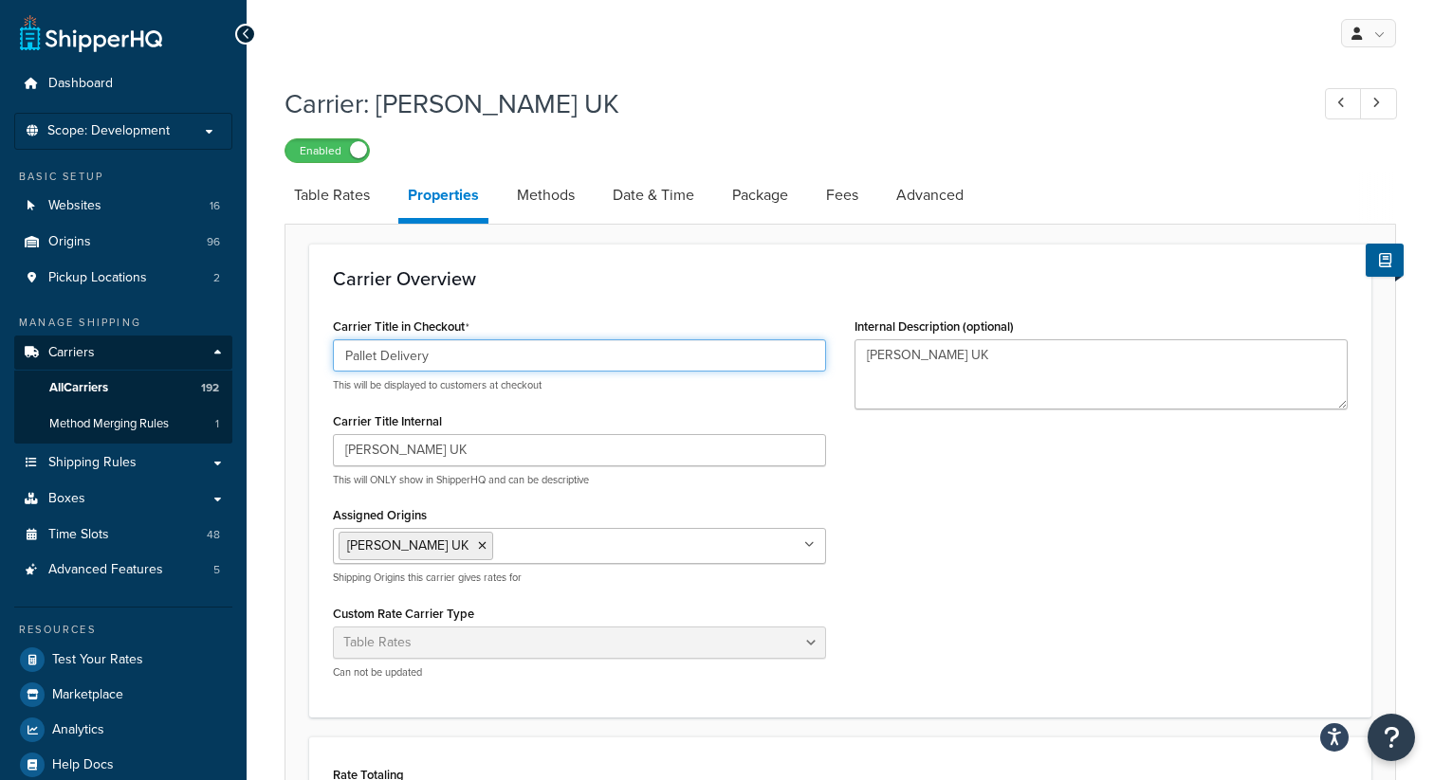
click at [402, 362] on input "Pallet Delivery" at bounding box center [579, 355] width 493 height 32
click at [531, 199] on link "Methods" at bounding box center [545, 196] width 77 height 46
select select "25"
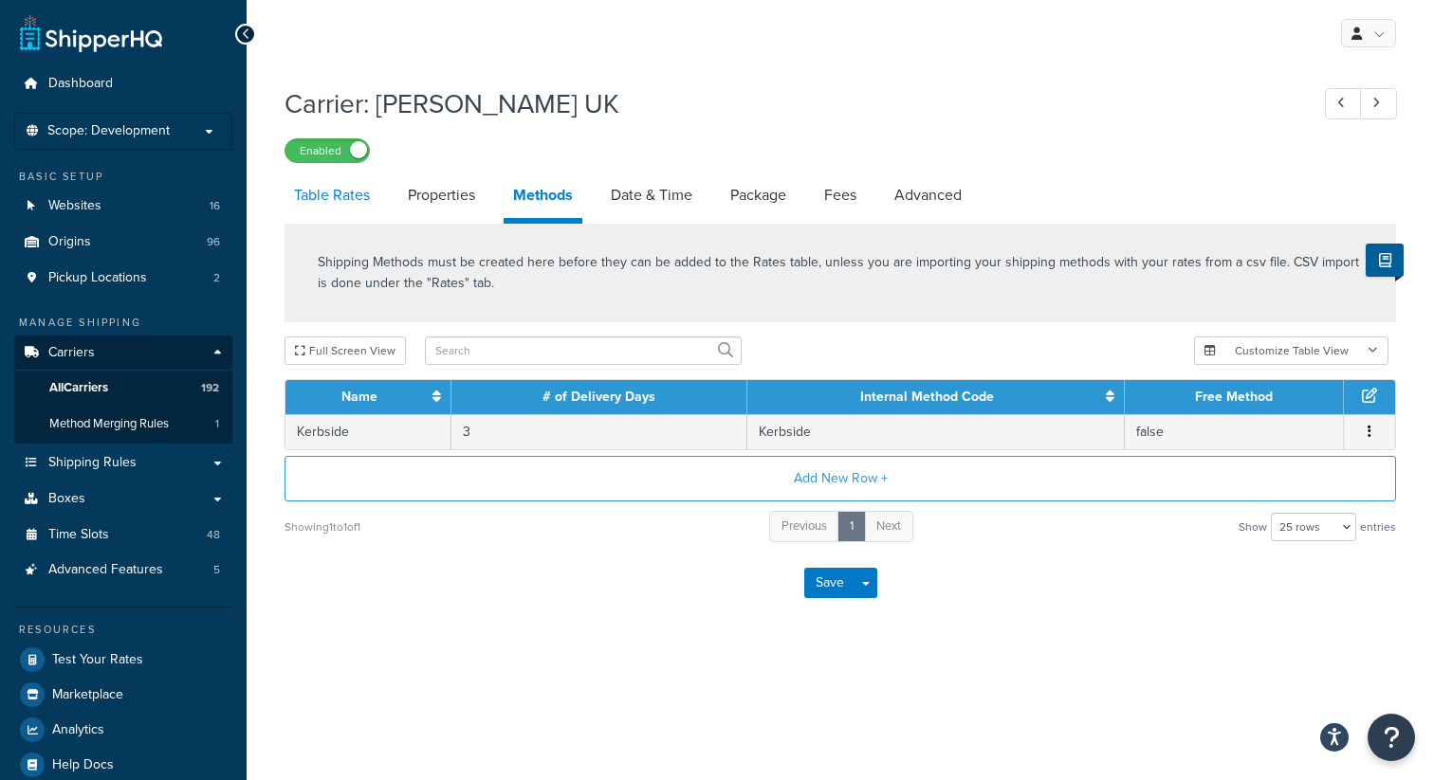
click at [342, 198] on link "Table Rates" at bounding box center [331, 196] width 95 height 46
select select "25"
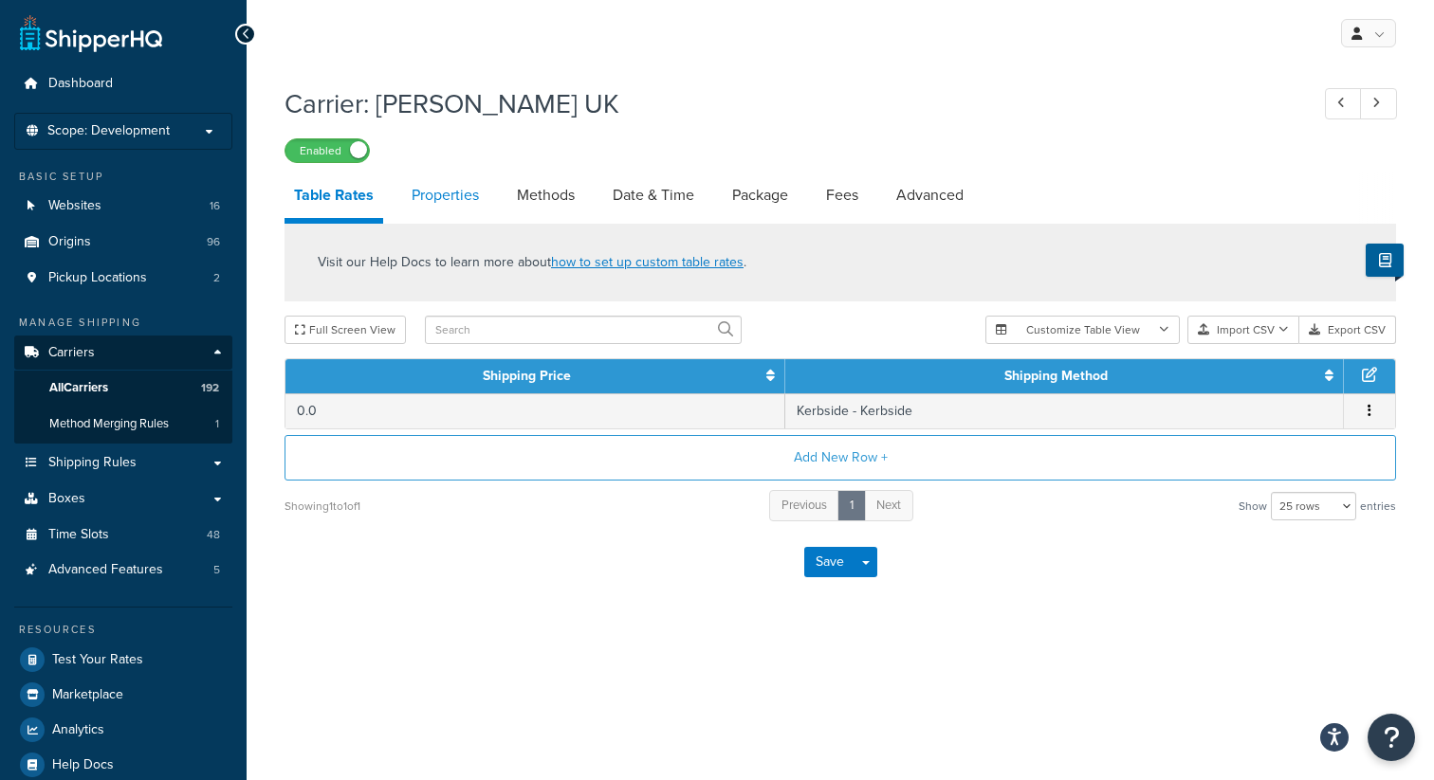
click at [454, 191] on link "Properties" at bounding box center [445, 196] width 86 height 46
select select "HIGHEST"
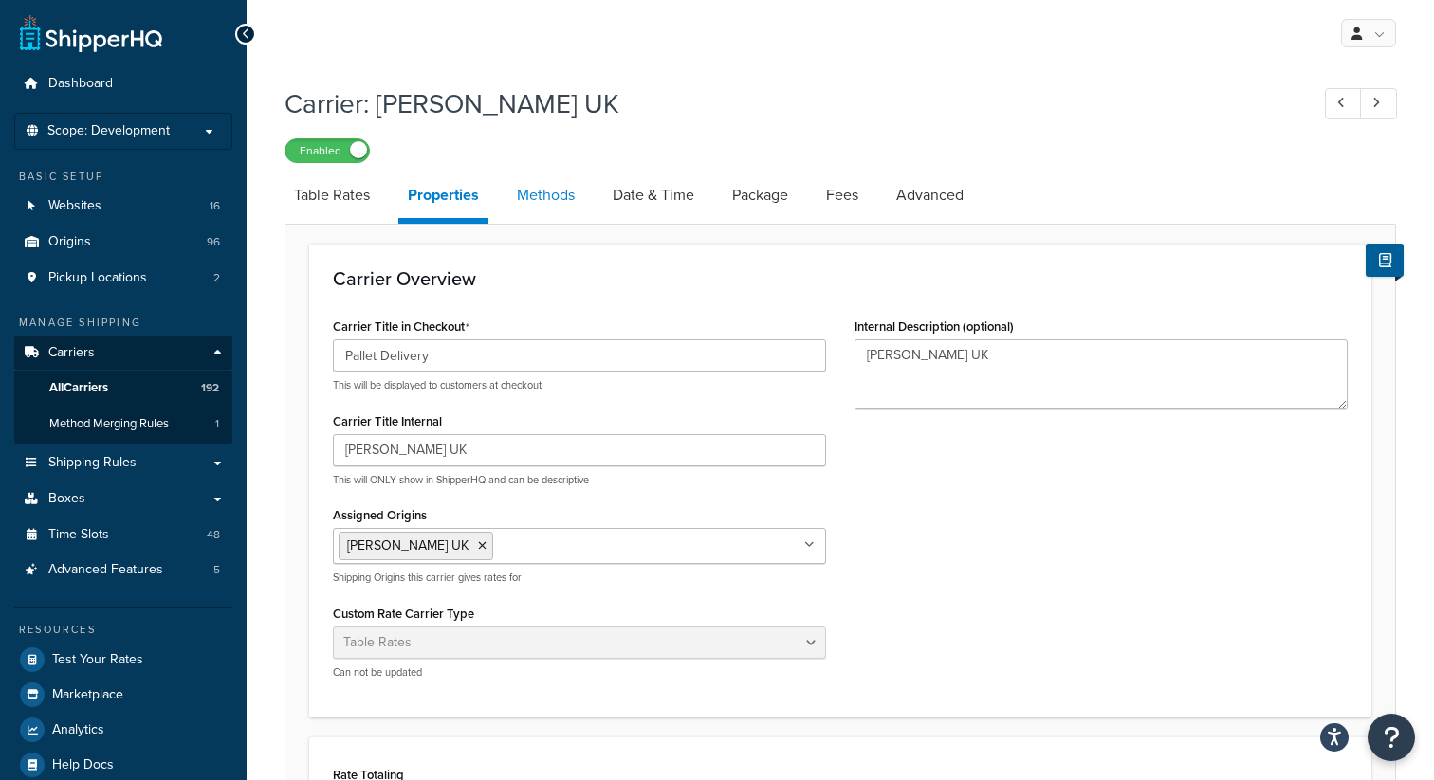
click at [535, 198] on link "Methods" at bounding box center [545, 196] width 77 height 46
select select "25"
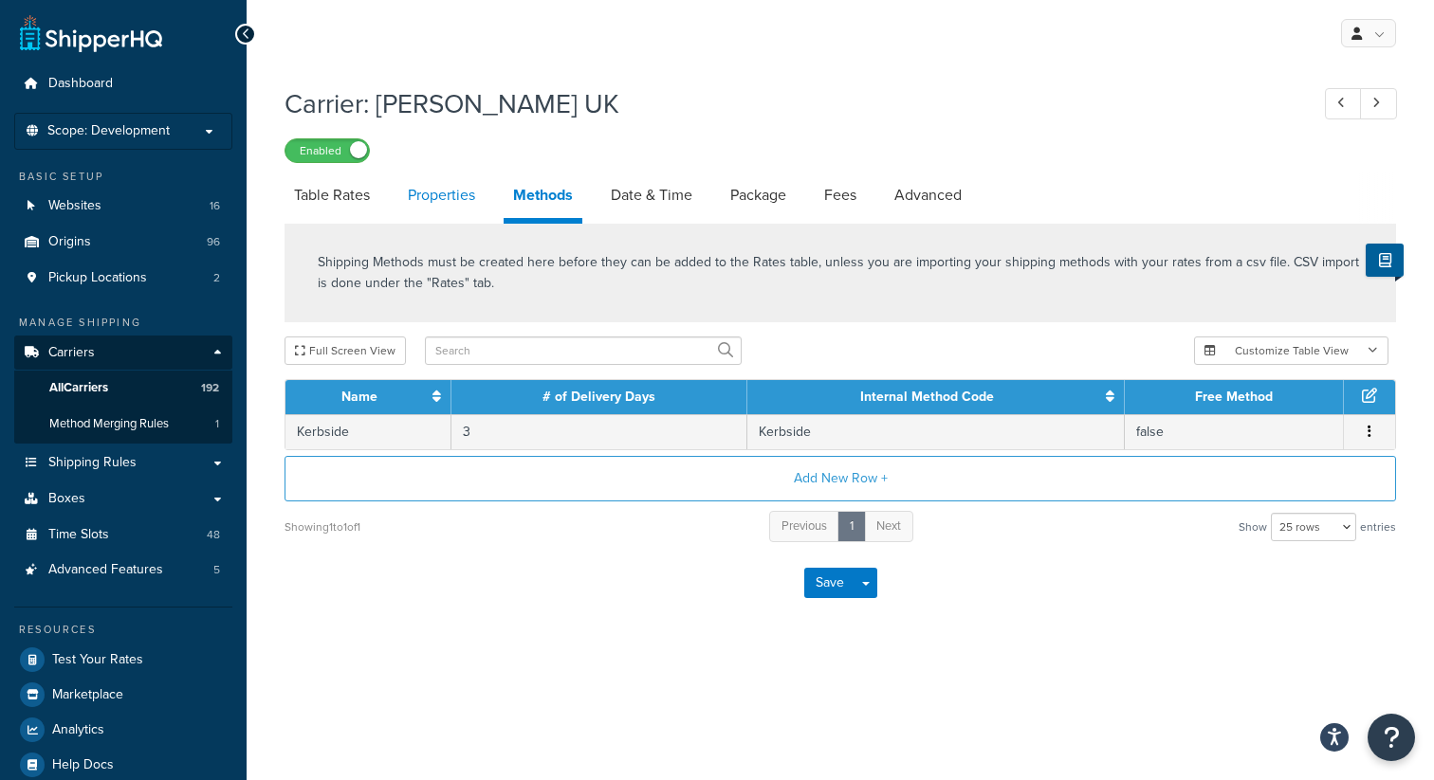
click at [433, 191] on link "Properties" at bounding box center [441, 196] width 86 height 46
select select "HIGHEST"
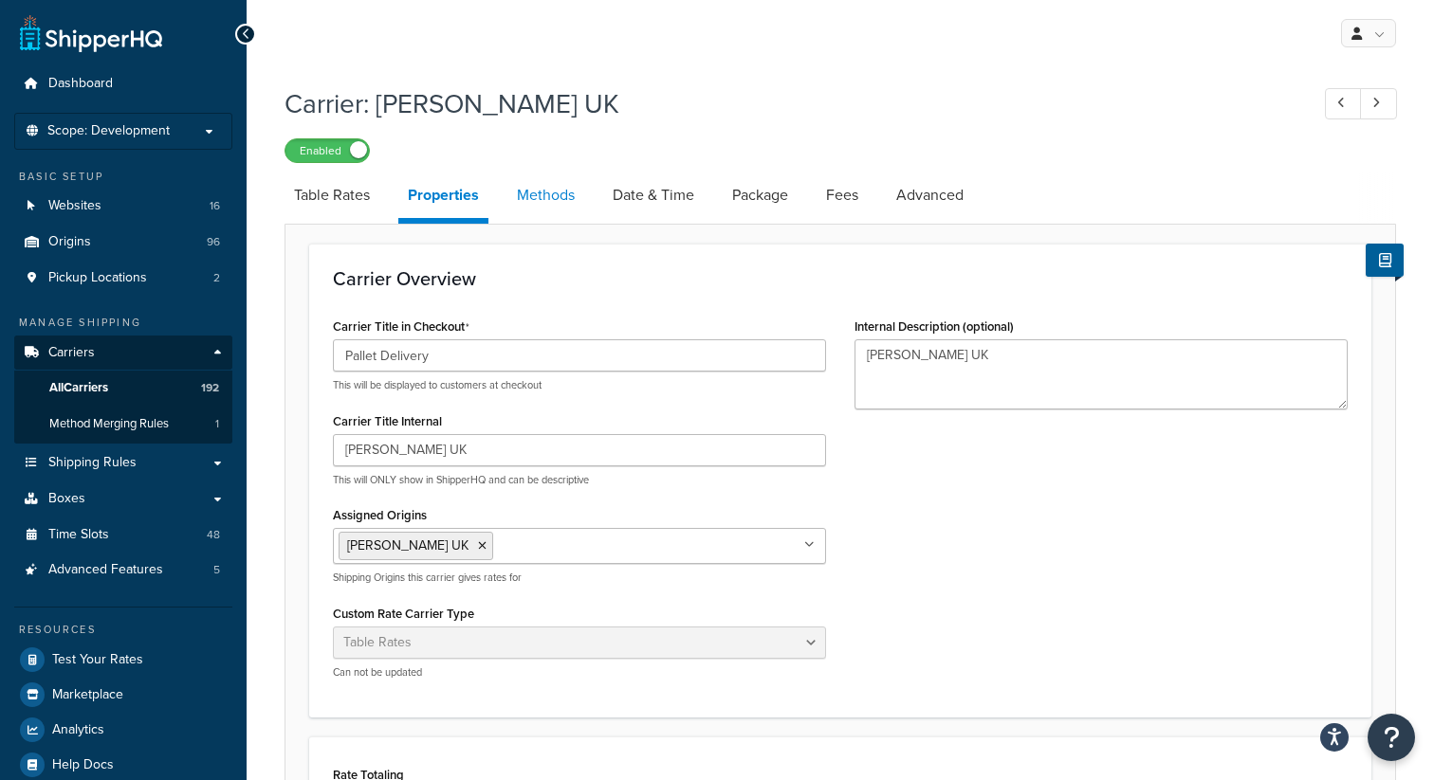
click at [545, 198] on link "Methods" at bounding box center [545, 196] width 77 height 46
select select "25"
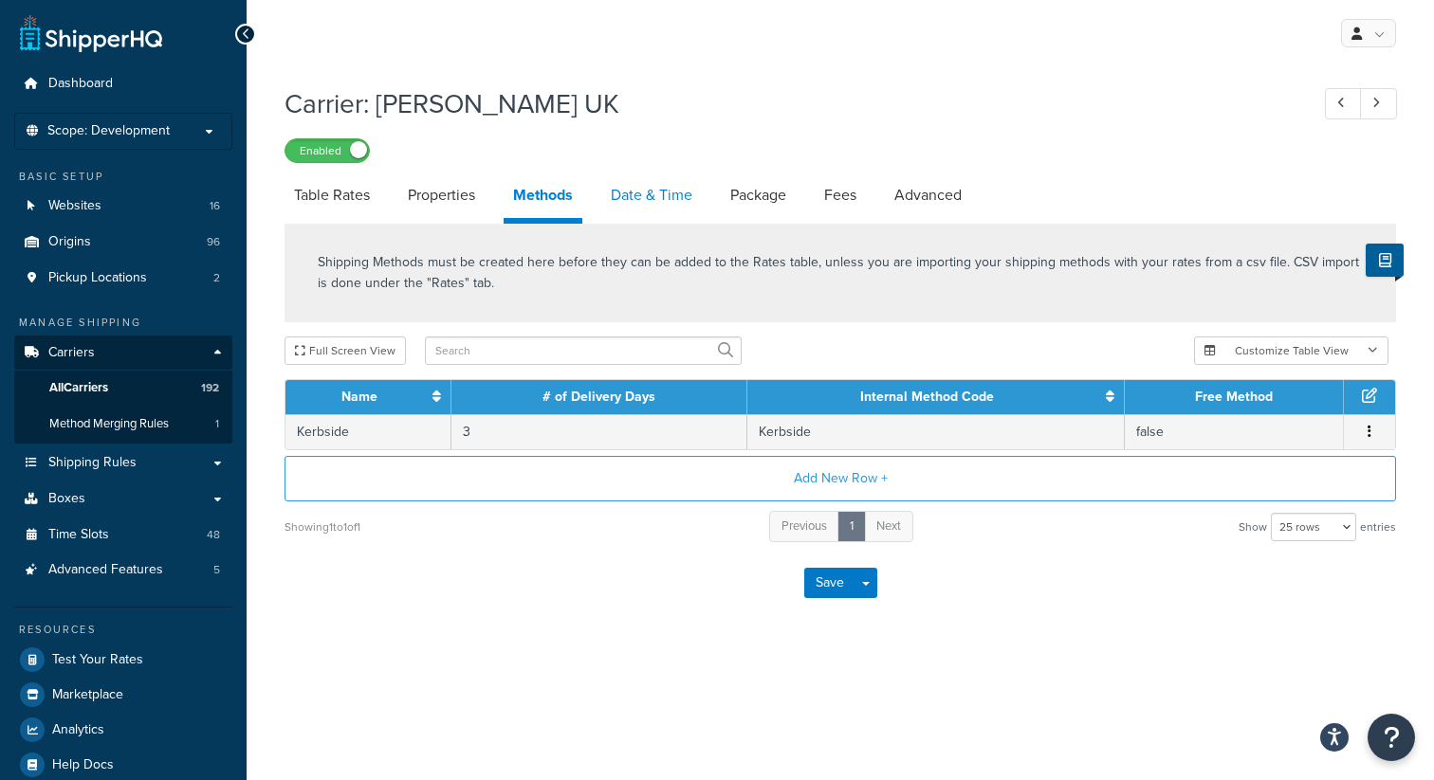
click at [652, 197] on link "Date & Time" at bounding box center [651, 196] width 101 height 46
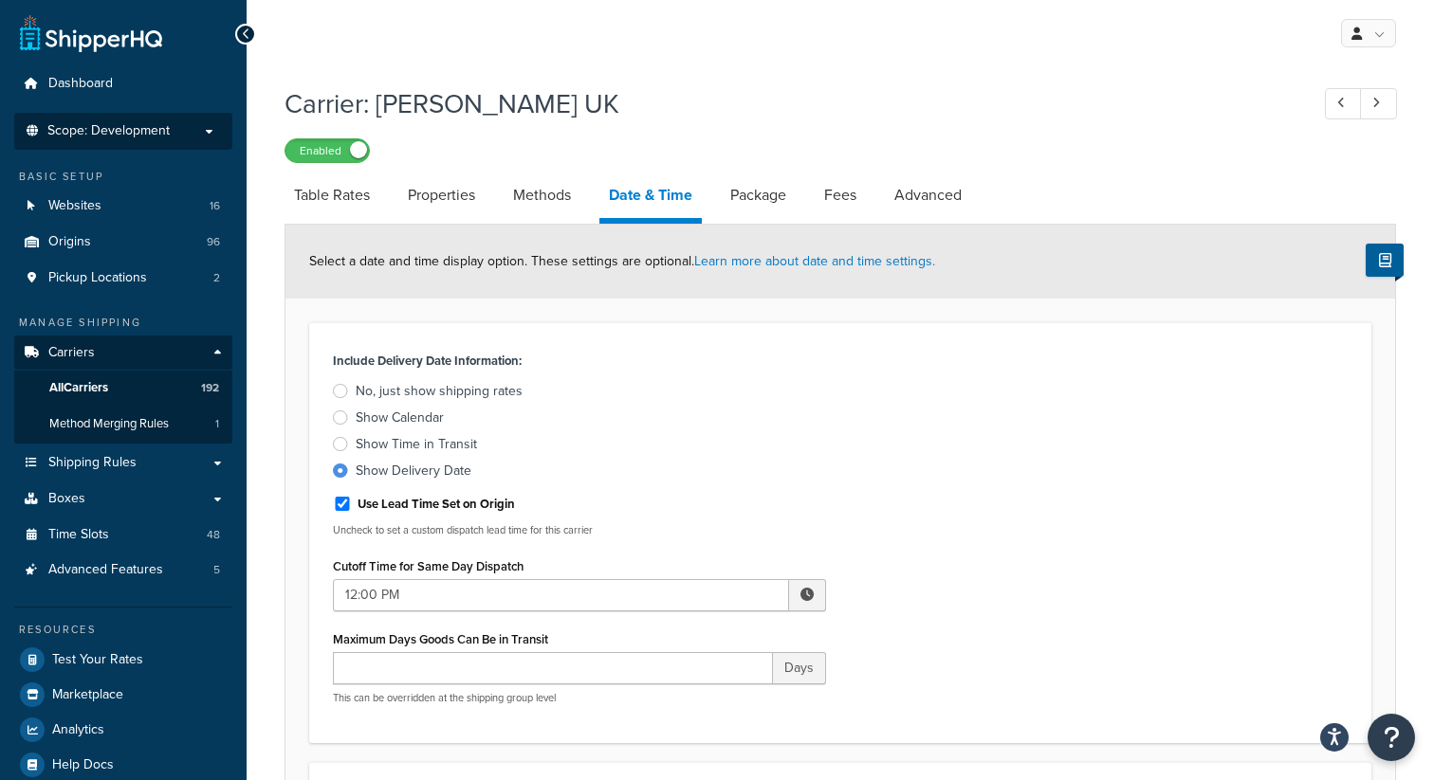
click at [209, 139] on li "Scope: Development" at bounding box center [123, 131] width 218 height 37
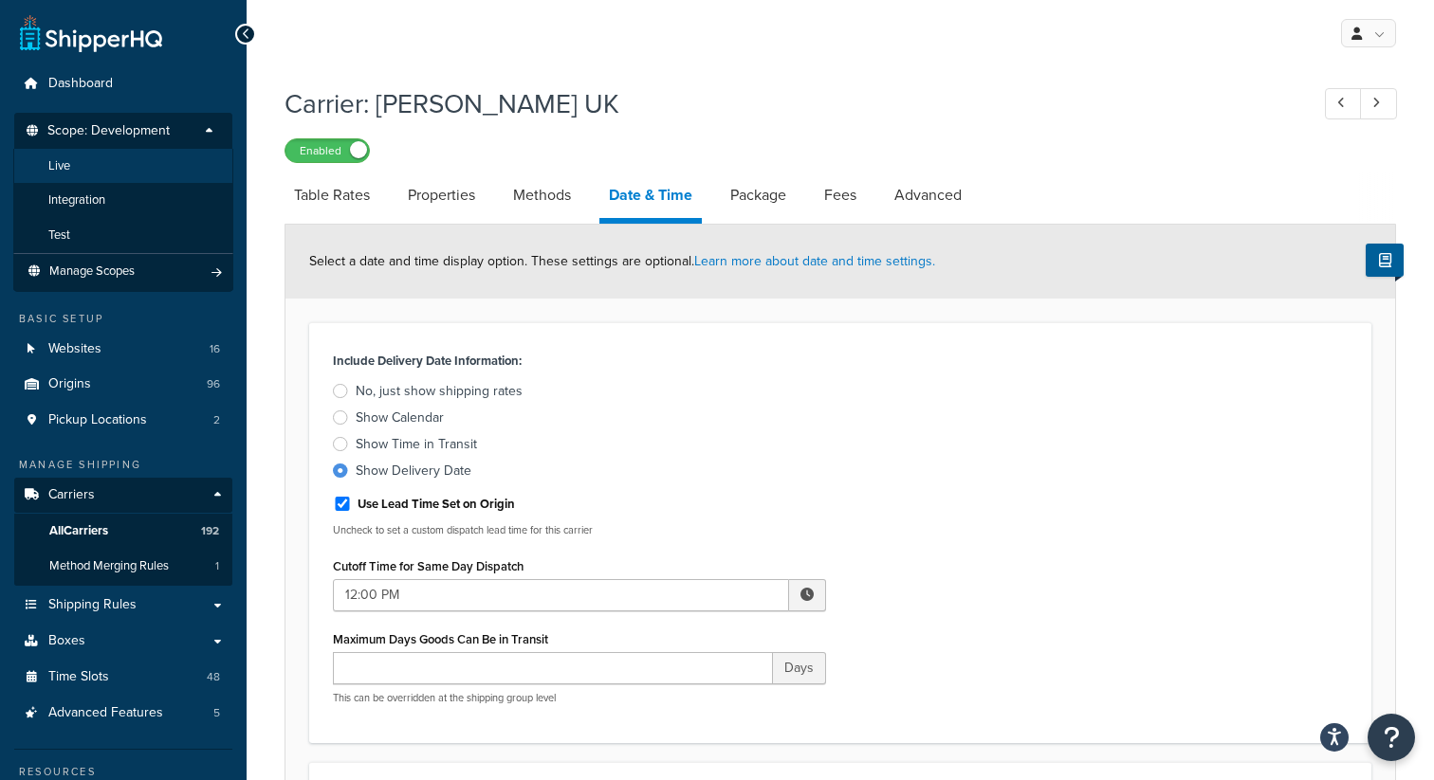
click at [189, 162] on li "Live" at bounding box center [123, 166] width 220 height 35
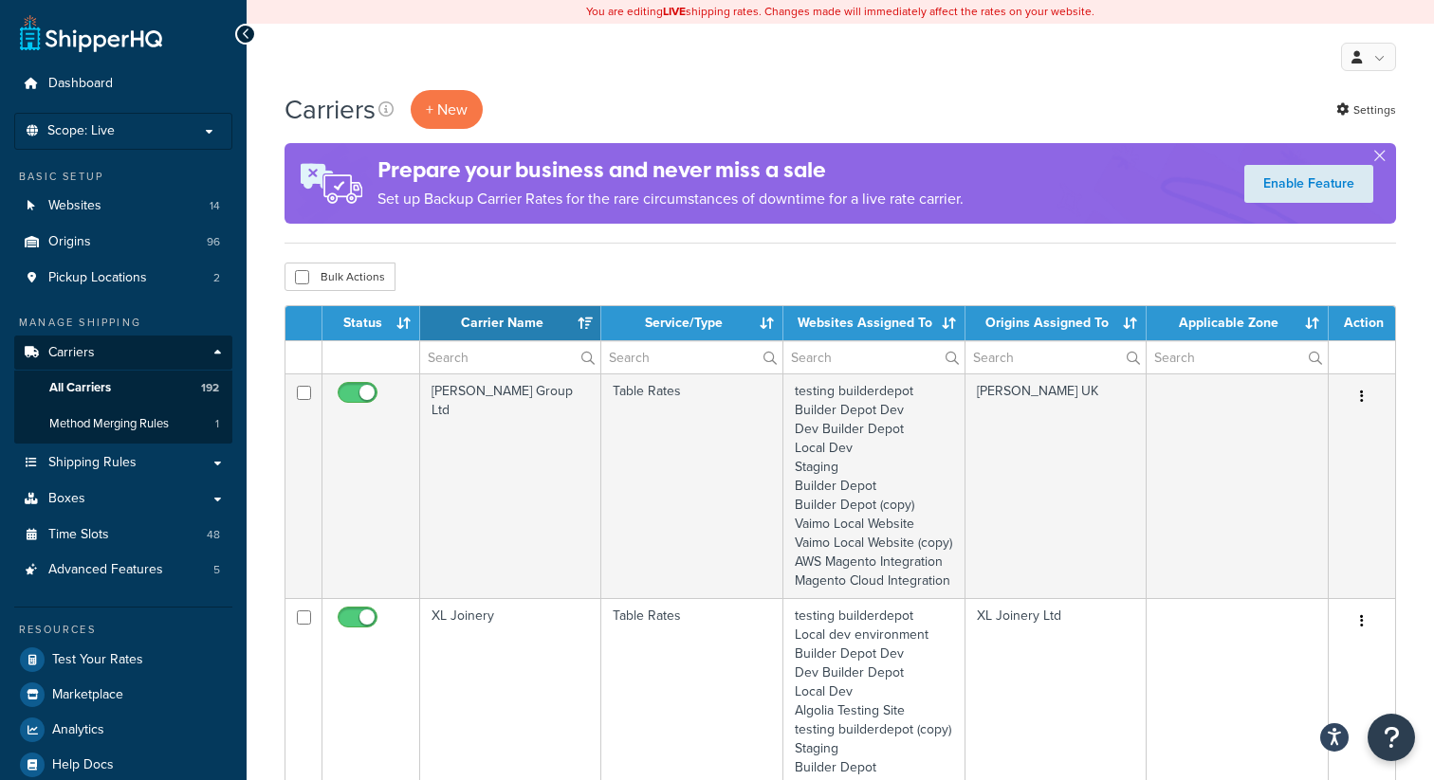
select select "15"
click at [489, 353] on input "text" at bounding box center [510, 357] width 180 height 32
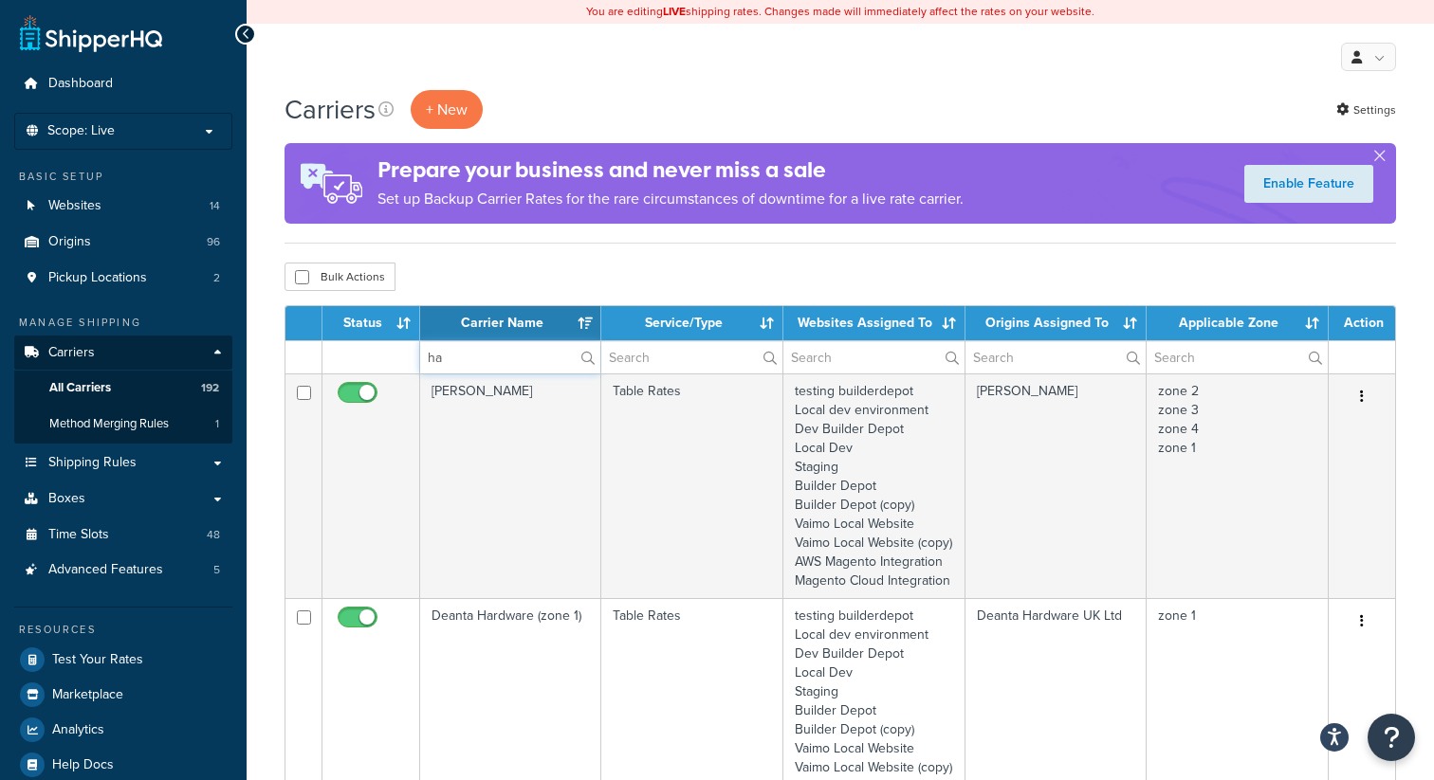
type input "h"
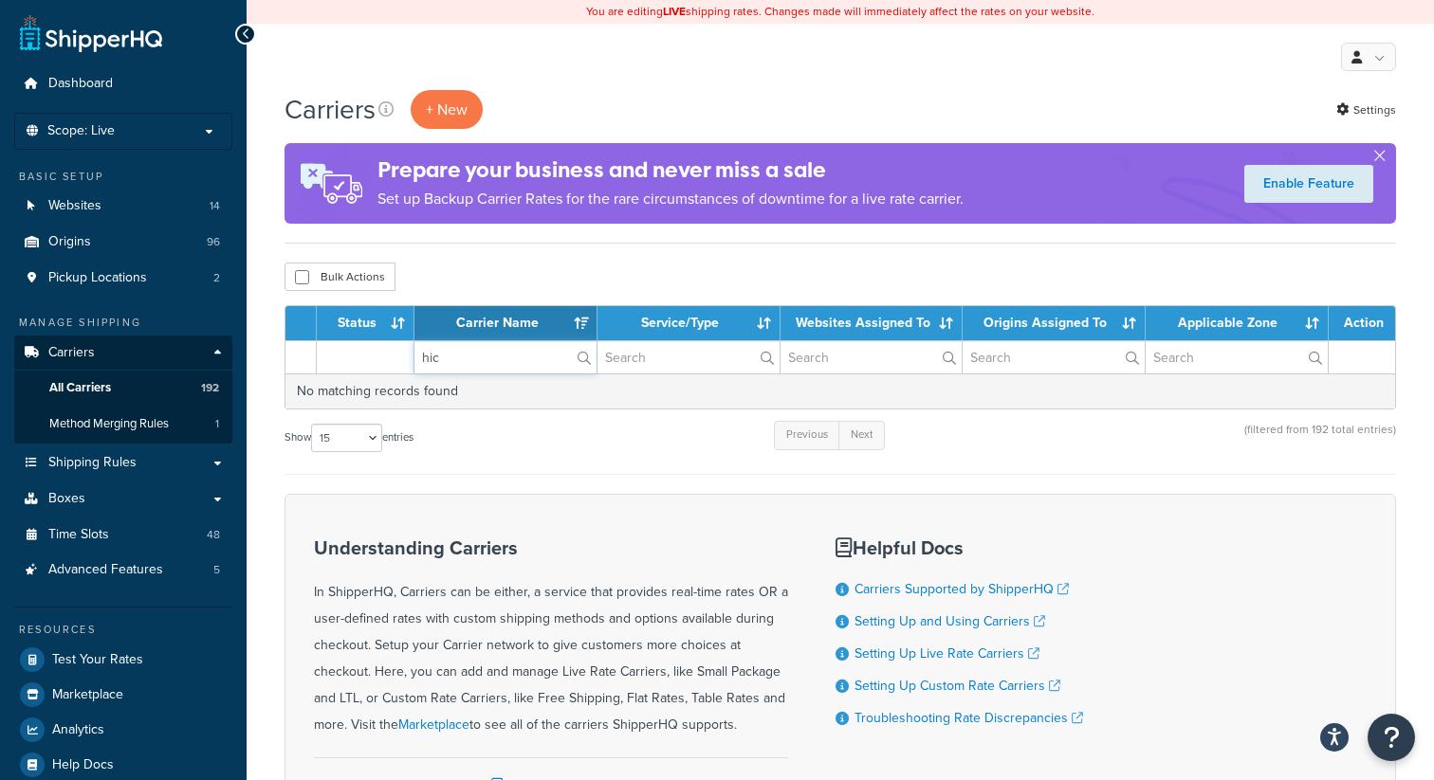
click at [454, 362] on input "hic" at bounding box center [505, 357] width 182 height 32
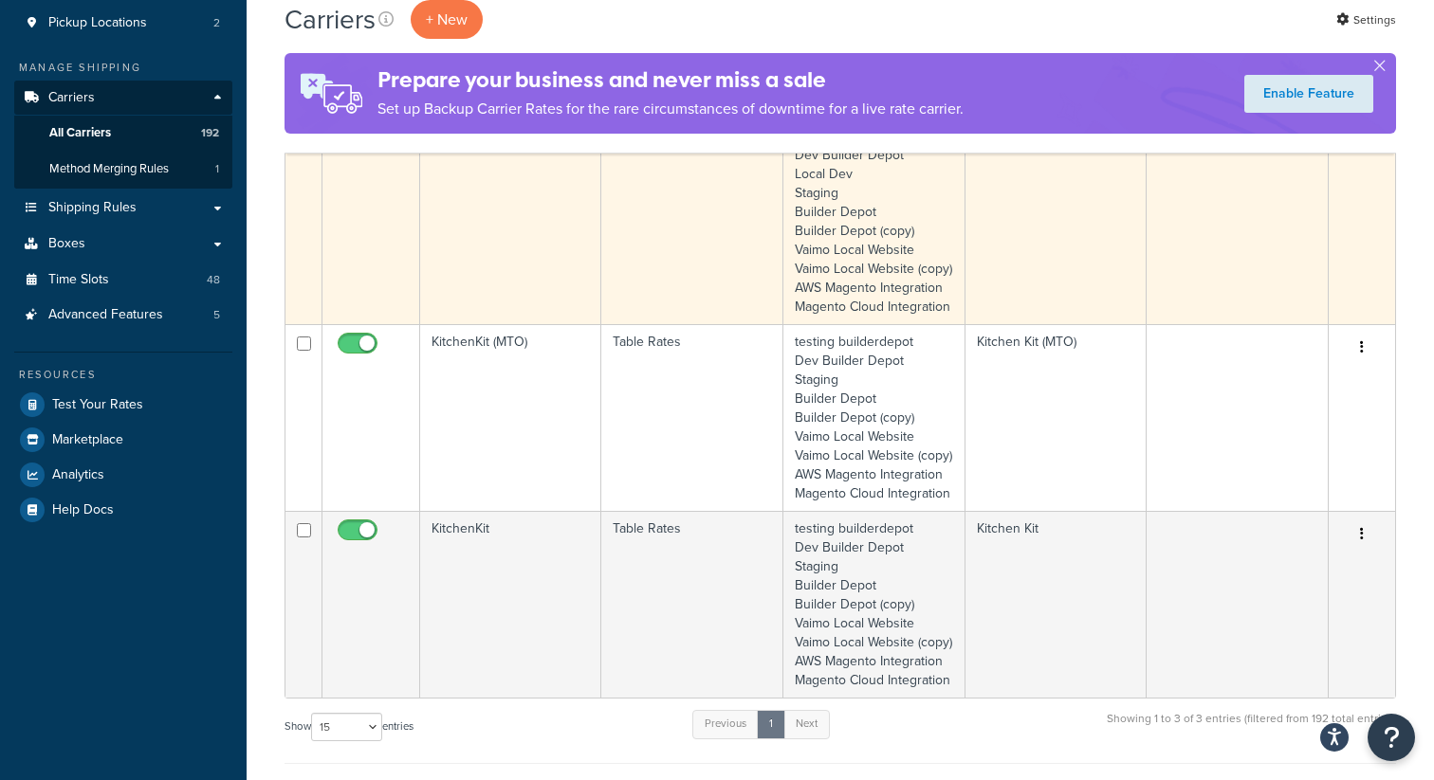
scroll to position [256, 0]
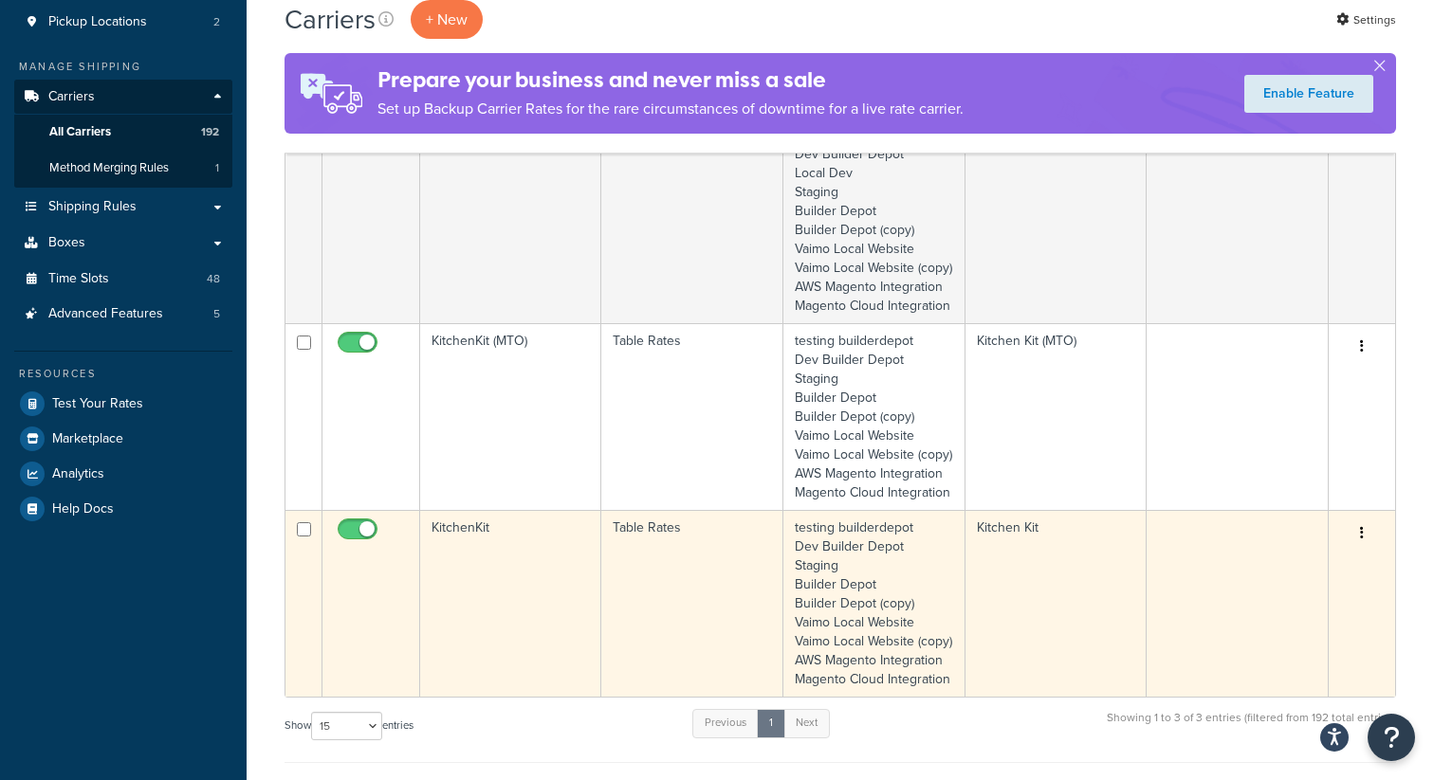
type input "kit"
click at [1364, 549] on button "button" at bounding box center [1361, 534] width 27 height 30
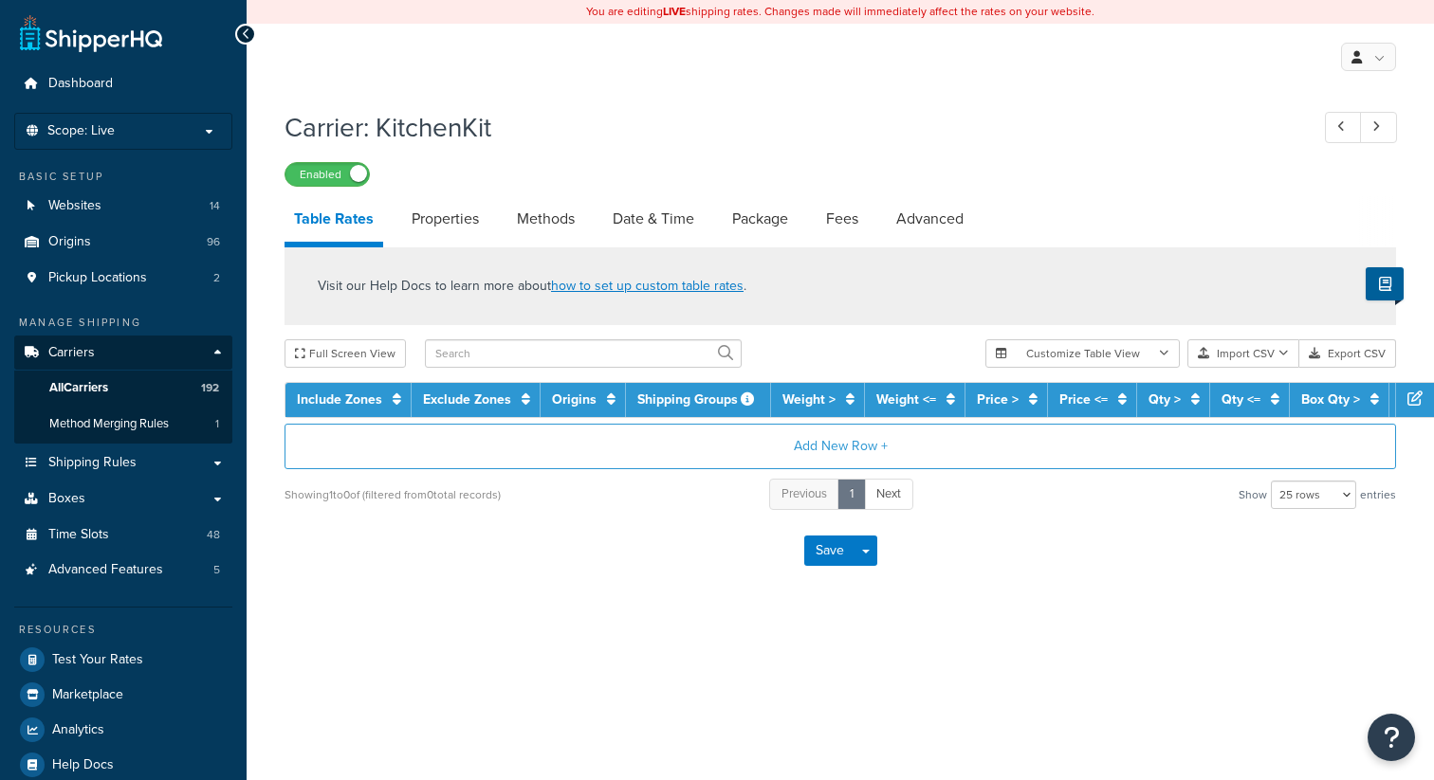
select select "25"
